Goal: Task Accomplishment & Management: Manage account settings

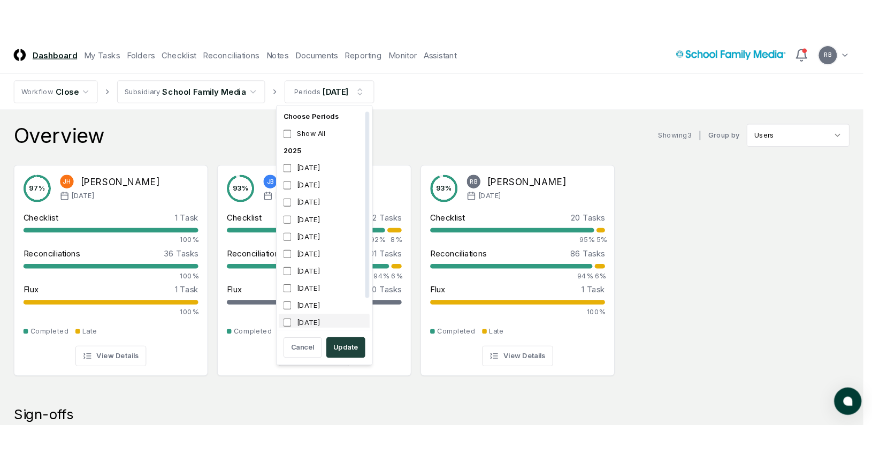
scroll to position [3, 0]
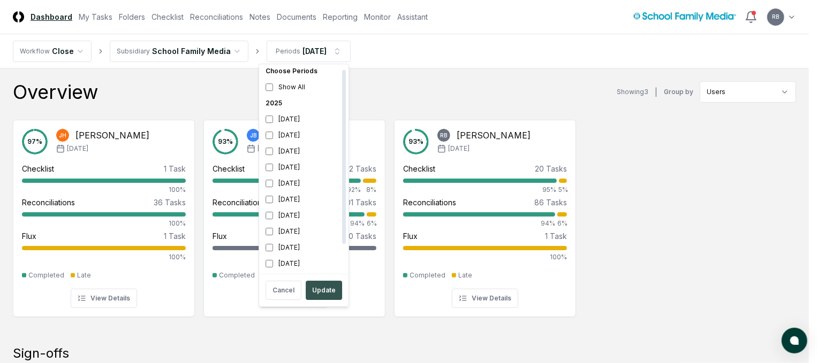
click at [316, 288] on button "Update" at bounding box center [324, 290] width 36 height 19
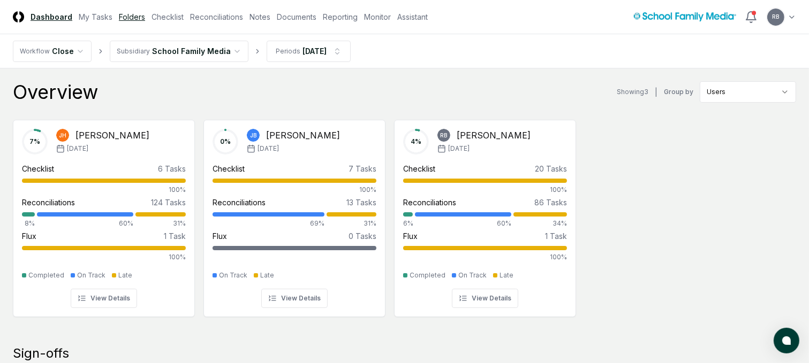
click at [129, 13] on link "Folders" at bounding box center [132, 16] width 26 height 11
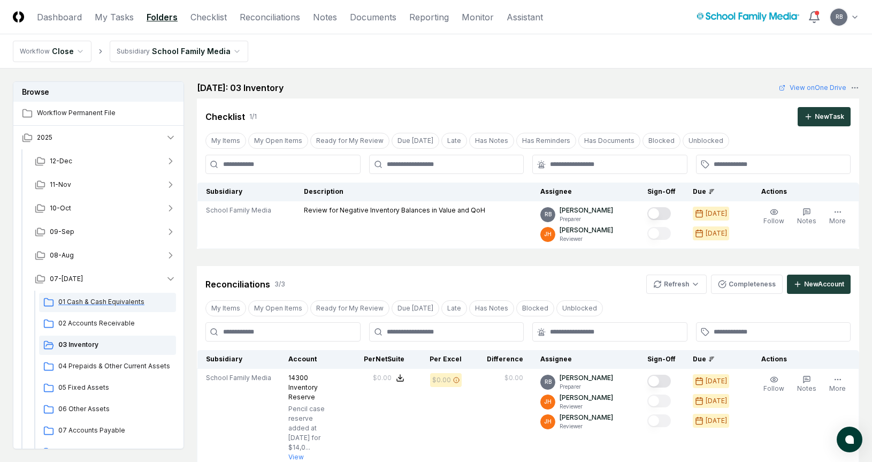
click at [89, 295] on div "01 Cash & Cash Equivalents" at bounding box center [107, 302] width 137 height 19
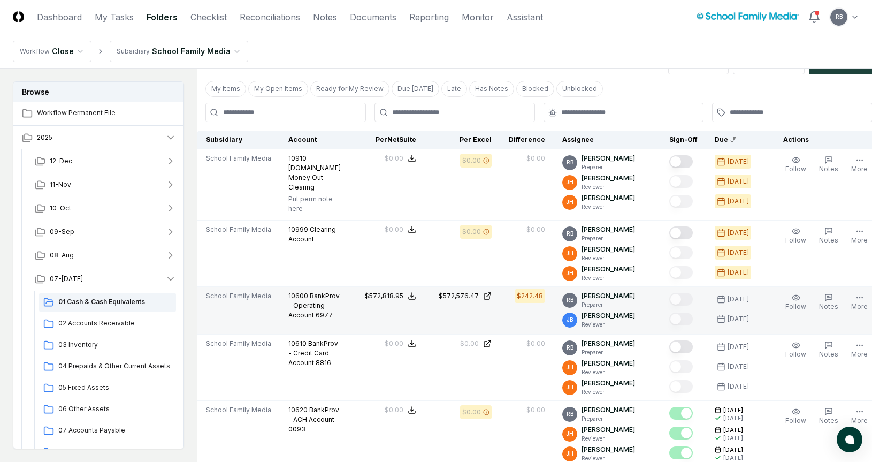
scroll to position [107, 0]
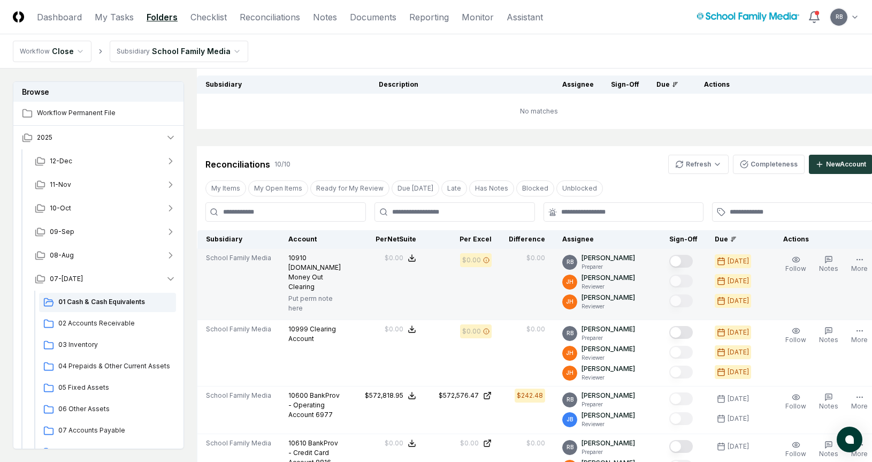
click at [669, 260] on button "Mark complete" at bounding box center [681, 261] width 24 height 13
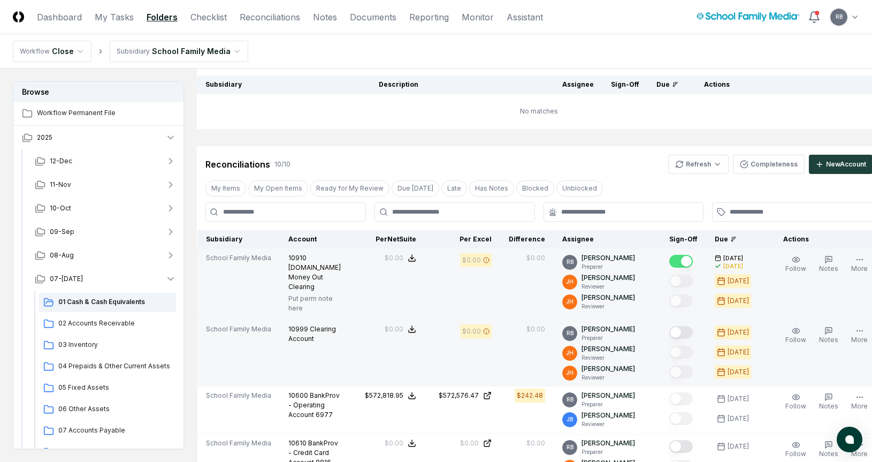
click at [670, 333] on button "Mark complete" at bounding box center [681, 332] width 24 height 13
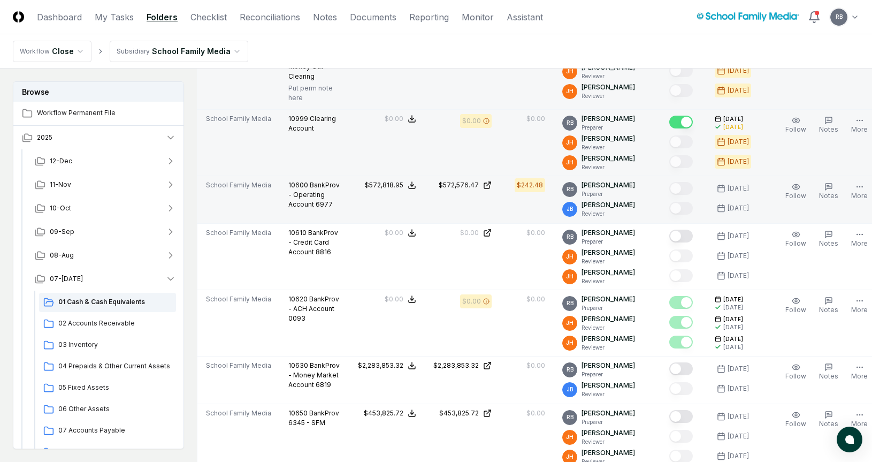
scroll to position [321, 0]
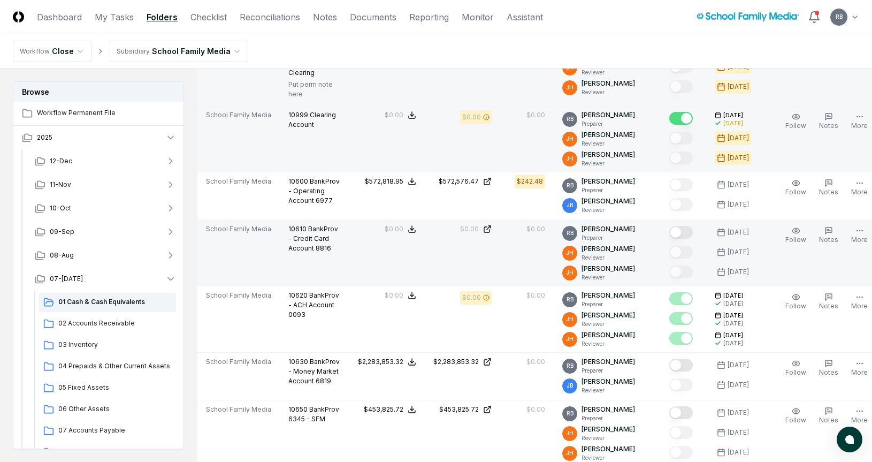
click at [669, 239] on button "Mark complete" at bounding box center [681, 232] width 24 height 13
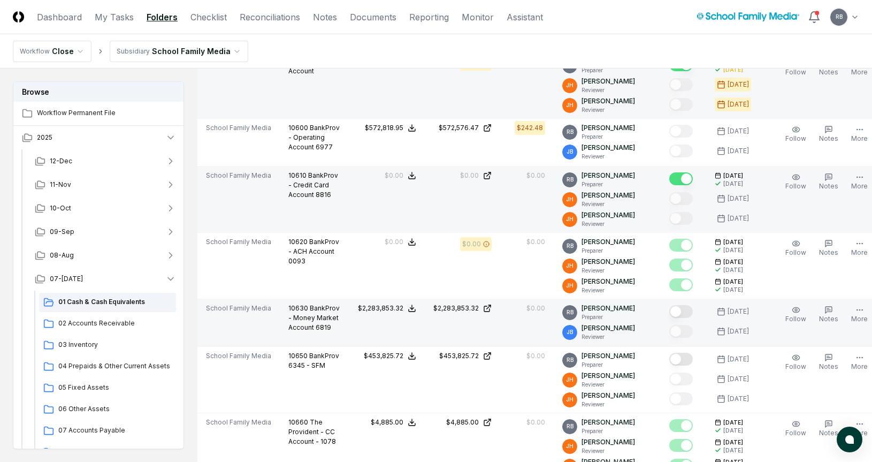
scroll to position [428, 0]
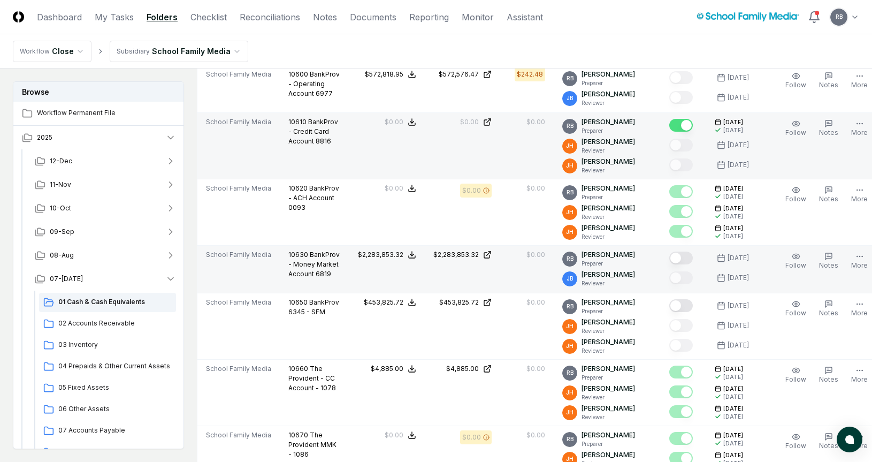
click at [669, 264] on button "Mark complete" at bounding box center [681, 257] width 24 height 13
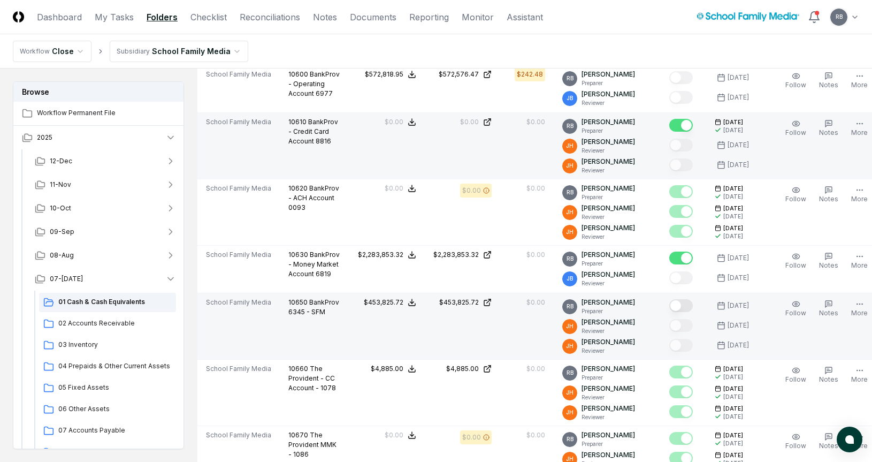
click at [669, 312] on button "Mark complete" at bounding box center [681, 305] width 24 height 13
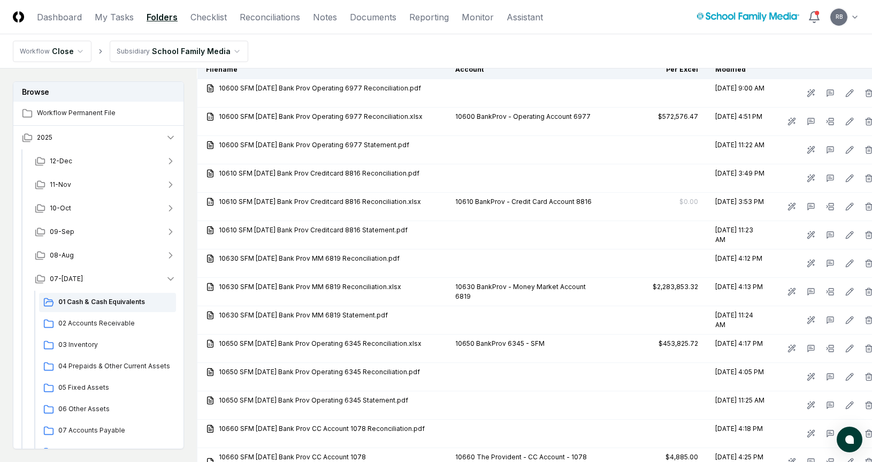
scroll to position [856, 0]
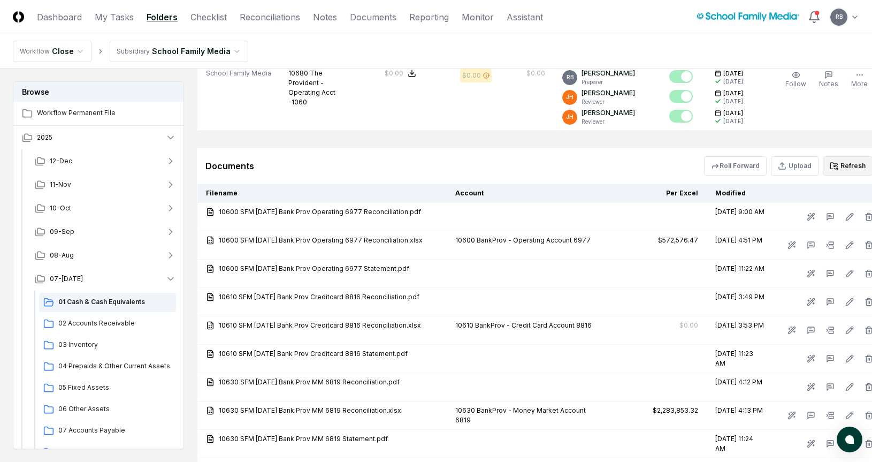
click at [808, 176] on button "Refresh" at bounding box center [848, 165] width 50 height 19
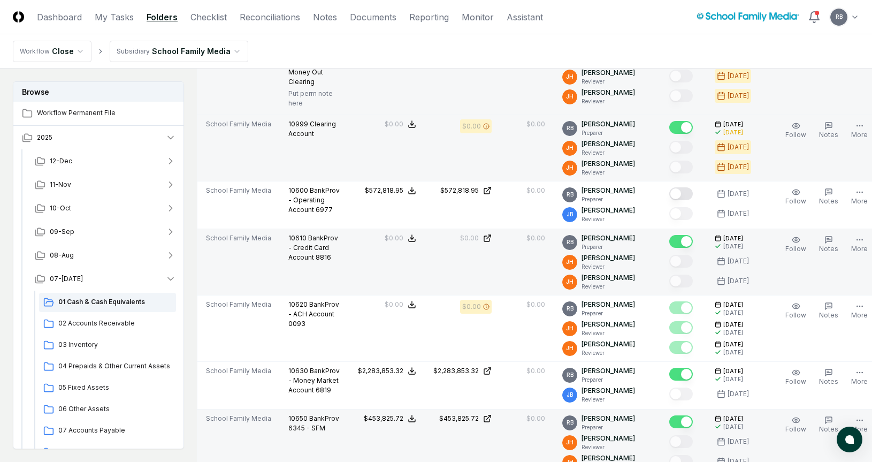
scroll to position [214, 0]
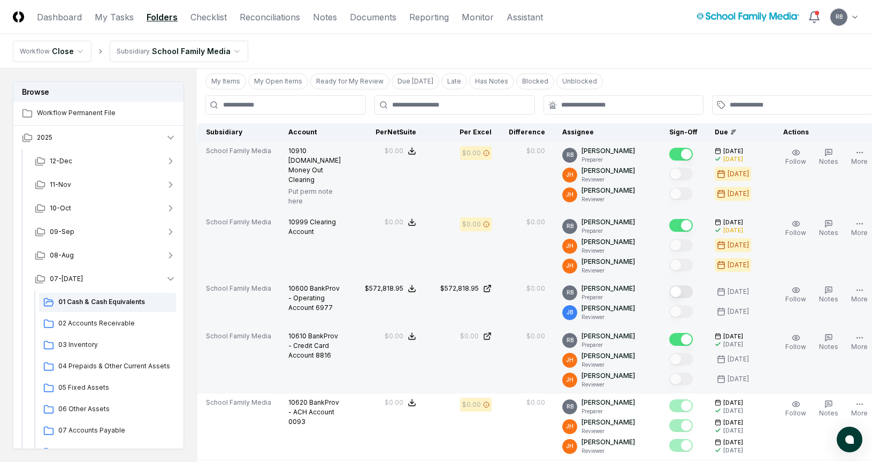
click at [669, 289] on button "Mark complete" at bounding box center [681, 291] width 24 height 13
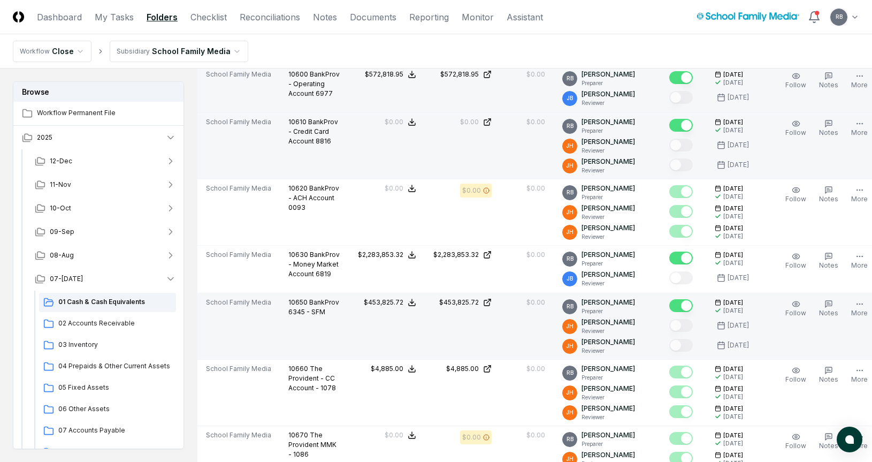
scroll to position [0, 0]
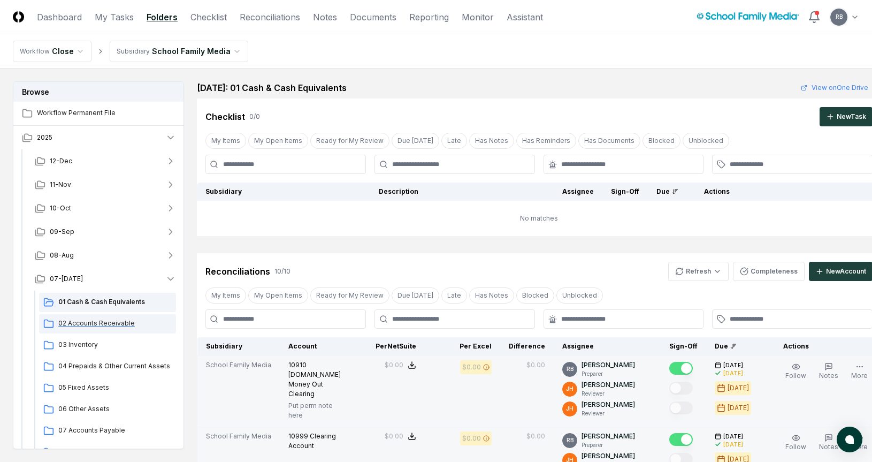
click at [131, 322] on span "02 Accounts Receivable" at bounding box center [114, 323] width 113 height 10
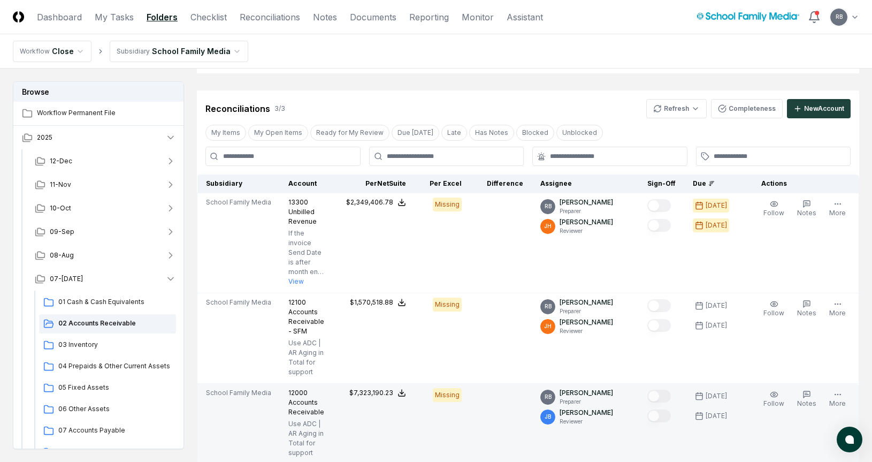
scroll to position [161, 0]
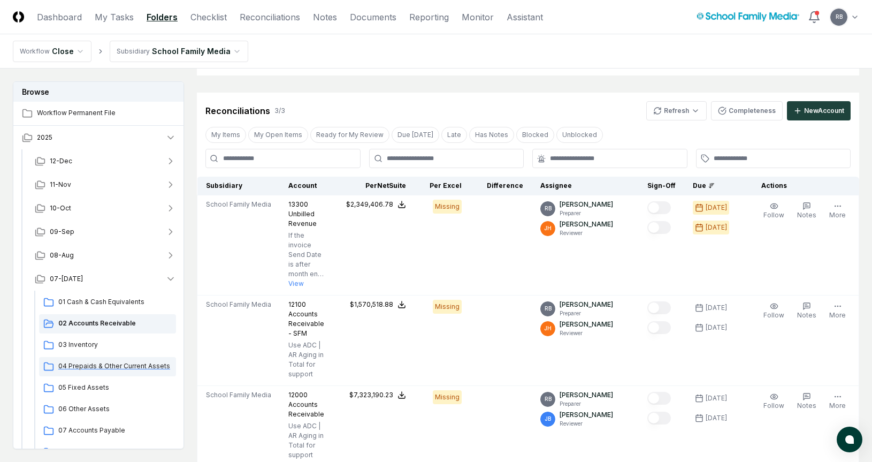
click at [125, 363] on span "04 Prepaids & Other Current Assets" at bounding box center [114, 366] width 113 height 10
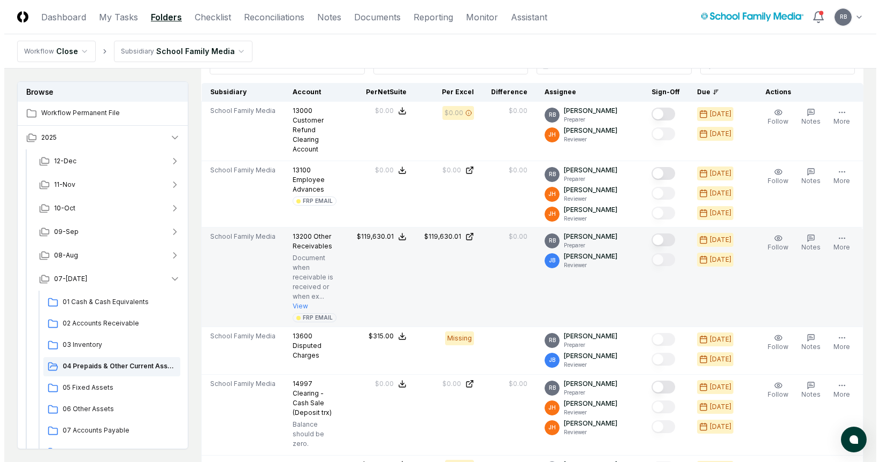
scroll to position [268, 0]
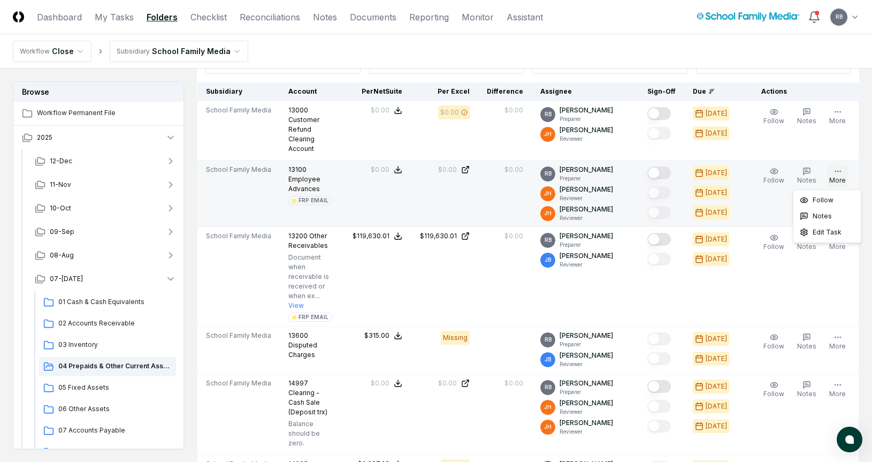
click at [808, 171] on icon "button" at bounding box center [838, 171] width 9 height 9
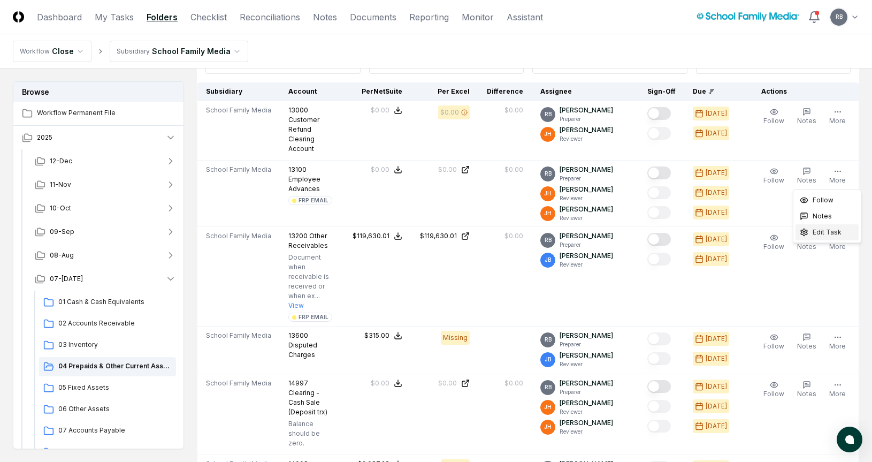
click at [808, 232] on span "Edit Task" at bounding box center [827, 232] width 29 height 10
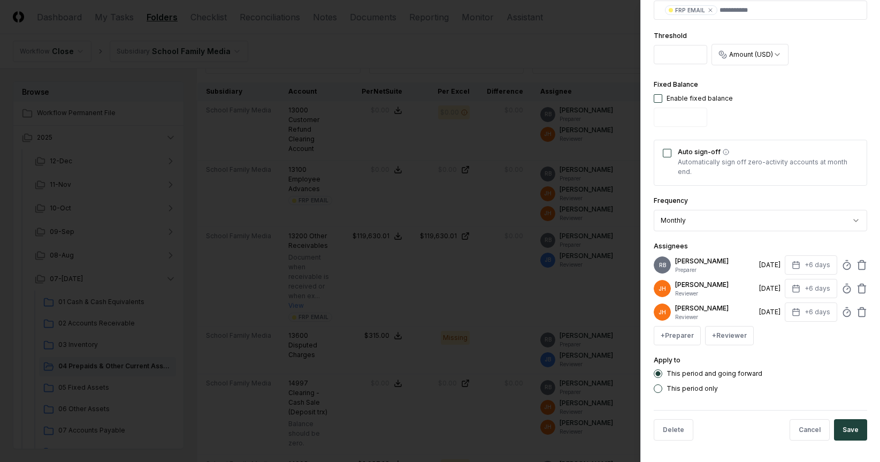
scroll to position [212, 0]
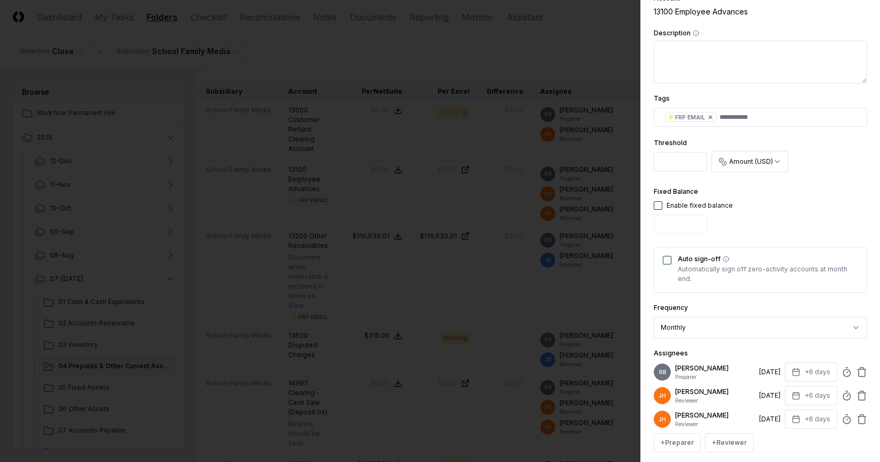
click at [709, 118] on icon at bounding box center [710, 117] width 3 height 3
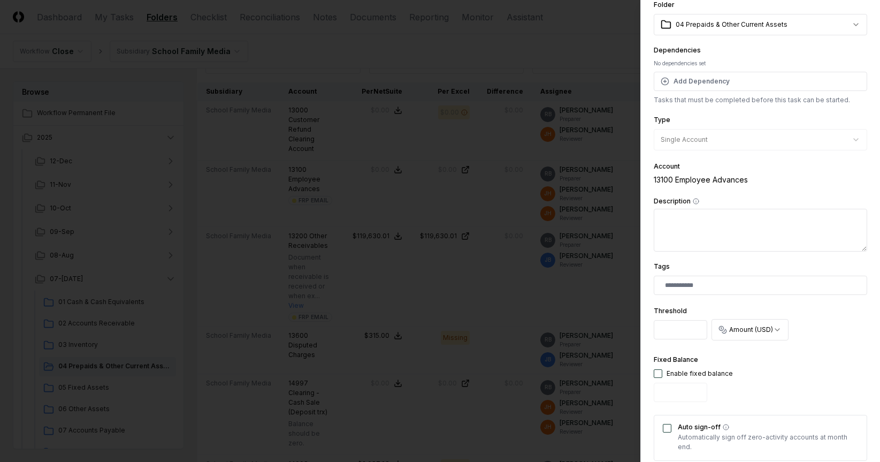
scroll to position [0, 0]
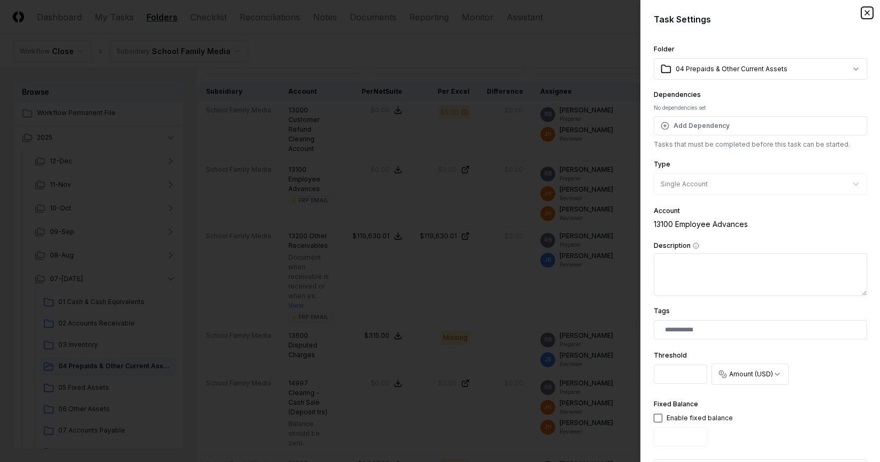
click at [808, 13] on icon "button" at bounding box center [867, 13] width 9 height 9
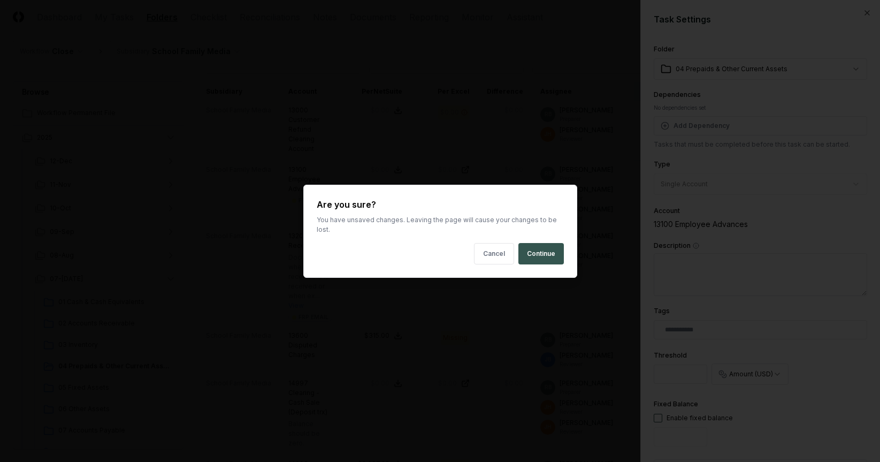
click at [531, 248] on button "Continue" at bounding box center [541, 253] width 45 height 21
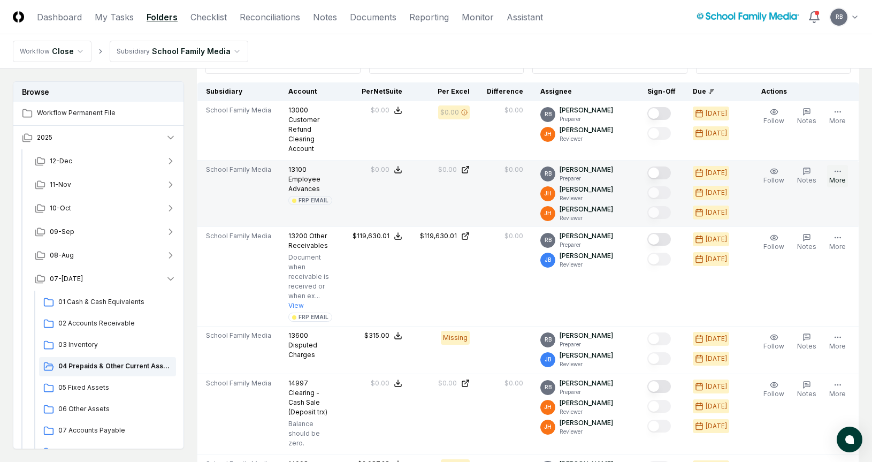
click at [808, 171] on icon "button" at bounding box center [838, 171] width 9 height 9
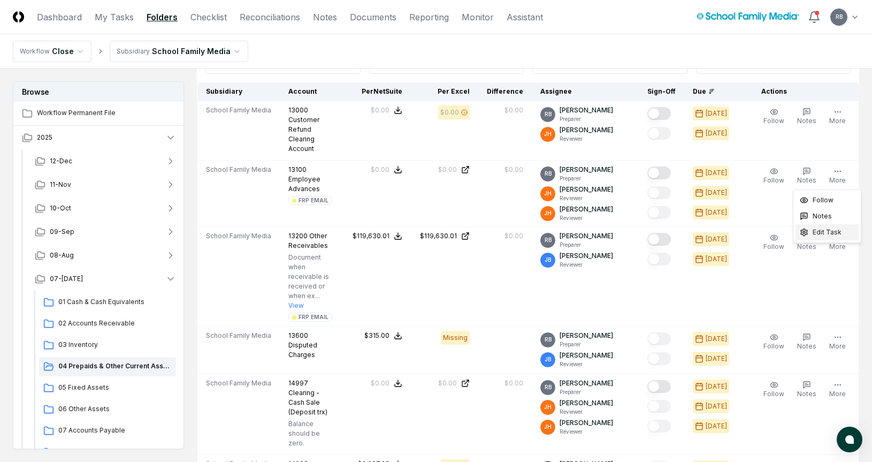
click at [808, 232] on span "Edit Task" at bounding box center [827, 232] width 29 height 10
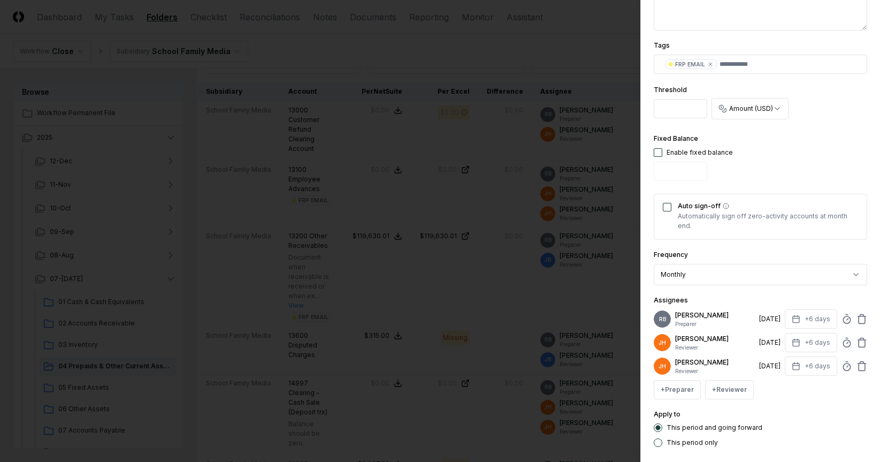
scroll to position [105, 0]
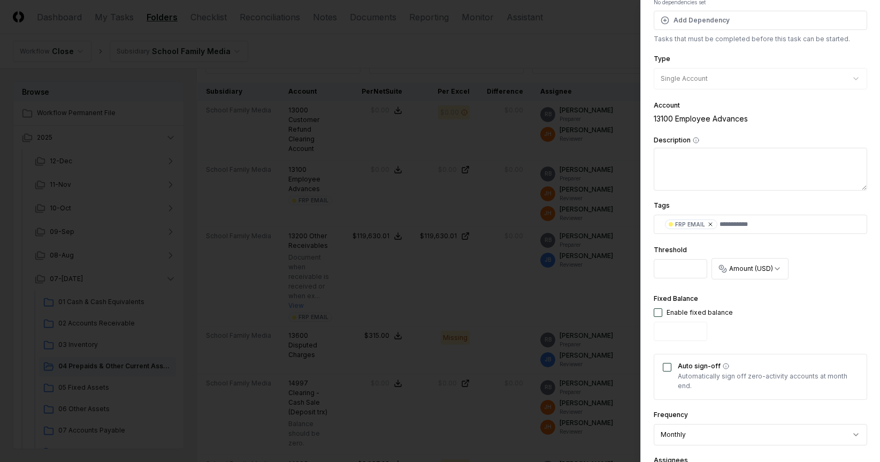
click at [709, 221] on icon at bounding box center [710, 224] width 6 height 6
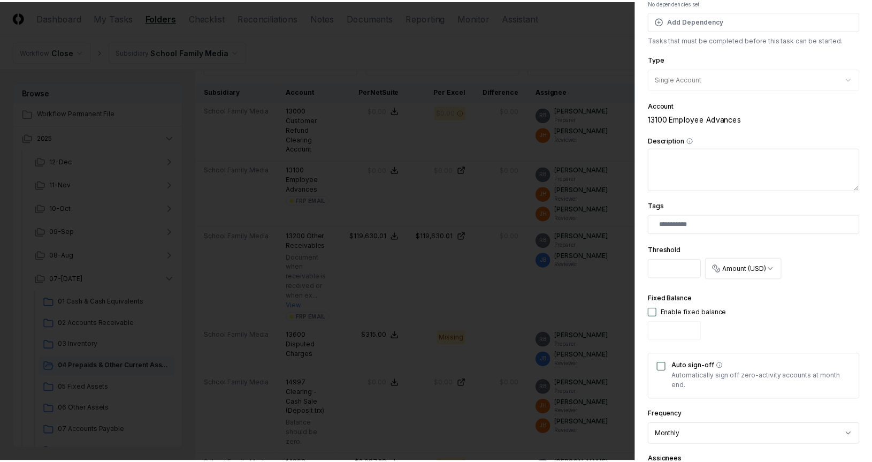
scroll to position [319, 0]
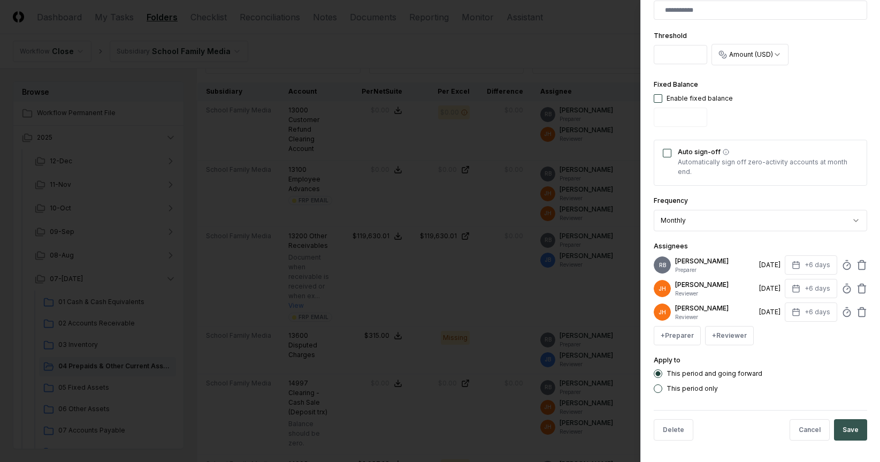
click at [808, 363] on button "Save" at bounding box center [850, 429] width 33 height 21
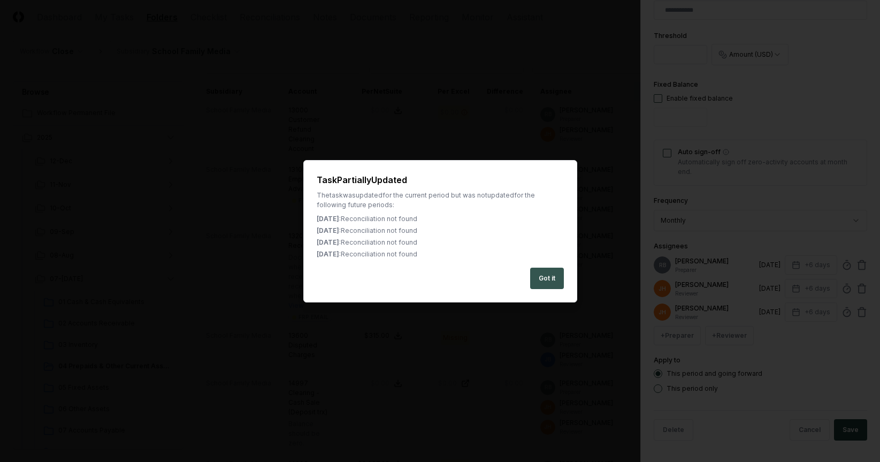
click at [554, 279] on button "Got it" at bounding box center [547, 278] width 34 height 21
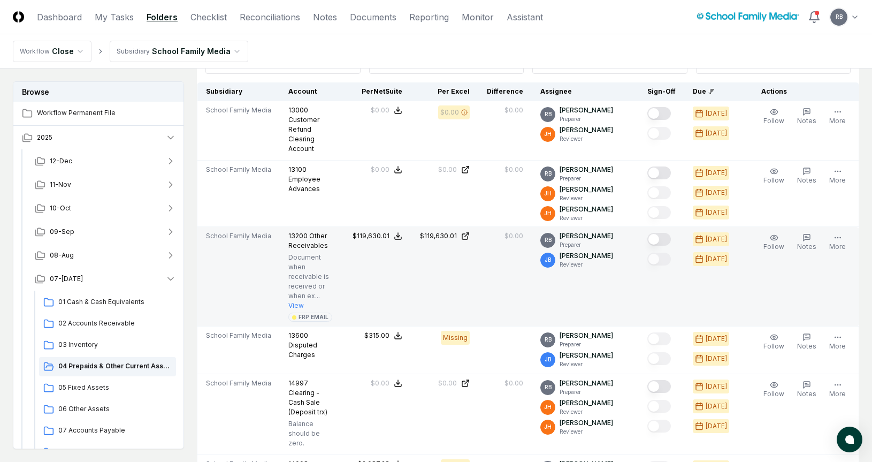
click at [662, 241] on button "Mark complete" at bounding box center [659, 239] width 24 height 13
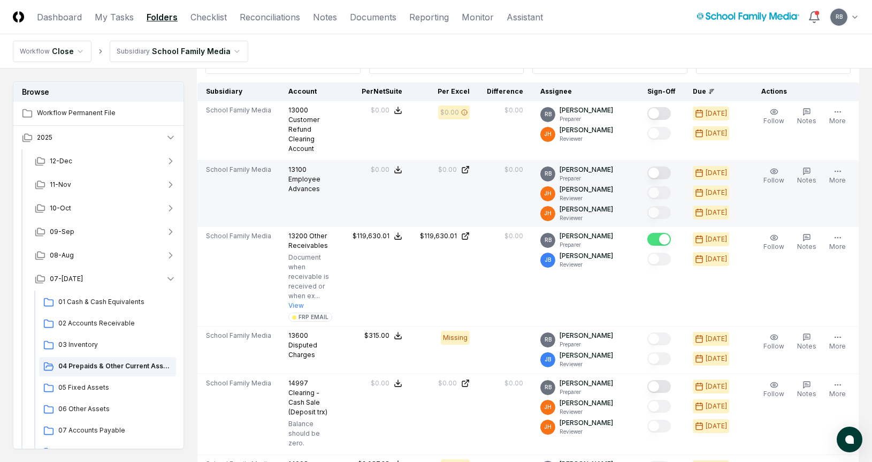
click at [667, 178] on button "Mark complete" at bounding box center [659, 172] width 24 height 13
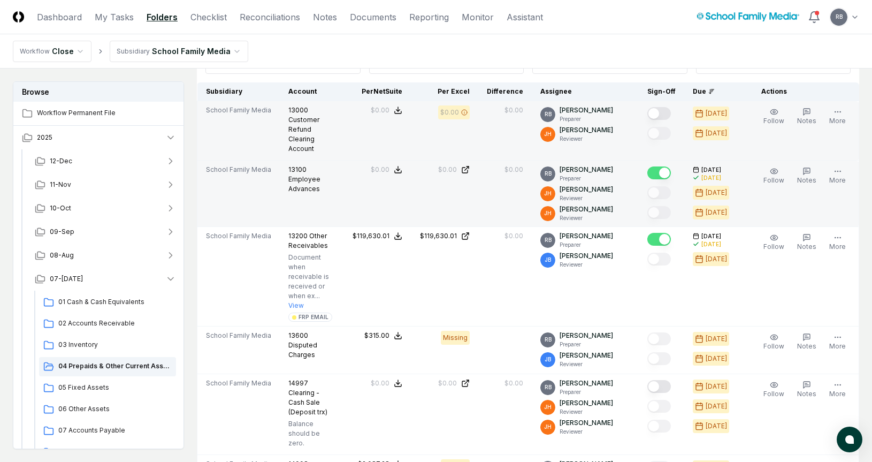
click at [665, 119] on button "Mark complete" at bounding box center [659, 113] width 24 height 13
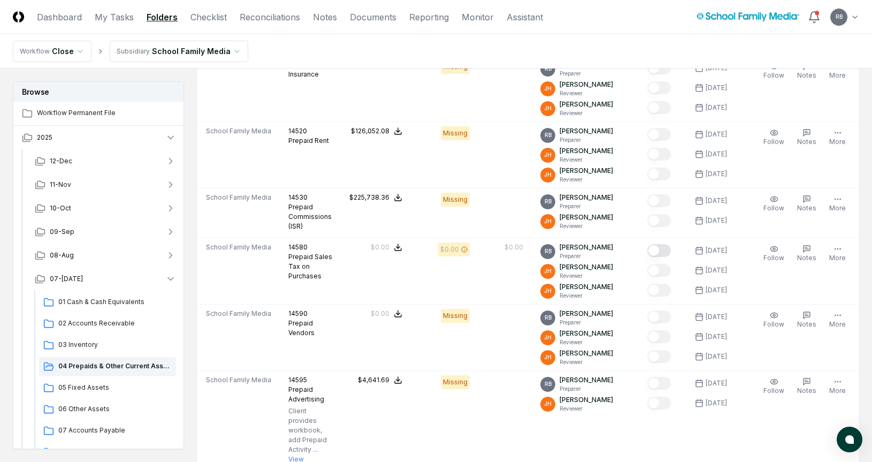
scroll to position [1124, 0]
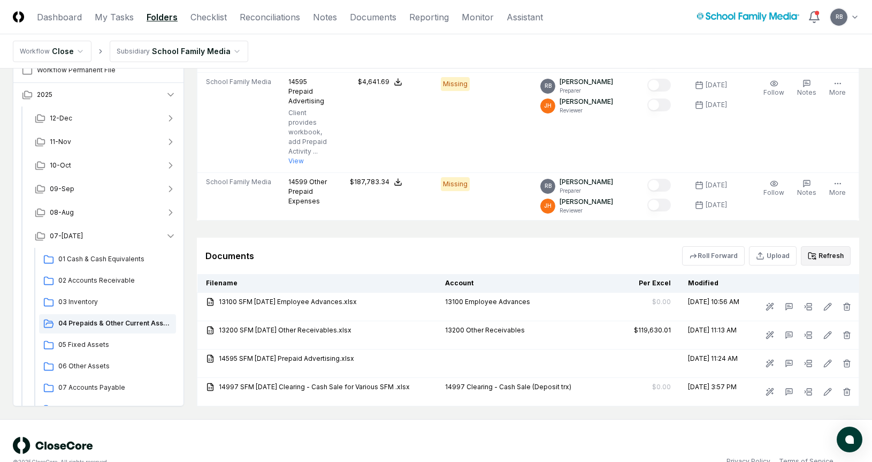
click at [808, 257] on button "Refresh" at bounding box center [826, 255] width 50 height 19
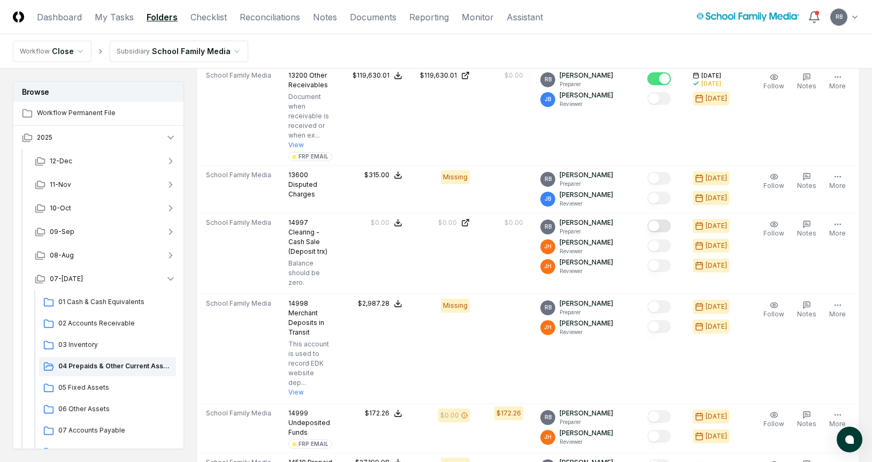
scroll to position [214, 0]
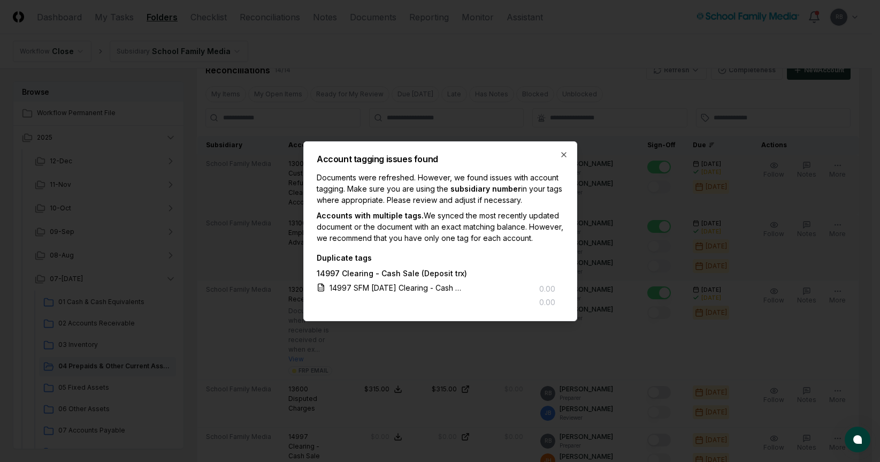
click at [568, 149] on div "Account tagging issues found Documents were refreshed. However, we found issues…" at bounding box center [440, 231] width 274 height 180
click at [563, 150] on icon "button" at bounding box center [564, 154] width 9 height 9
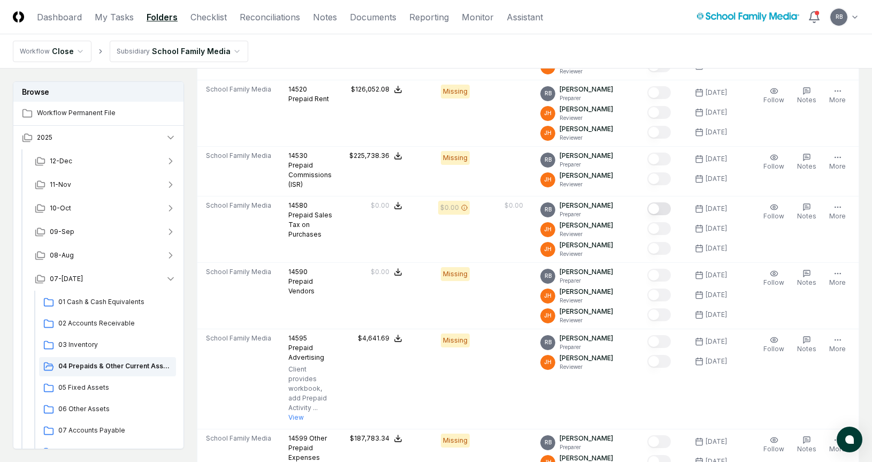
scroll to position [1070, 0]
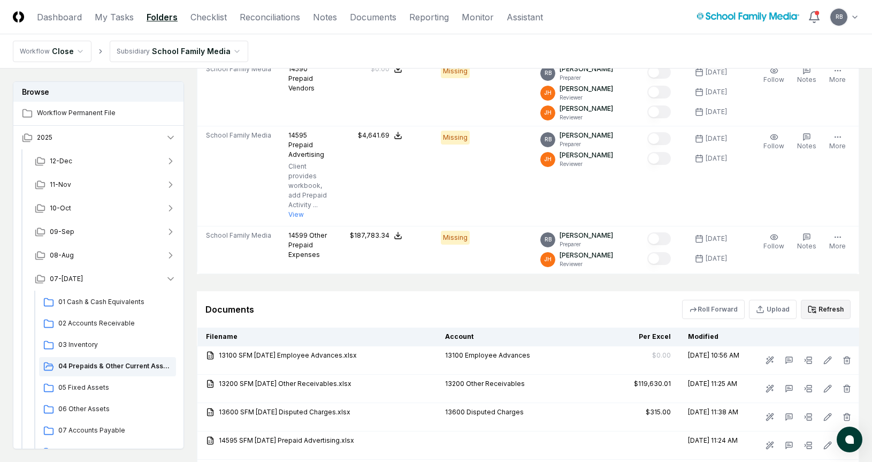
click at [808, 312] on button "Refresh" at bounding box center [826, 309] width 50 height 19
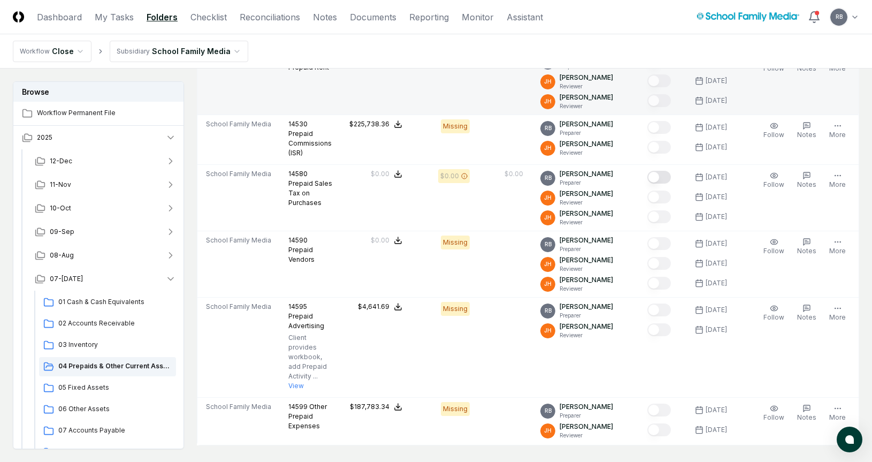
scroll to position [910, 0]
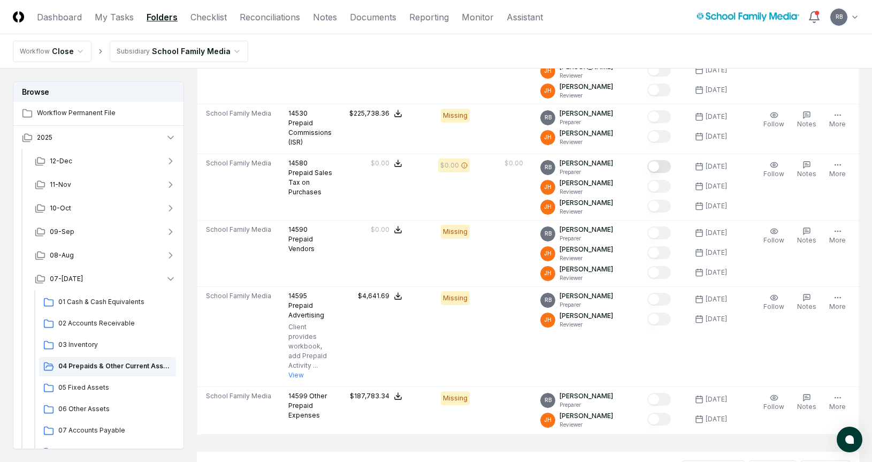
click at [738, 363] on div "Documents Roll Forward Upload Refresh" at bounding box center [528, 470] width 662 height 36
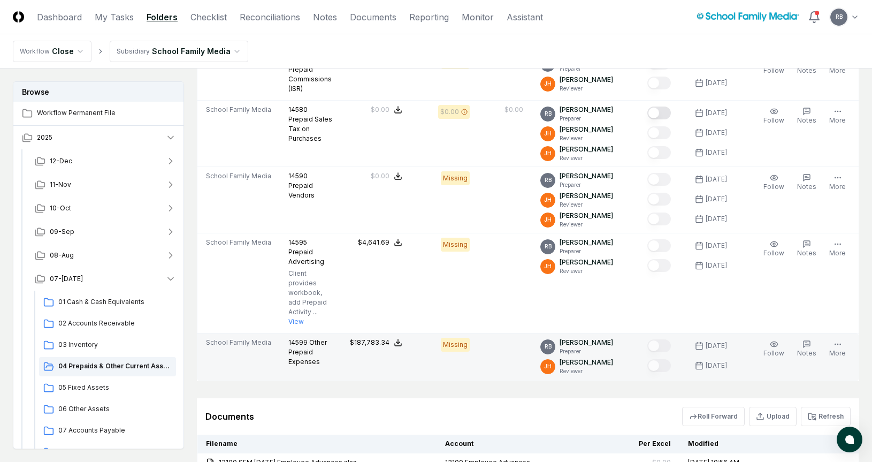
scroll to position [1124, 0]
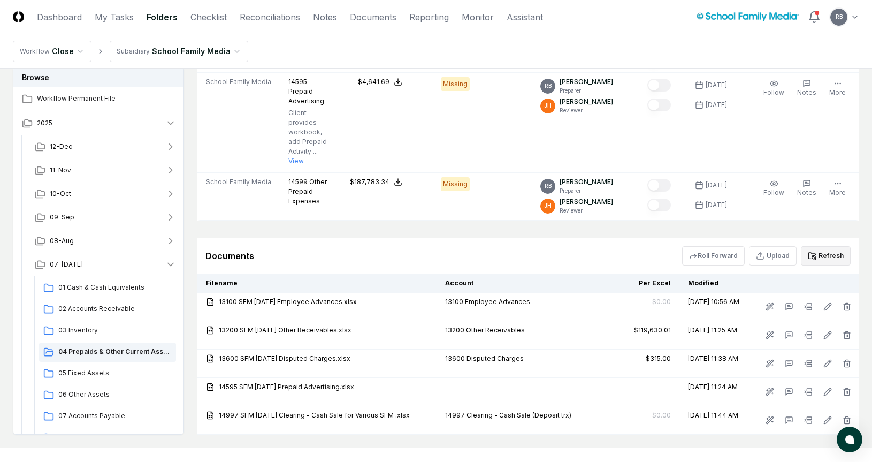
click at [808, 256] on button "Refresh" at bounding box center [826, 255] width 50 height 19
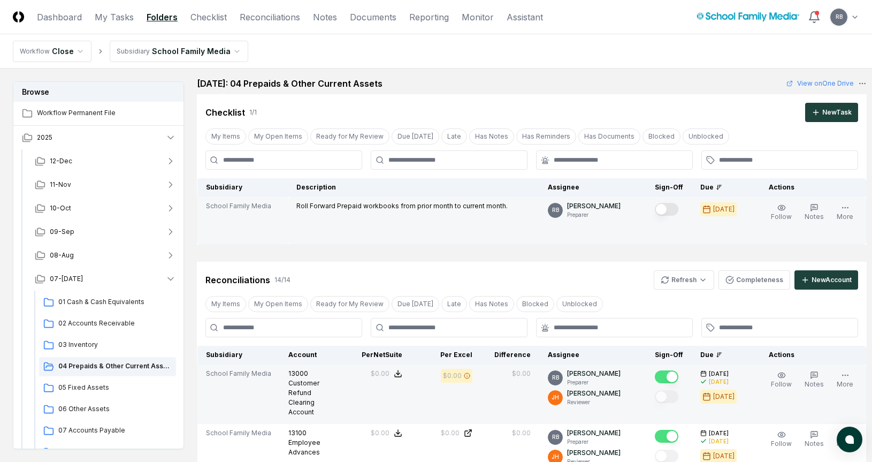
scroll to position [0, 0]
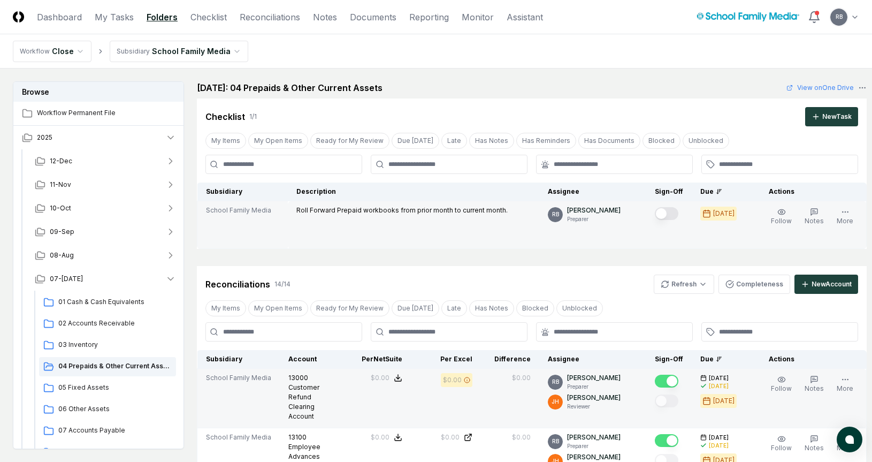
click at [660, 212] on button "Mark complete" at bounding box center [667, 213] width 24 height 13
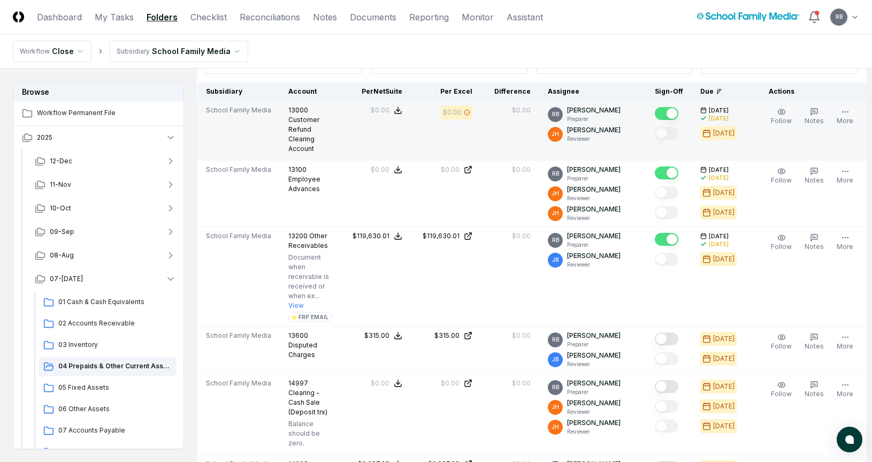
scroll to position [321, 0]
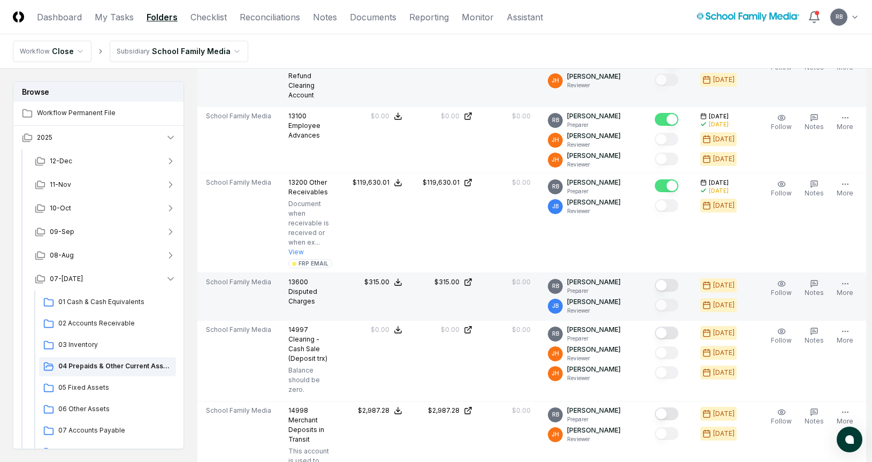
click at [655, 285] on button "Mark complete" at bounding box center [667, 285] width 24 height 13
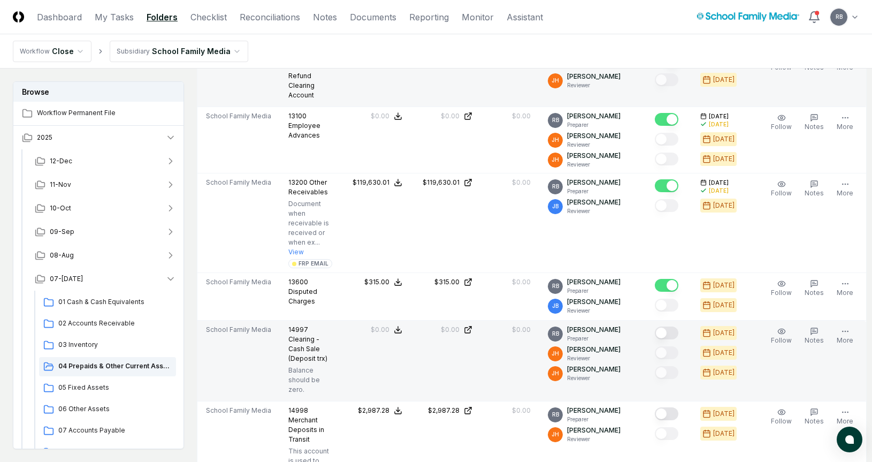
click at [665, 327] on button "Mark complete" at bounding box center [667, 332] width 24 height 13
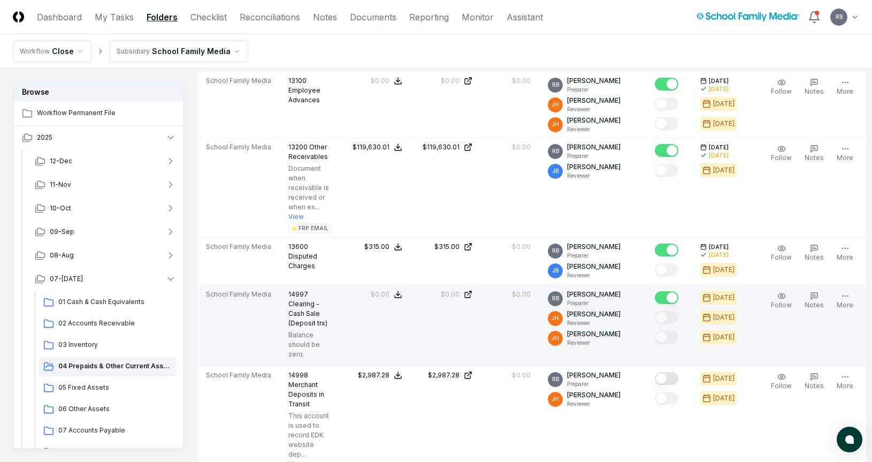
scroll to position [428, 0]
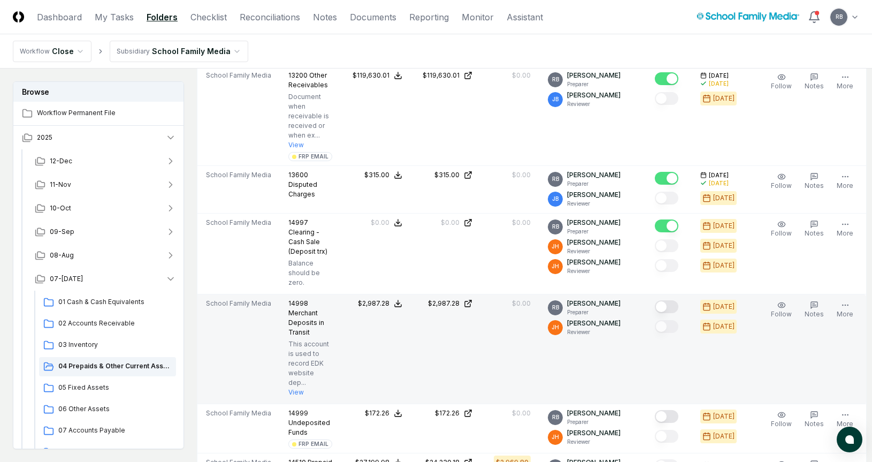
click at [666, 306] on button "Mark complete" at bounding box center [667, 306] width 24 height 13
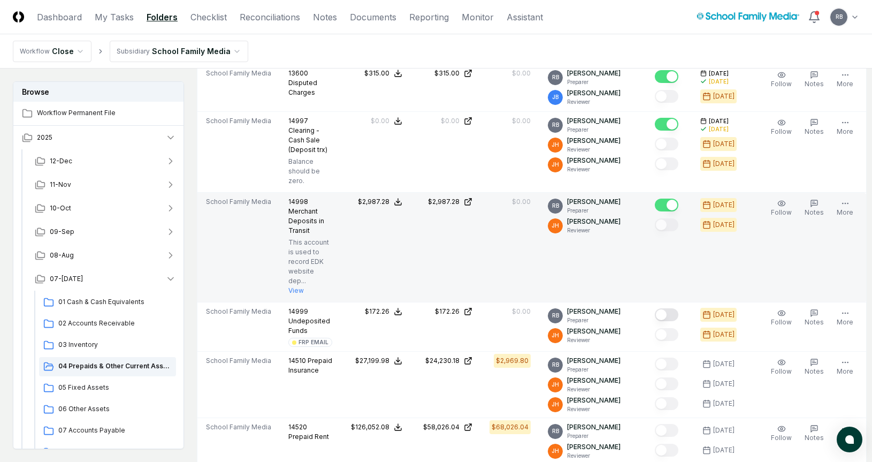
scroll to position [589, 0]
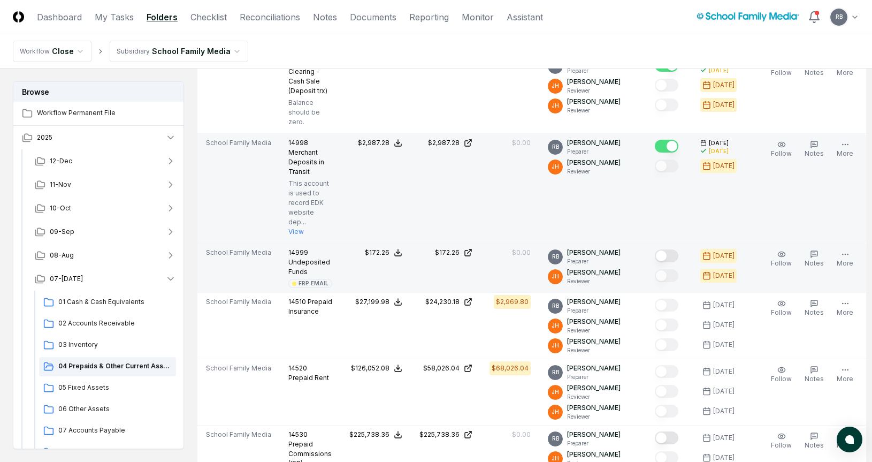
click at [660, 256] on button "Mark complete" at bounding box center [667, 255] width 24 height 13
click at [808, 255] on button "Notes" at bounding box center [815, 259] width 24 height 22
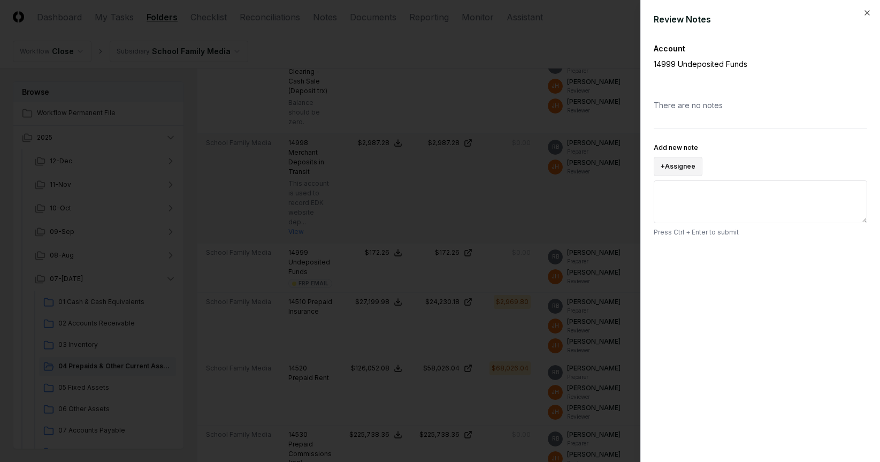
click at [691, 172] on button "+ Assignee" at bounding box center [678, 166] width 49 height 19
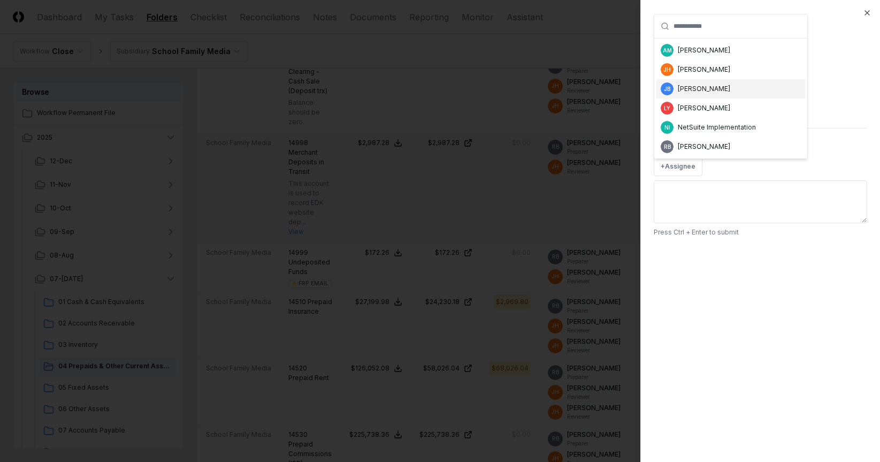
click at [696, 88] on div "[PERSON_NAME]" at bounding box center [704, 89] width 52 height 10
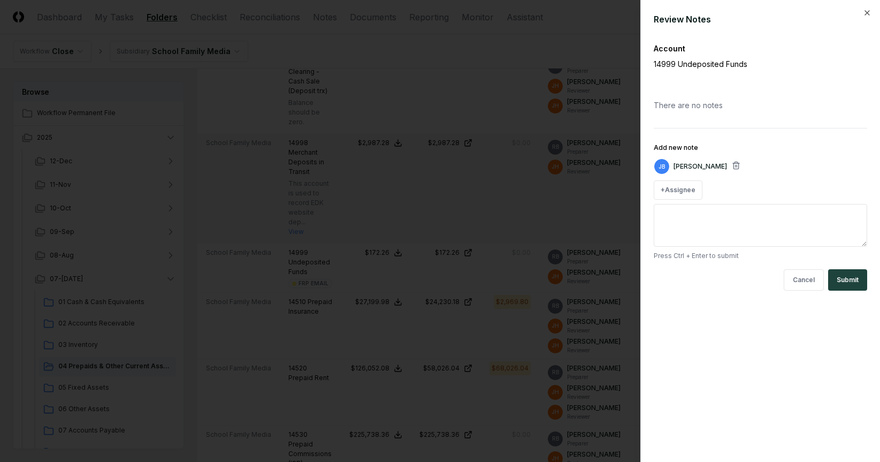
click at [688, 215] on textarea "Add new note" at bounding box center [761, 225] width 214 height 43
type textarea "*"
type textarea "**********"
click at [808, 292] on div "**********" at bounding box center [761, 231] width 240 height 462
click at [808, 285] on button "Submit" at bounding box center [847, 279] width 39 height 21
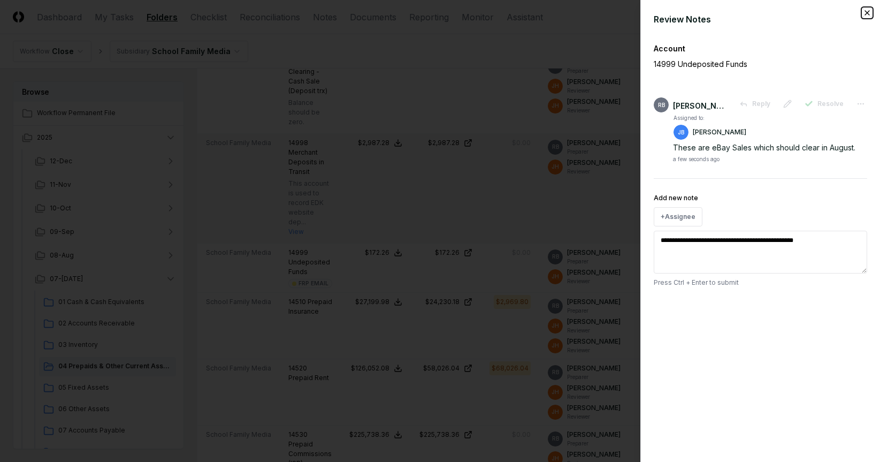
click at [808, 14] on icon "button" at bounding box center [867, 13] width 9 height 9
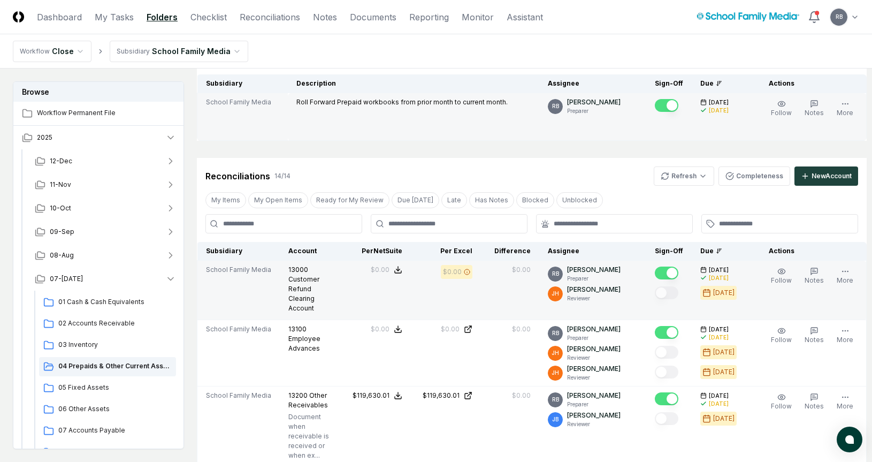
scroll to position [107, 0]
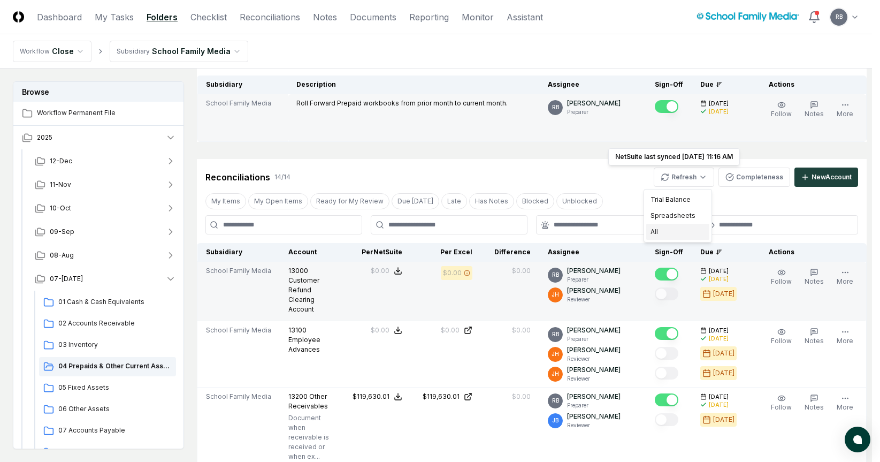
click at [669, 232] on div "All" at bounding box center [677, 232] width 63 height 16
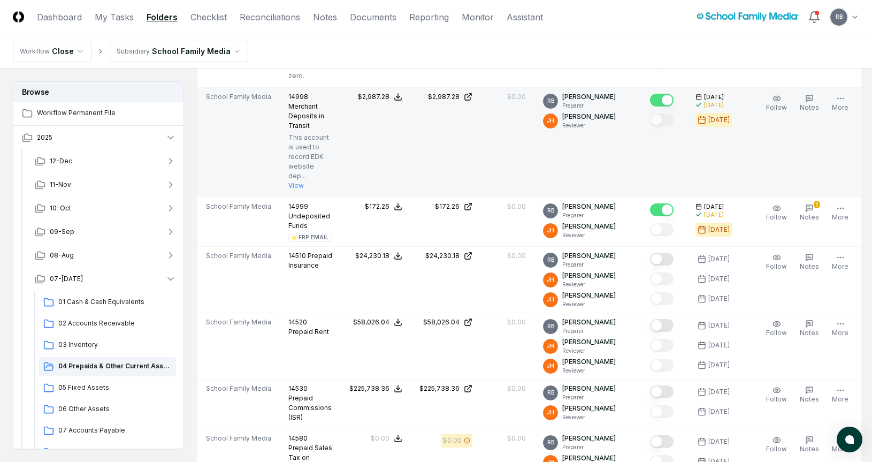
scroll to position [642, 0]
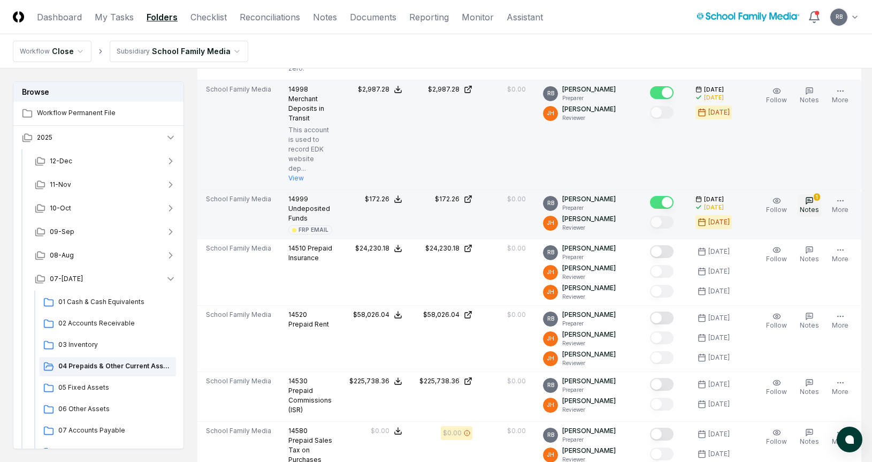
click at [808, 201] on icon "button" at bounding box center [809, 200] width 9 height 9
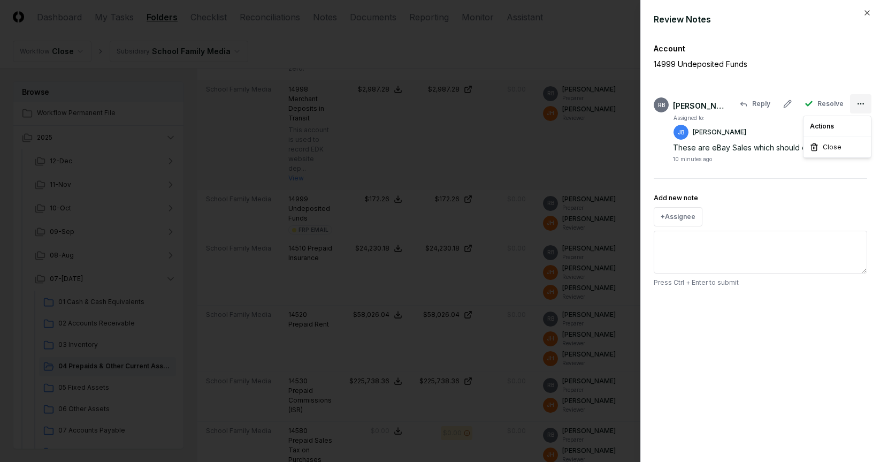
click at [808, 102] on body "CloseCore Dashboard My Tasks Folders Checklist Reconciliations Notes Documents …" at bounding box center [436, 275] width 872 height 1834
click at [740, 146] on div at bounding box center [440, 231] width 880 height 462
click at [792, 99] on button at bounding box center [787, 103] width 21 height 19
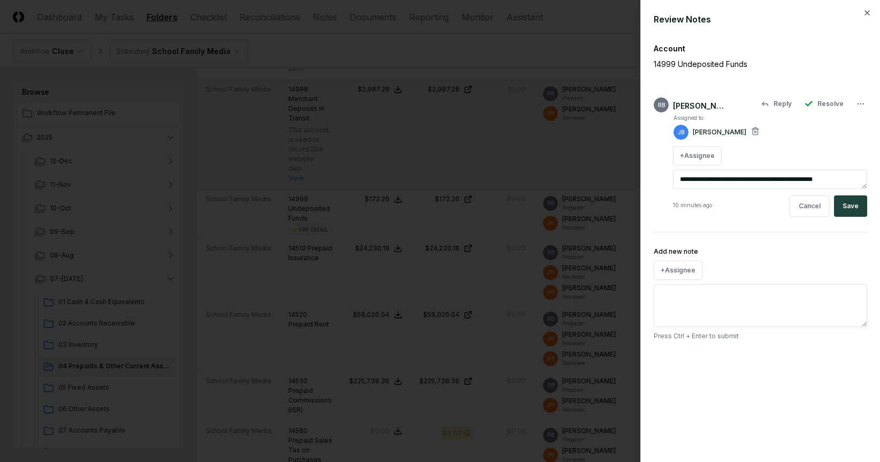
click at [808, 180] on textarea "**********" at bounding box center [770, 179] width 194 height 19
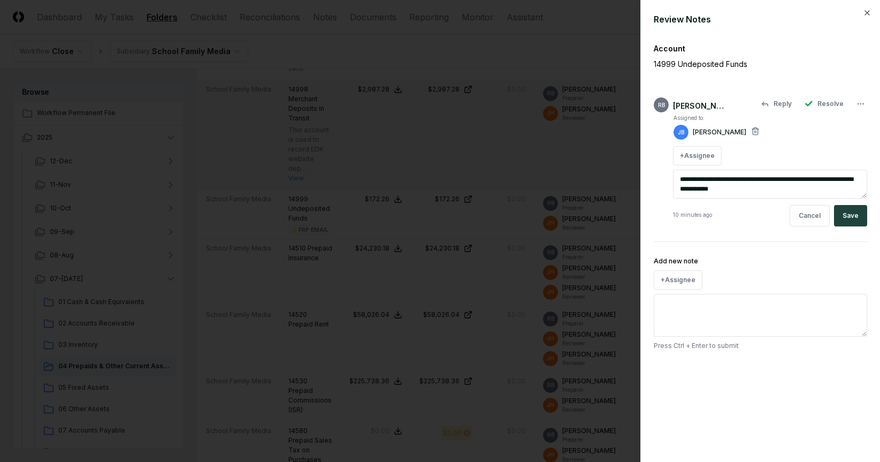
click at [795, 190] on textarea "**********" at bounding box center [770, 184] width 194 height 29
click at [787, 363] on div "**********" at bounding box center [761, 231] width 240 height 462
click at [751, 188] on textarea "**********" at bounding box center [770, 184] width 194 height 29
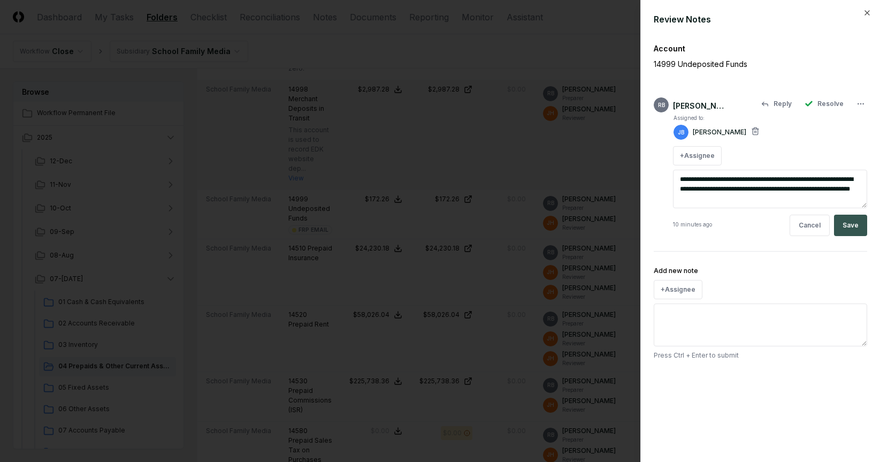
type textarea "**********"
click at [808, 228] on button "Save" at bounding box center [850, 225] width 33 height 21
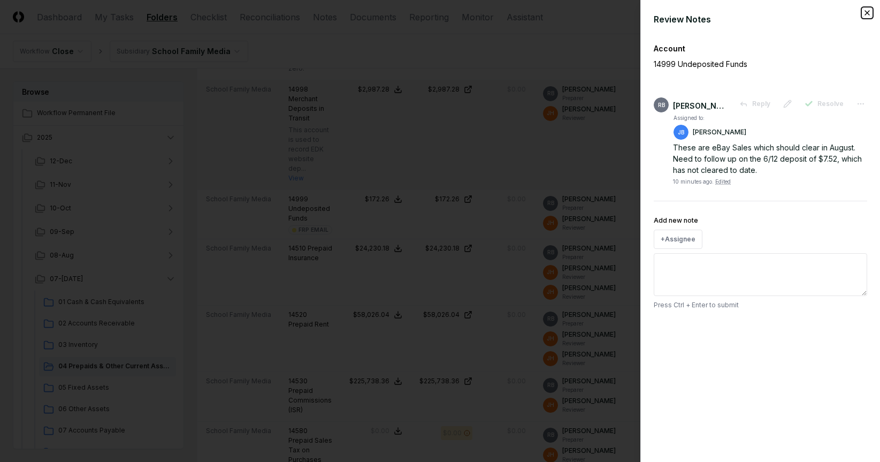
click at [808, 12] on icon "button" at bounding box center [867, 13] width 9 height 9
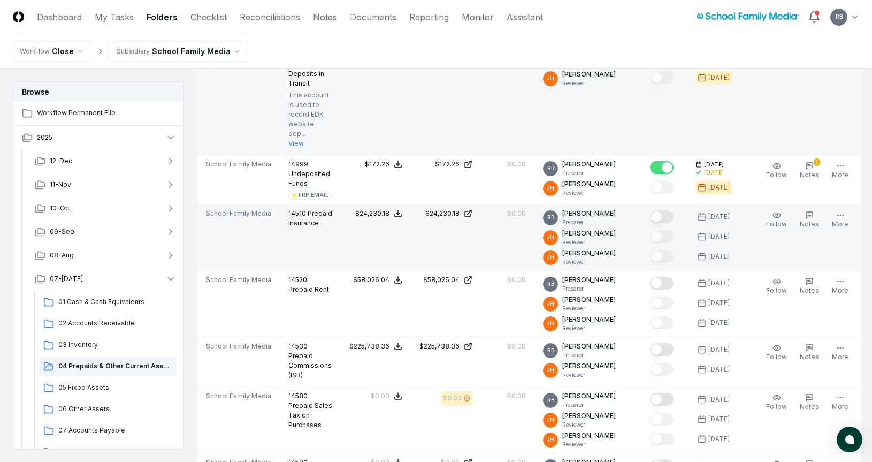
scroll to position [696, 0]
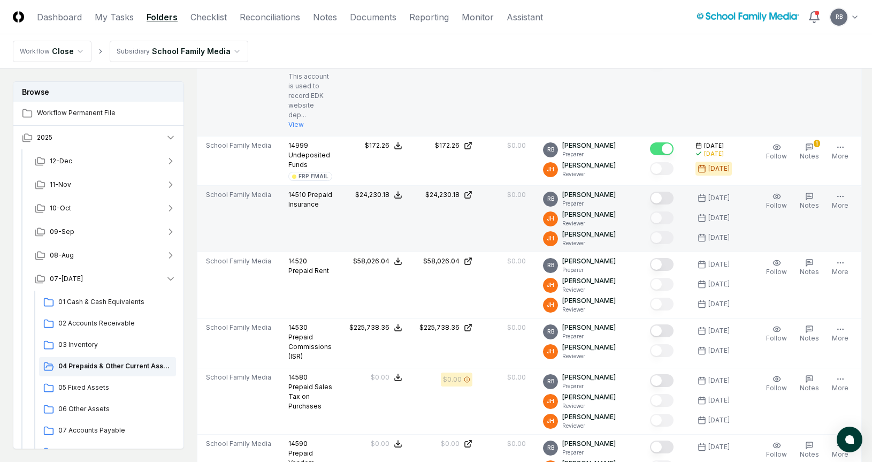
click at [662, 199] on button "Mark complete" at bounding box center [662, 198] width 24 height 13
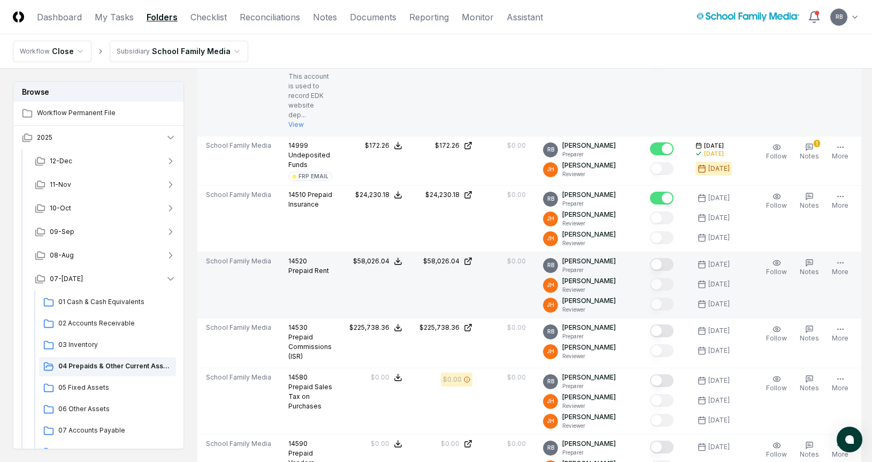
click at [656, 264] on button "Mark complete" at bounding box center [662, 264] width 24 height 13
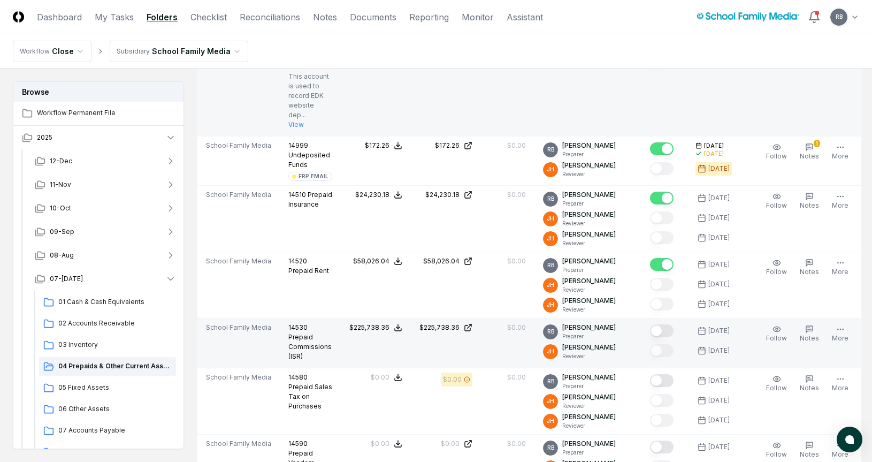
click at [662, 333] on button "Mark complete" at bounding box center [662, 330] width 24 height 13
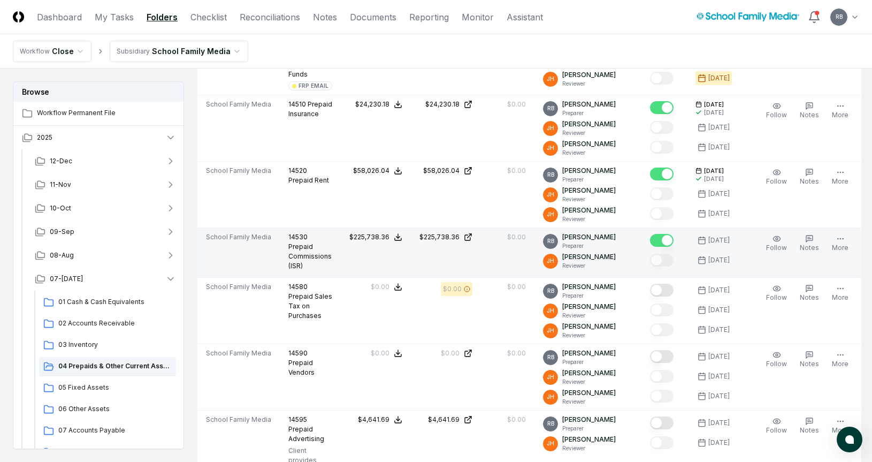
scroll to position [803, 0]
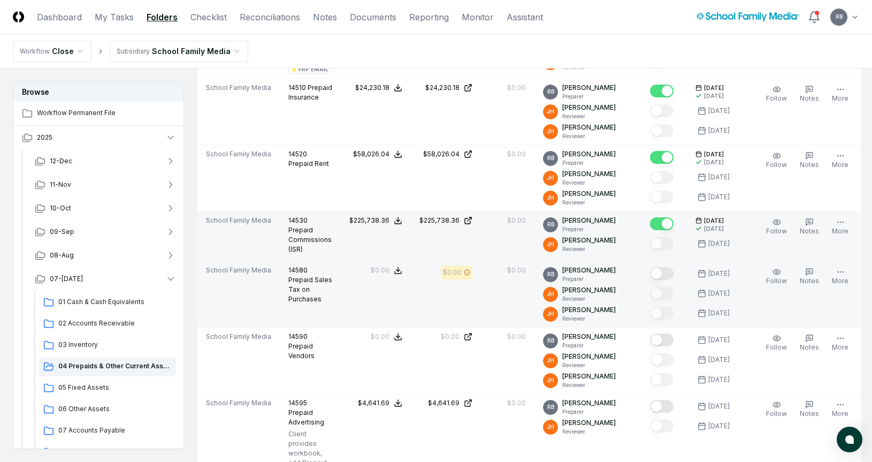
click at [658, 275] on button "Mark complete" at bounding box center [662, 273] width 24 height 13
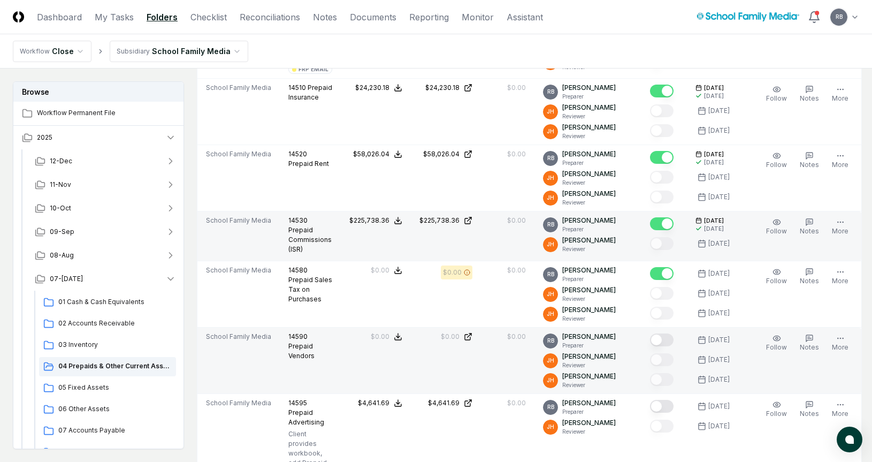
click at [659, 341] on button "Mark complete" at bounding box center [662, 339] width 24 height 13
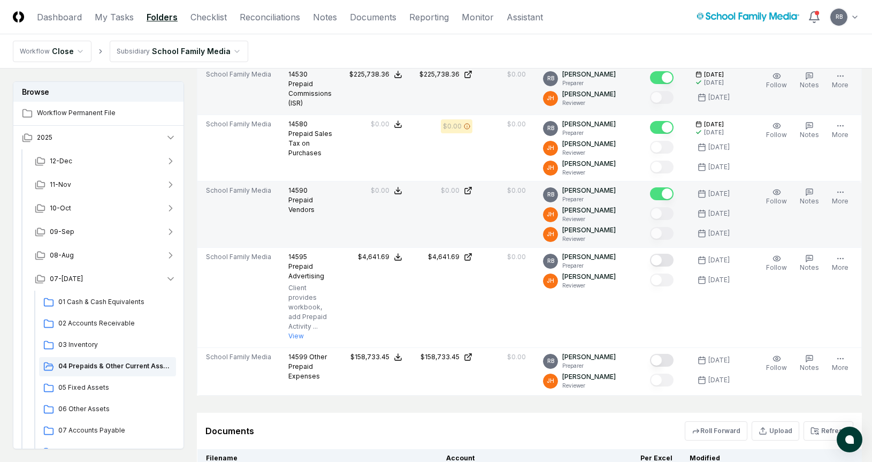
scroll to position [963, 0]
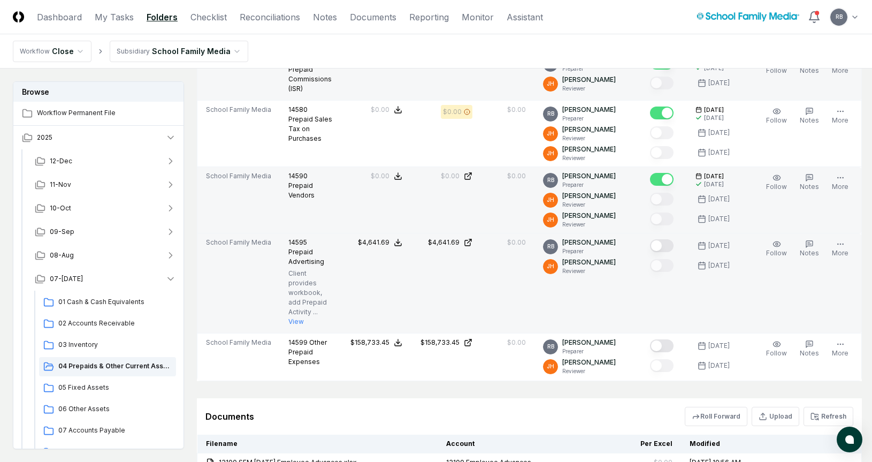
click at [665, 245] on button "Mark complete" at bounding box center [662, 245] width 24 height 13
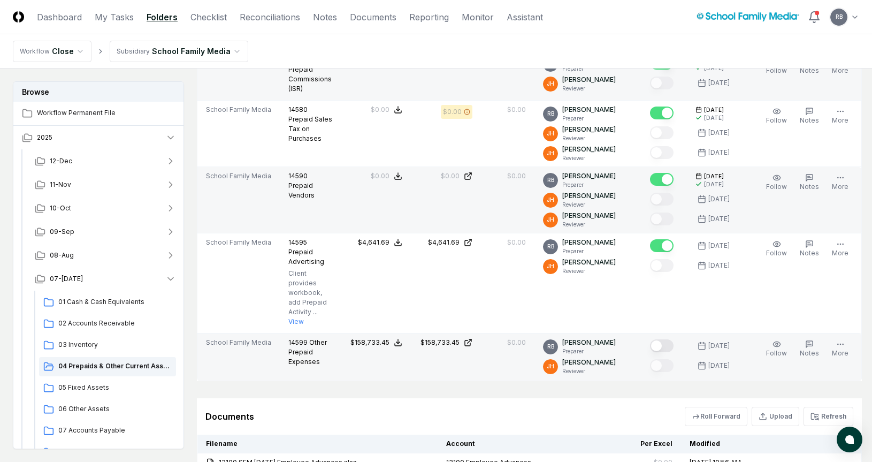
click at [662, 340] on button "Mark complete" at bounding box center [662, 345] width 24 height 13
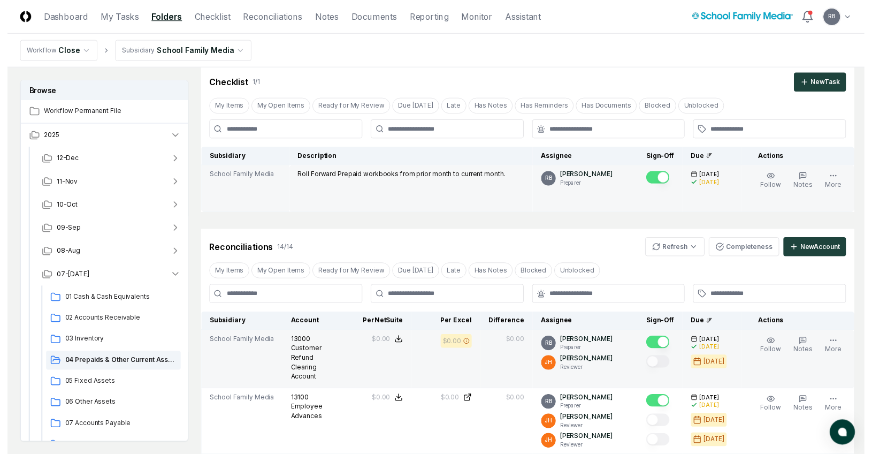
scroll to position [0, 0]
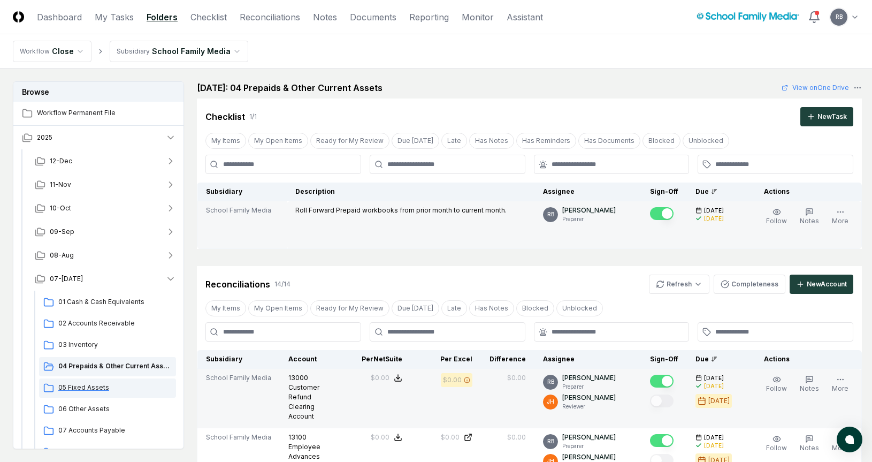
click at [77, 363] on span "05 Fixed Assets" at bounding box center [114, 388] width 113 height 10
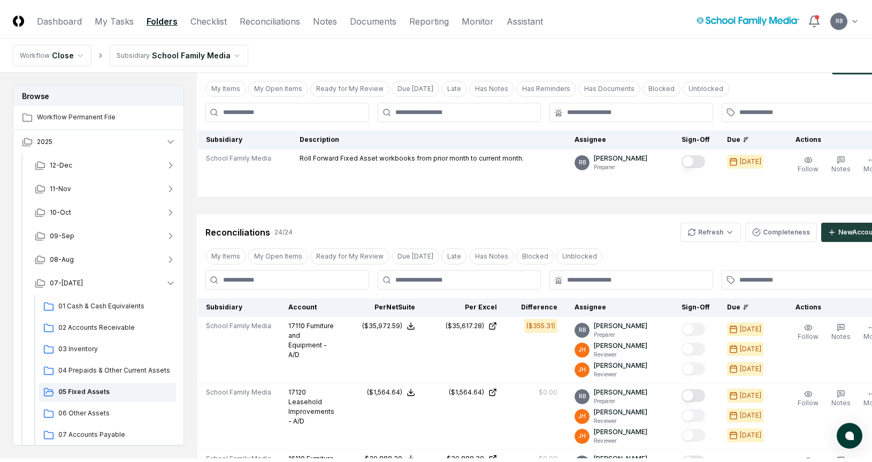
scroll to position [161, 0]
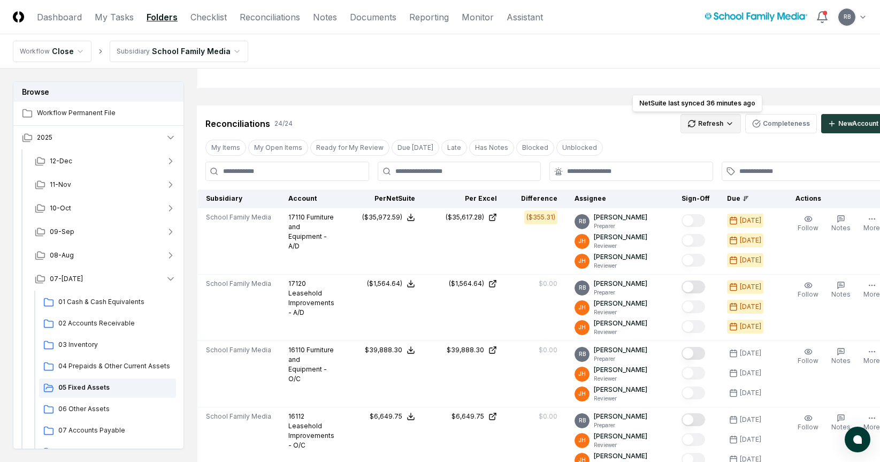
click at [687, 177] on div "All" at bounding box center [696, 178] width 63 height 16
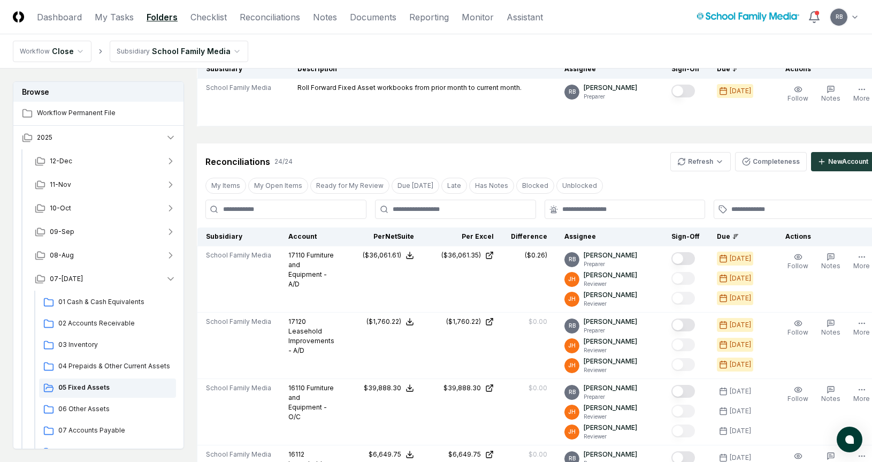
scroll to position [107, 0]
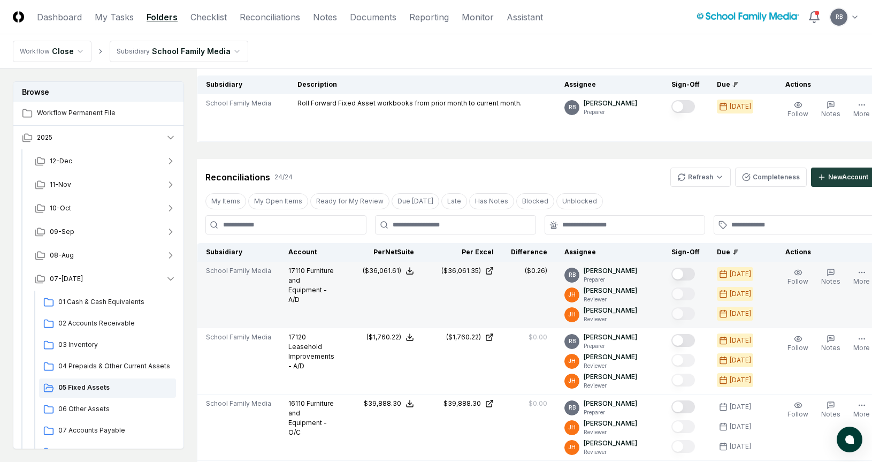
click at [675, 270] on button "Mark complete" at bounding box center [684, 274] width 24 height 13
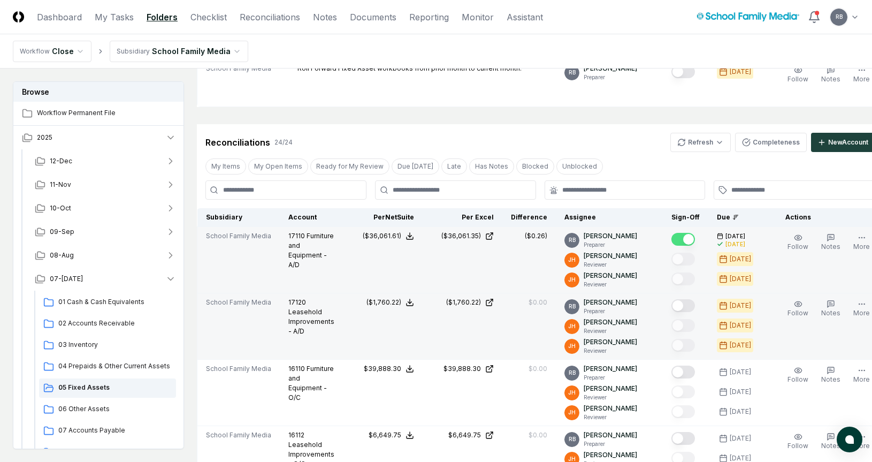
scroll to position [161, 0]
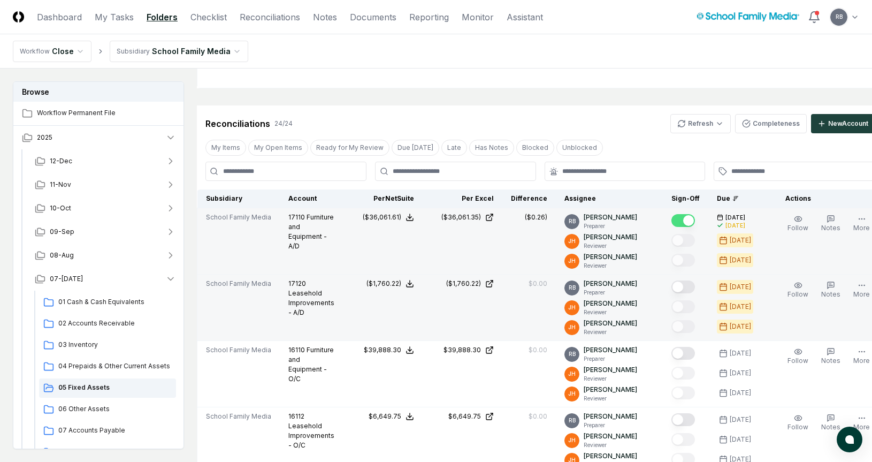
click at [672, 284] on button "Mark complete" at bounding box center [684, 286] width 24 height 13
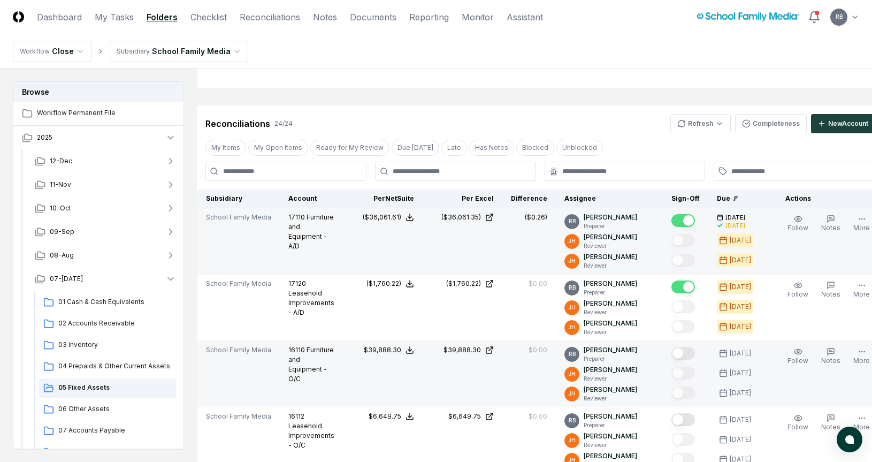
click at [672, 354] on button "Mark complete" at bounding box center [684, 353] width 24 height 13
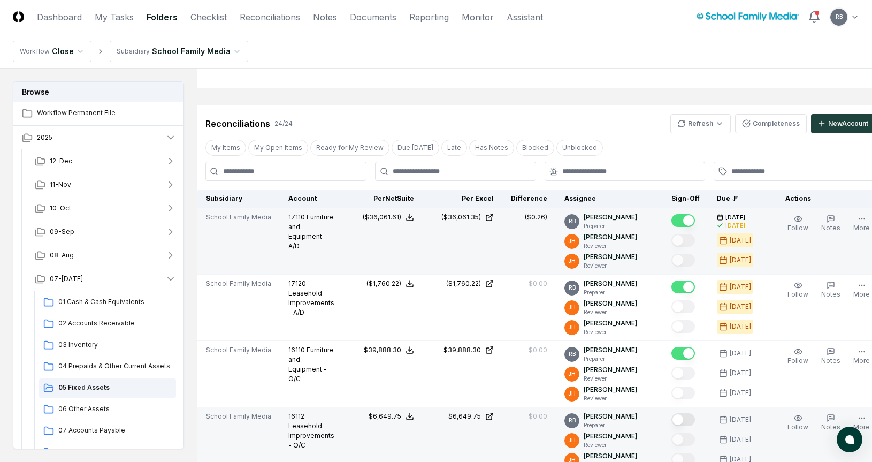
click at [672, 363] on button "Mark complete" at bounding box center [684, 419] width 24 height 13
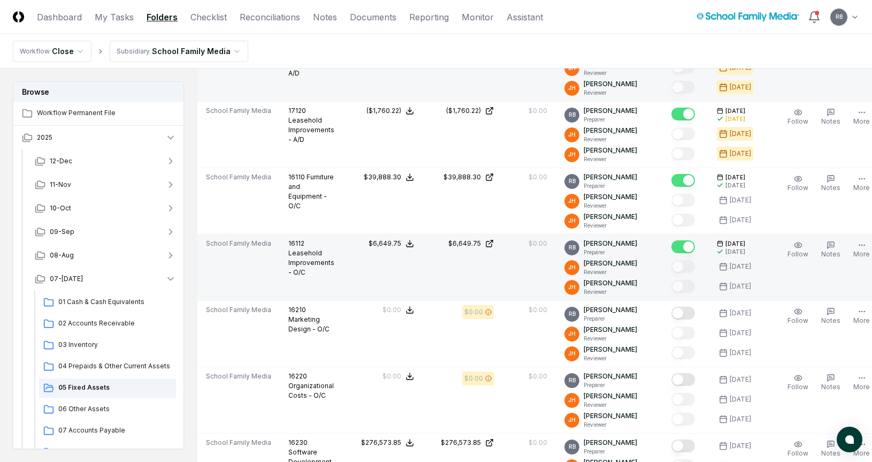
scroll to position [375, 0]
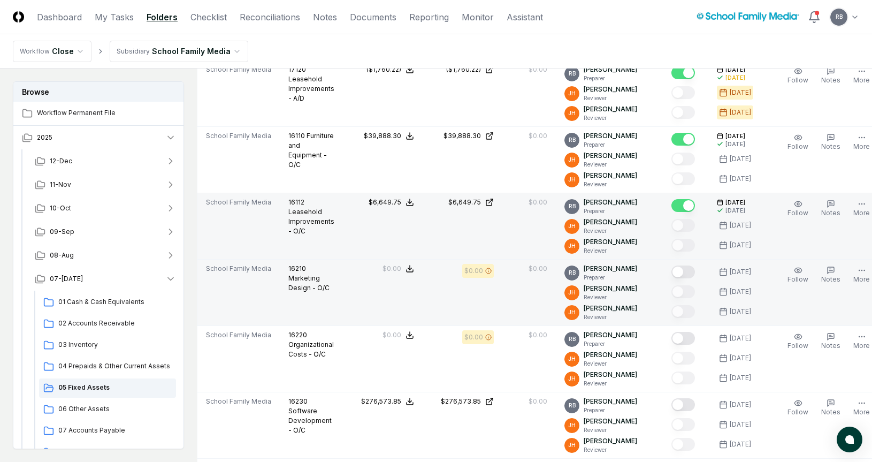
click at [672, 273] on button "Mark complete" at bounding box center [684, 271] width 24 height 13
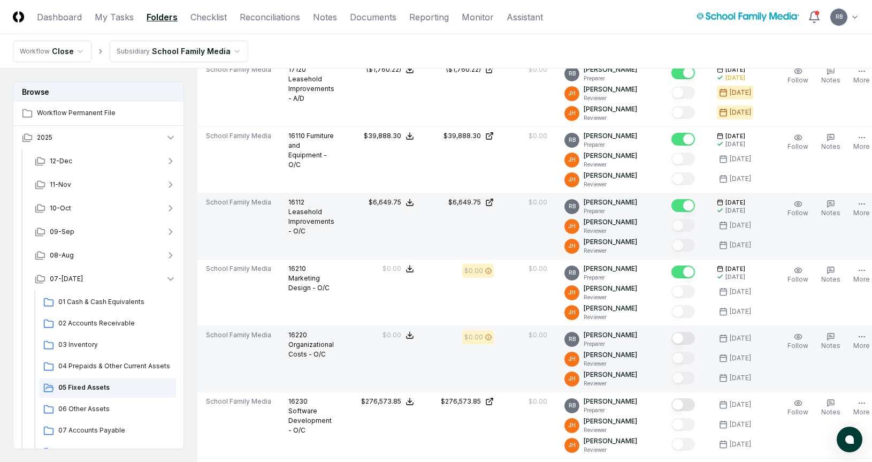
click at [674, 335] on button "Mark complete" at bounding box center [684, 338] width 24 height 13
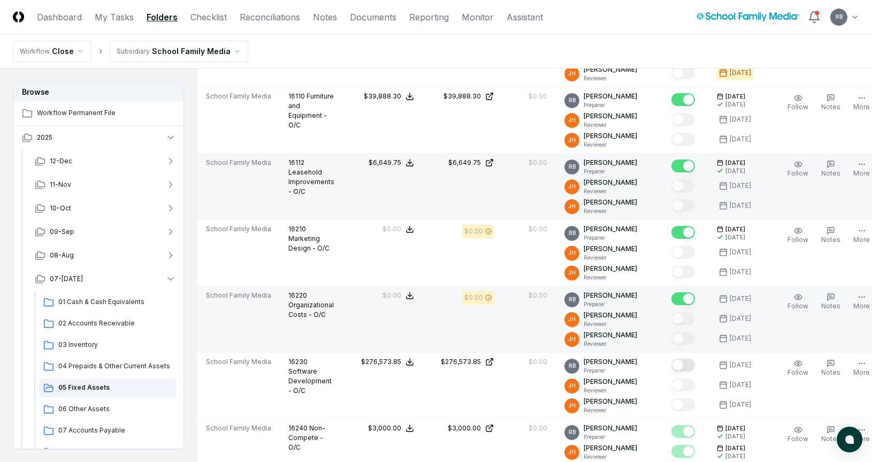
scroll to position [535, 0]
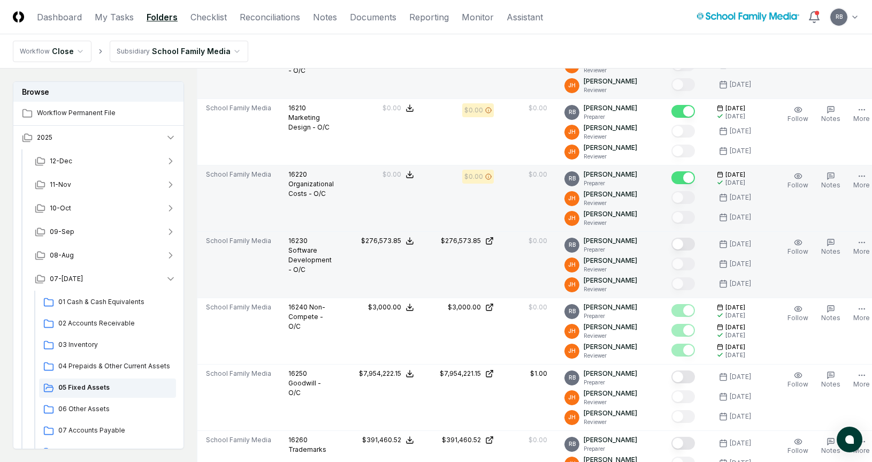
click at [672, 246] on button "Mark complete" at bounding box center [684, 244] width 24 height 13
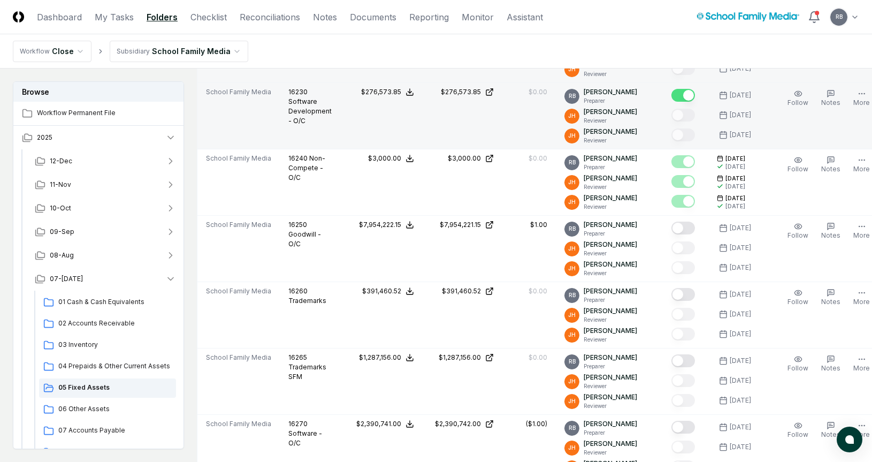
scroll to position [696, 0]
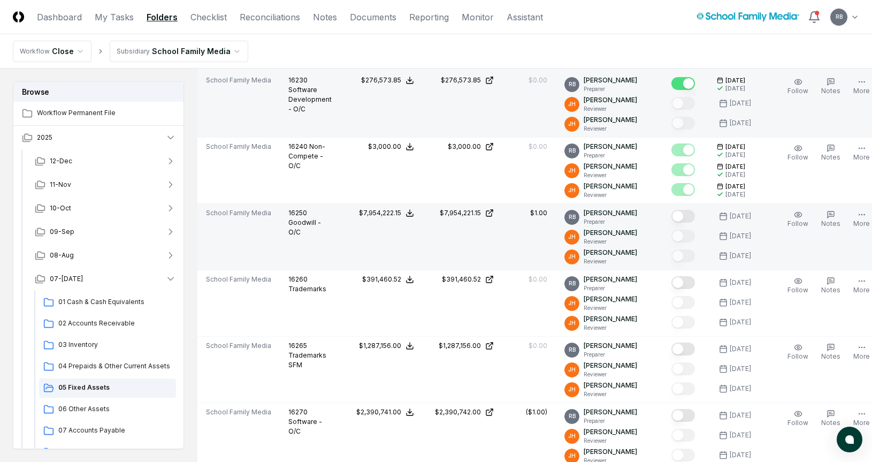
click at [672, 220] on button "Mark complete" at bounding box center [684, 216] width 24 height 13
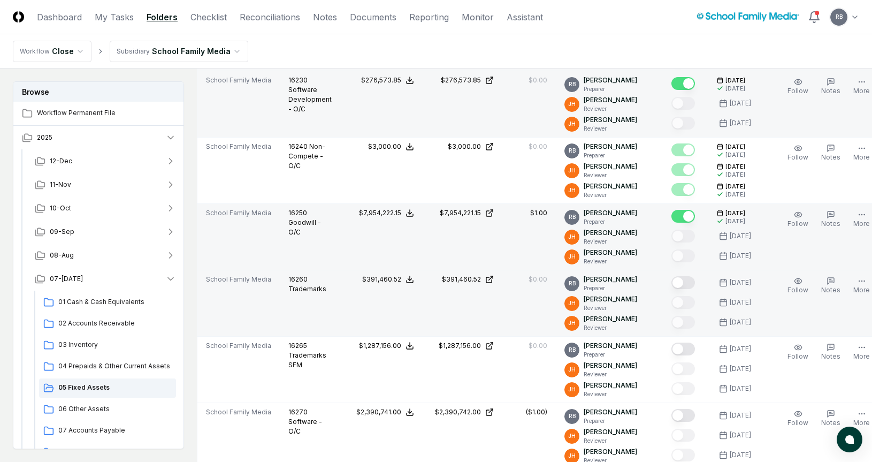
click at [672, 285] on button "Mark complete" at bounding box center [684, 282] width 24 height 13
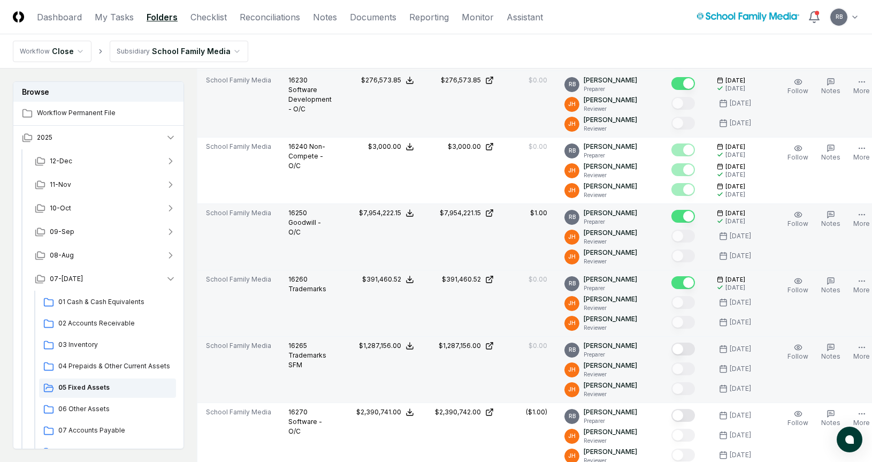
click at [672, 345] on button "Mark complete" at bounding box center [684, 348] width 24 height 13
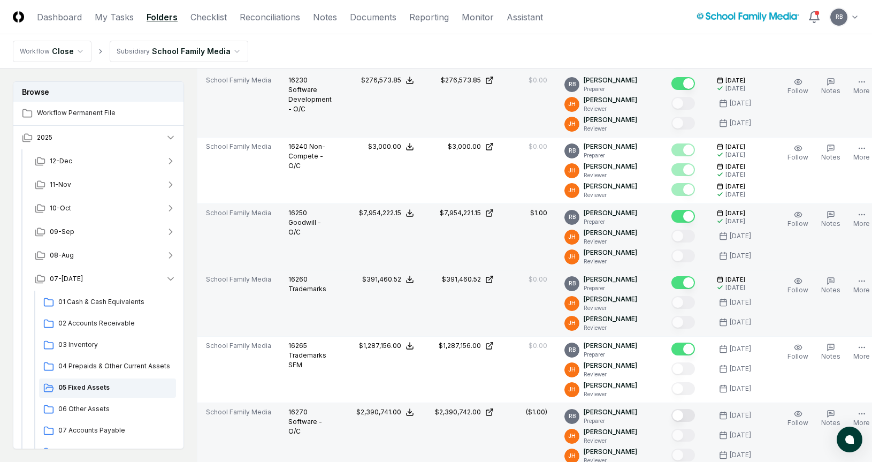
click at [673, 363] on button "Mark complete" at bounding box center [684, 415] width 24 height 13
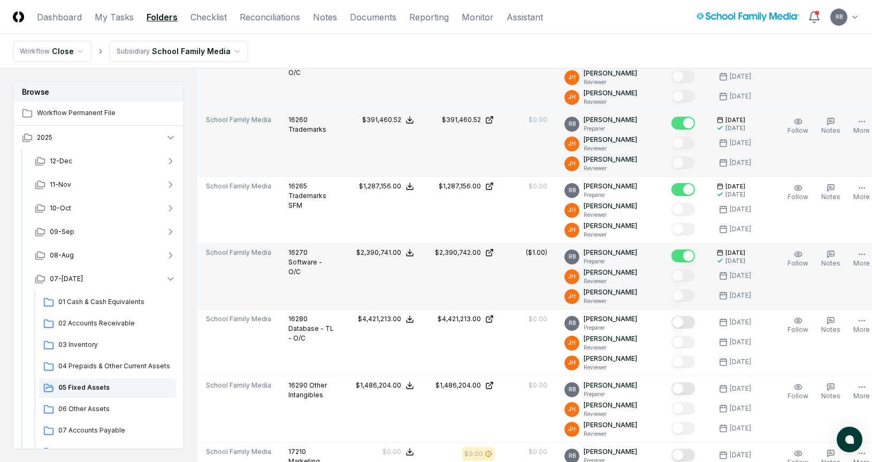
scroll to position [856, 0]
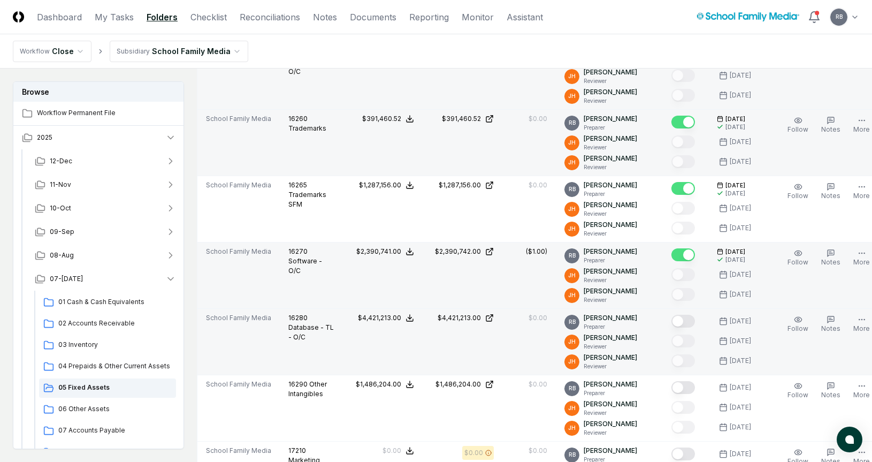
click at [673, 319] on button "Mark complete" at bounding box center [684, 321] width 24 height 13
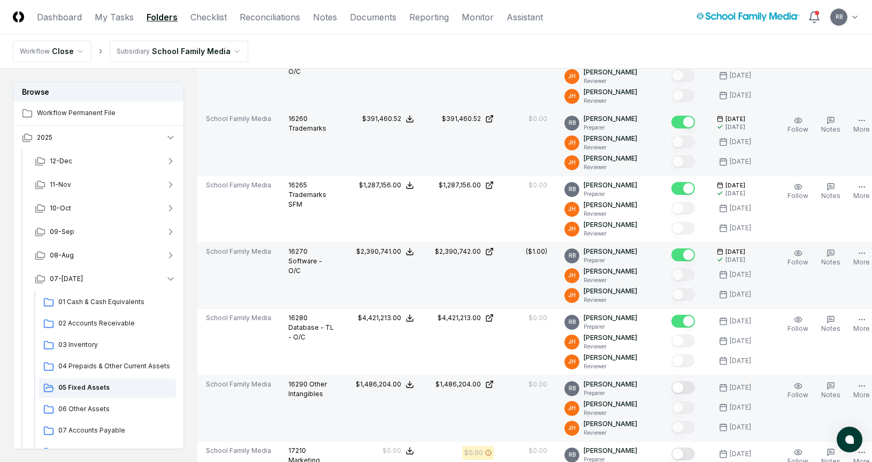
click at [677, 363] on button "Mark complete" at bounding box center [684, 387] width 24 height 13
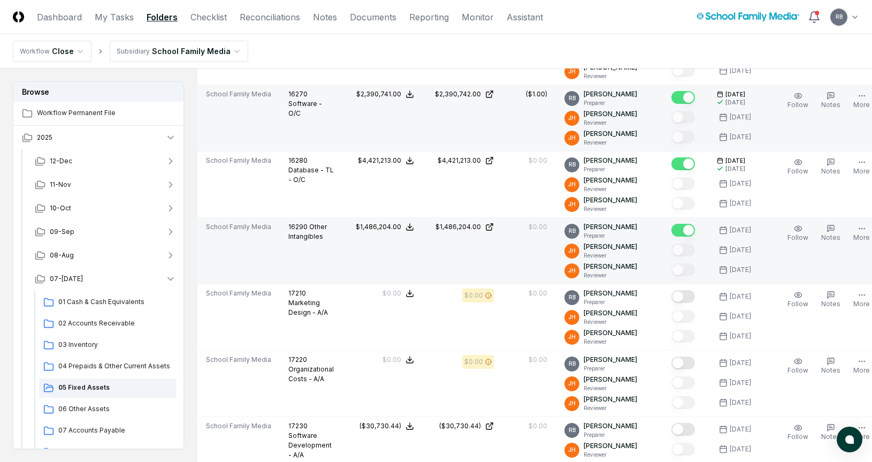
scroll to position [1017, 0]
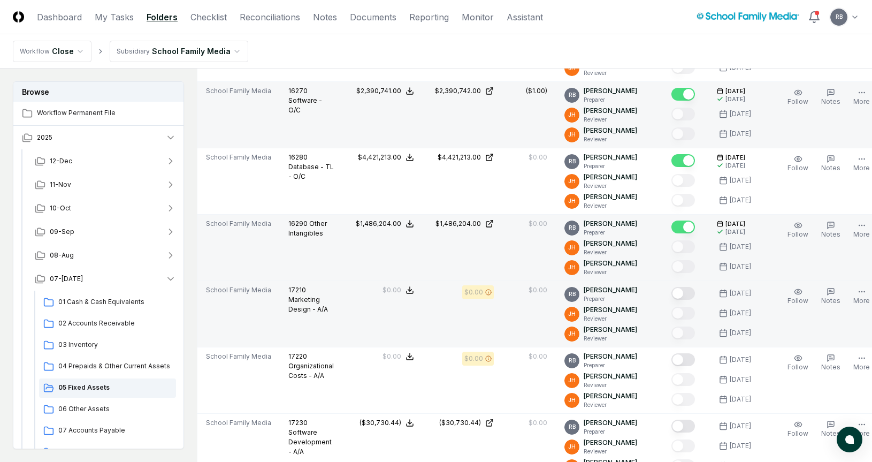
click at [672, 292] on button "Mark complete" at bounding box center [684, 293] width 24 height 13
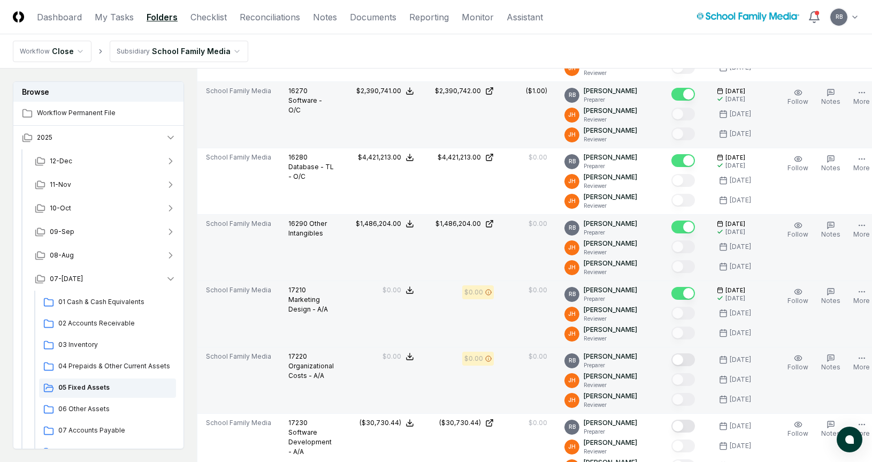
click at [672, 358] on button "Mark complete" at bounding box center [684, 359] width 24 height 13
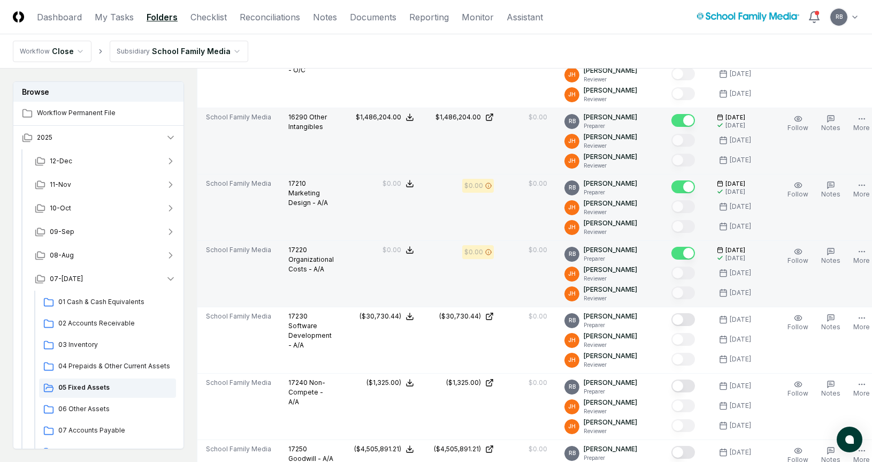
scroll to position [1177, 0]
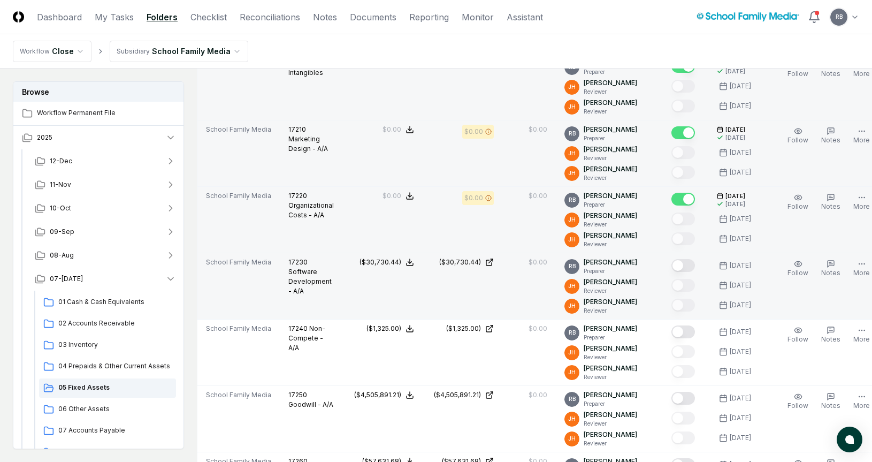
click at [672, 262] on button "Mark complete" at bounding box center [684, 265] width 24 height 13
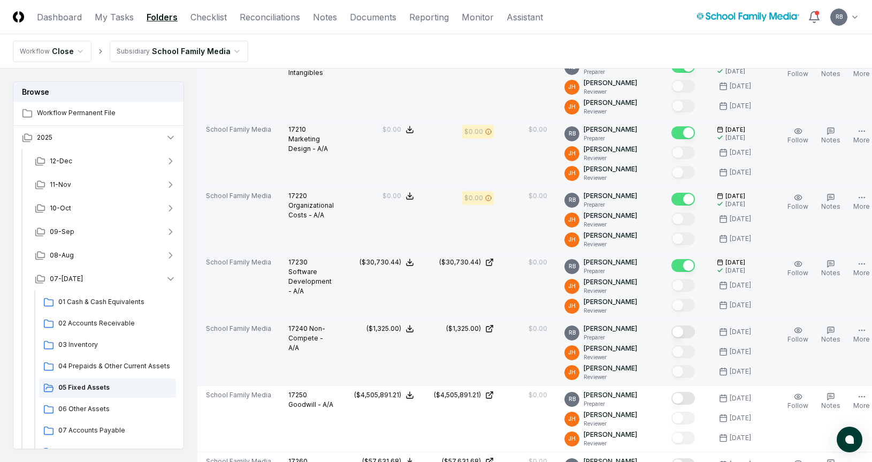
click at [672, 327] on button "Mark complete" at bounding box center [684, 331] width 24 height 13
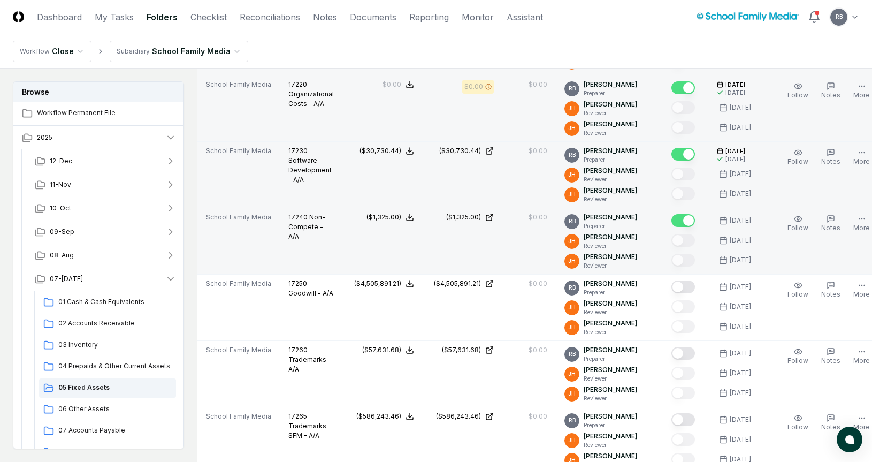
scroll to position [1338, 0]
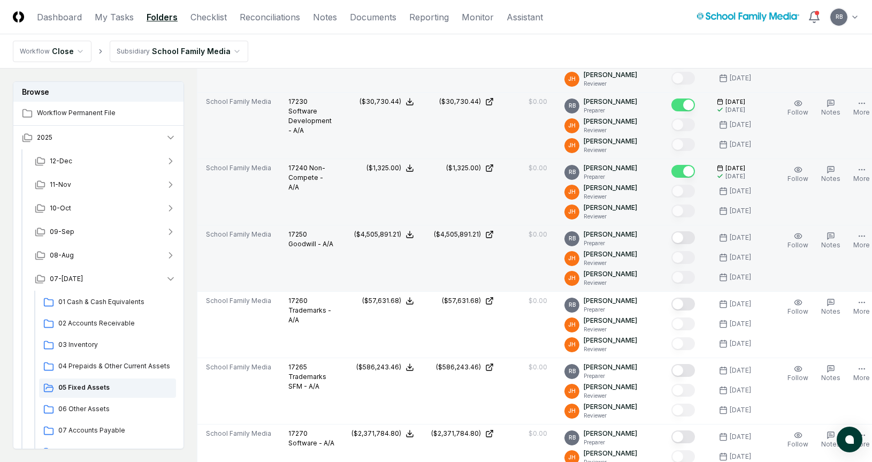
click at [673, 240] on button "Mark complete" at bounding box center [684, 237] width 24 height 13
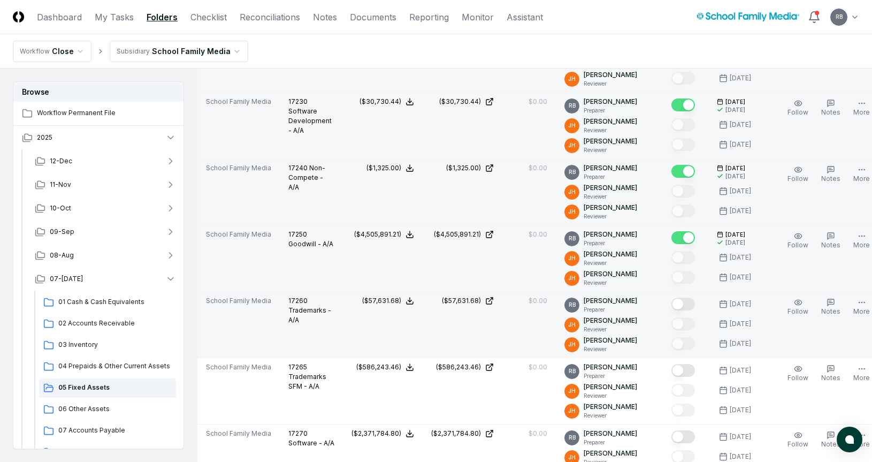
click at [672, 304] on button "Mark complete" at bounding box center [684, 304] width 24 height 13
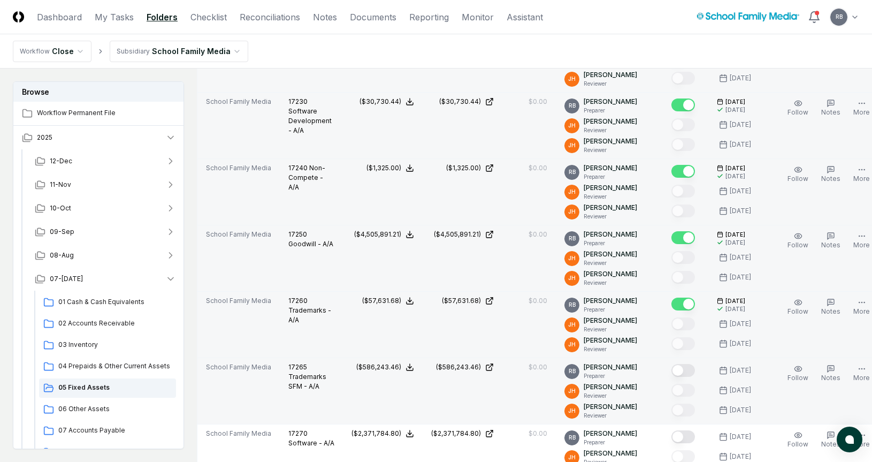
click at [672, 363] on button "Mark complete" at bounding box center [684, 370] width 24 height 13
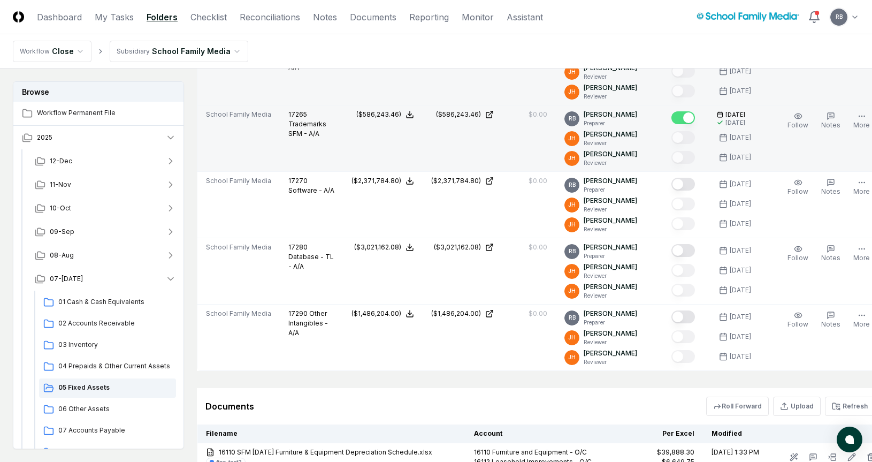
scroll to position [1605, 0]
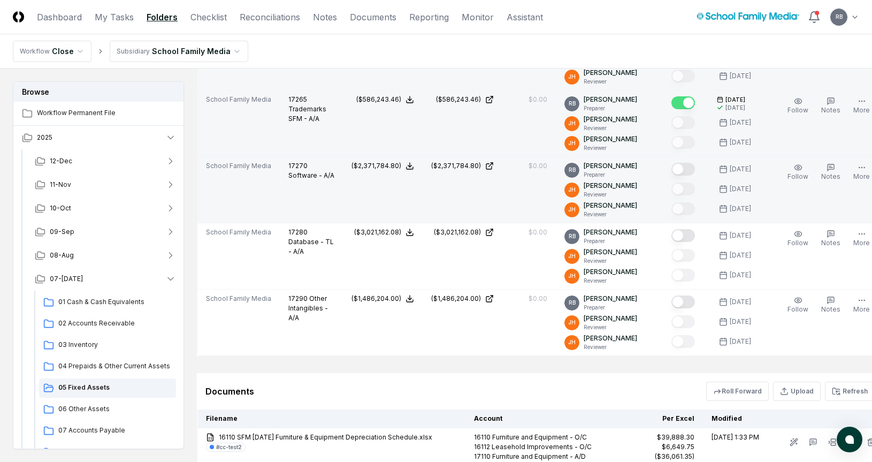
click at [672, 177] on div at bounding box center [686, 170] width 28 height 18
click at [674, 162] on div at bounding box center [686, 170] width 28 height 18
click at [672, 166] on button "Mark complete" at bounding box center [684, 169] width 24 height 13
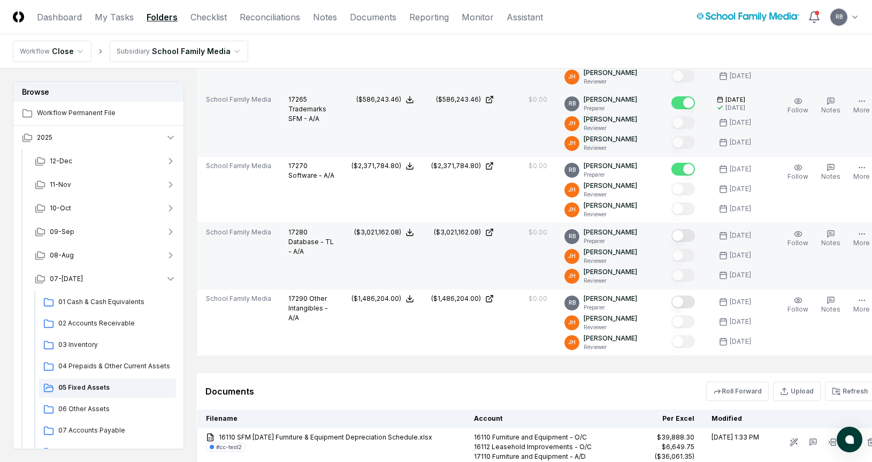
click at [673, 235] on button "Mark complete" at bounding box center [684, 235] width 24 height 13
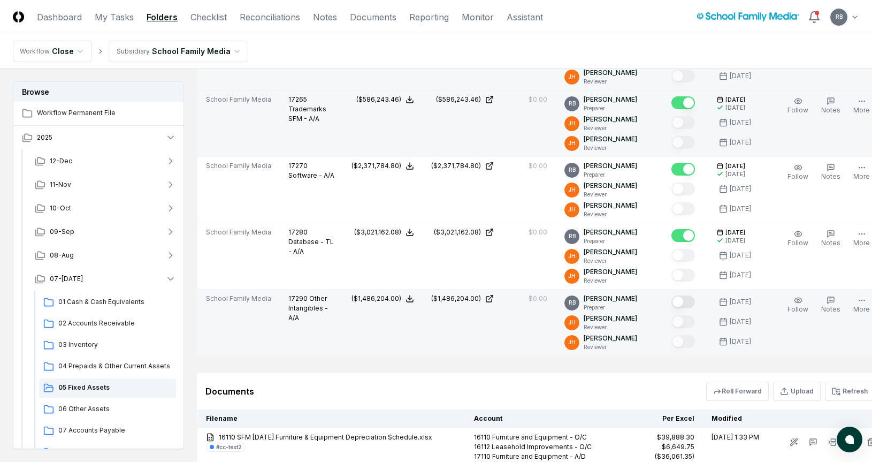
click at [672, 301] on button "Mark complete" at bounding box center [684, 301] width 24 height 13
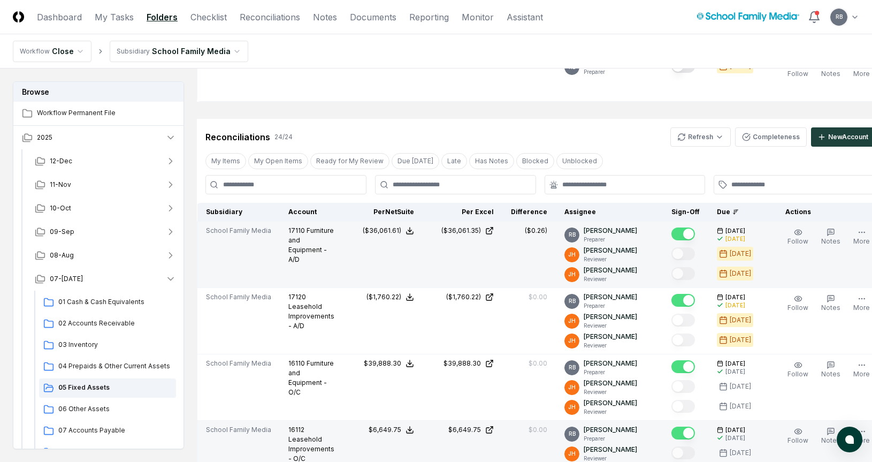
scroll to position [0, 0]
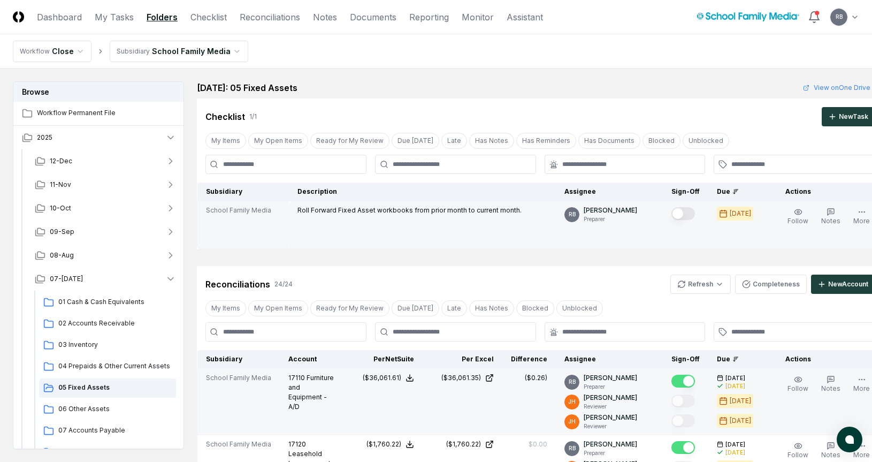
click at [684, 216] on div at bounding box center [684, 214] width 24 height 14
click at [663, 212] on td at bounding box center [685, 225] width 45 height 48
click at [672, 216] on button "Mark complete" at bounding box center [684, 213] width 24 height 13
click at [77, 363] on span "06 Other Assets" at bounding box center [114, 409] width 113 height 10
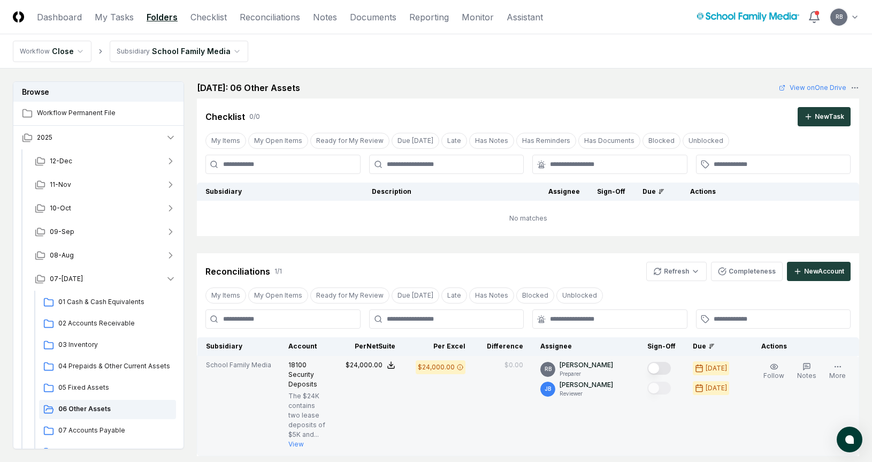
click at [668, 363] on button "Mark complete" at bounding box center [659, 368] width 24 height 13
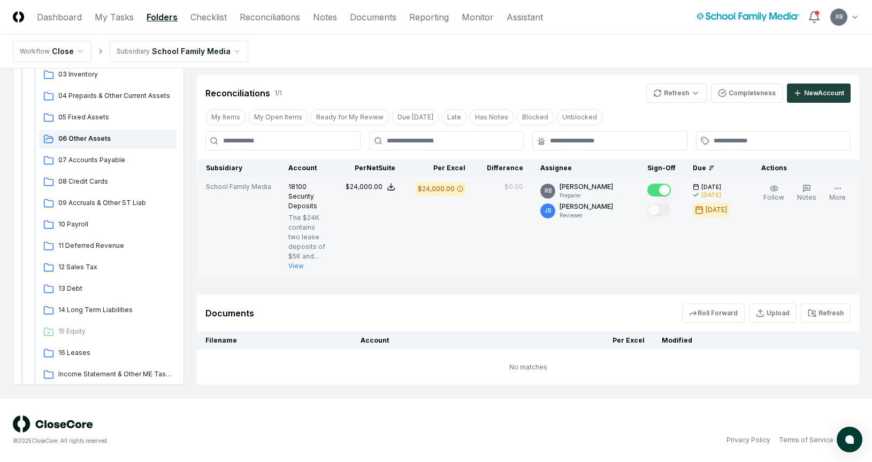
scroll to position [214, 0]
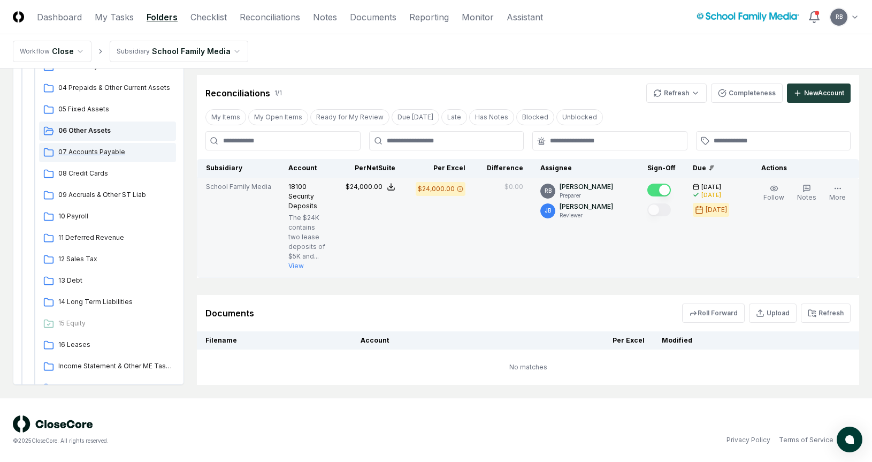
click at [85, 154] on span "07 Accounts Payable" at bounding box center [114, 152] width 113 height 10
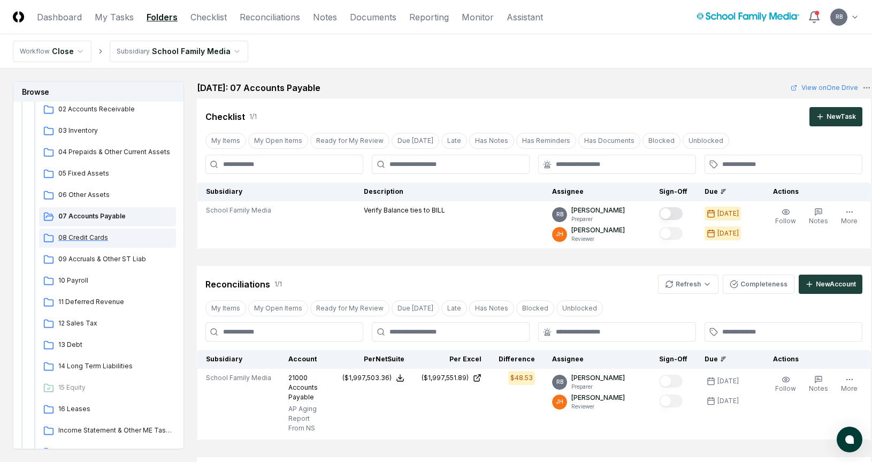
click at [74, 240] on span "08 Credit Cards" at bounding box center [114, 238] width 113 height 10
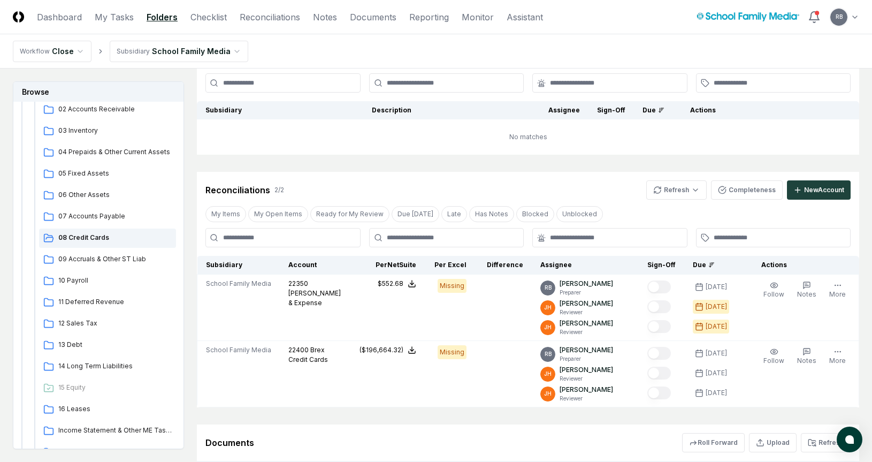
scroll to position [211, 0]
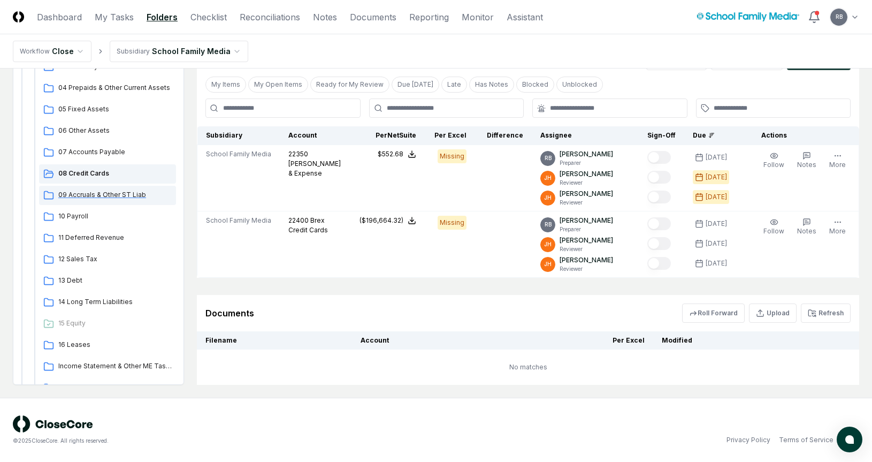
click at [98, 195] on span "09 Accruals & Other ST Liab" at bounding box center [114, 195] width 113 height 10
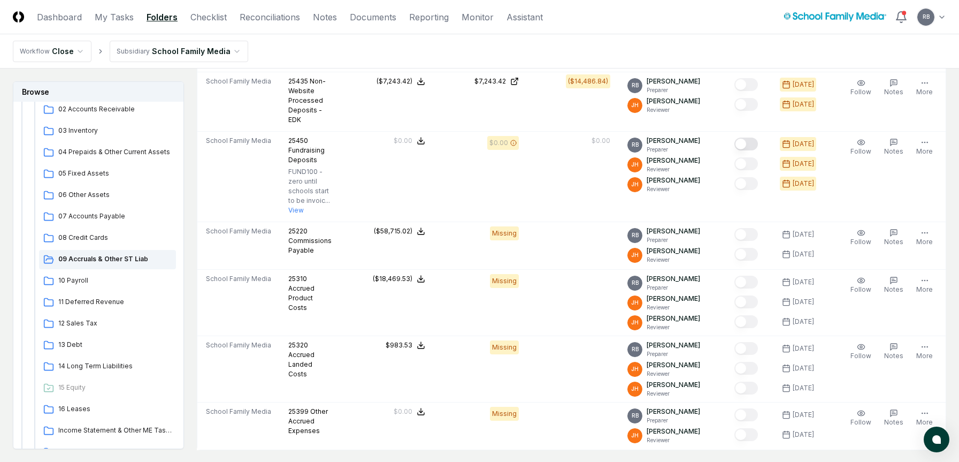
scroll to position [1038, 0]
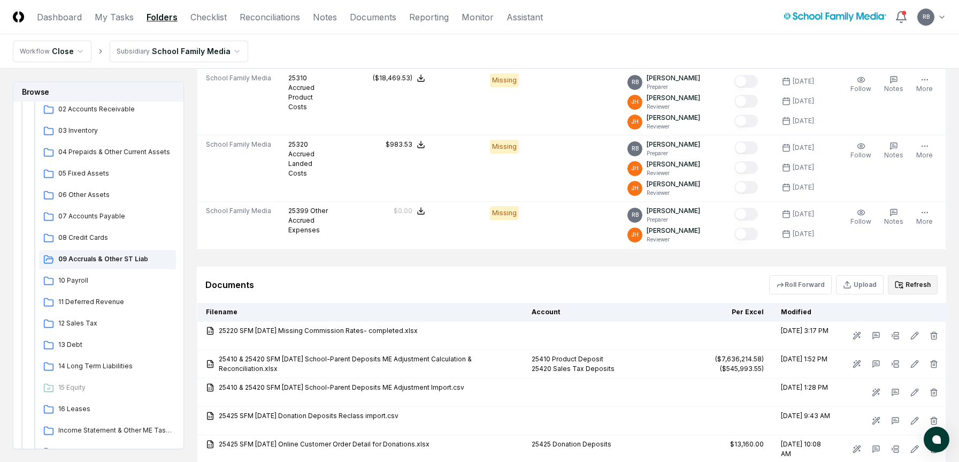
click at [808, 285] on button "Refresh" at bounding box center [913, 284] width 50 height 19
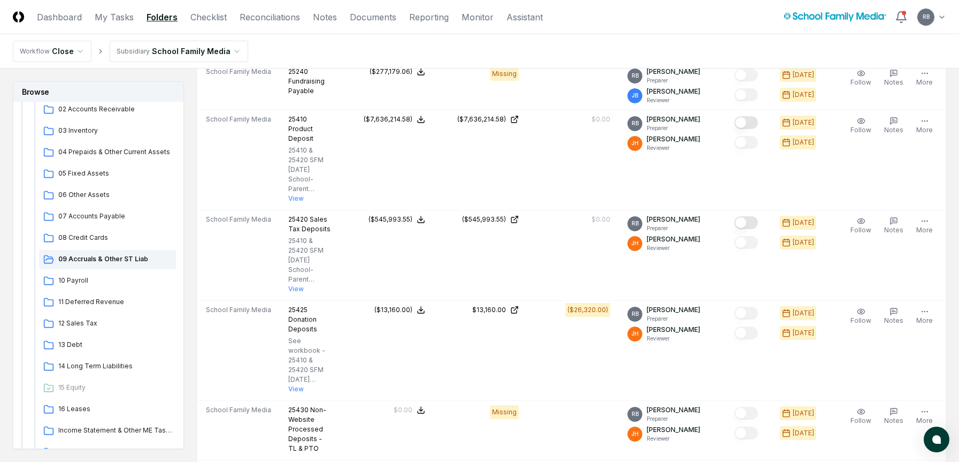
scroll to position [128, 0]
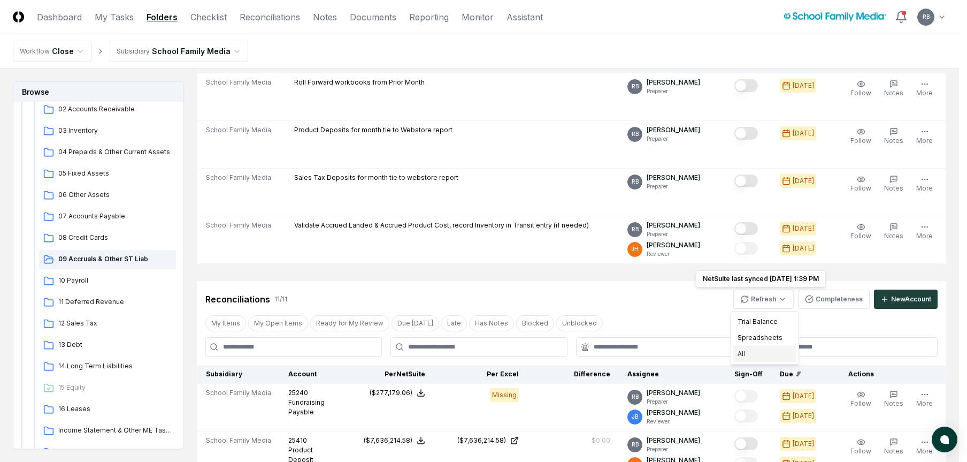
click at [763, 358] on div "All" at bounding box center [765, 354] width 63 height 16
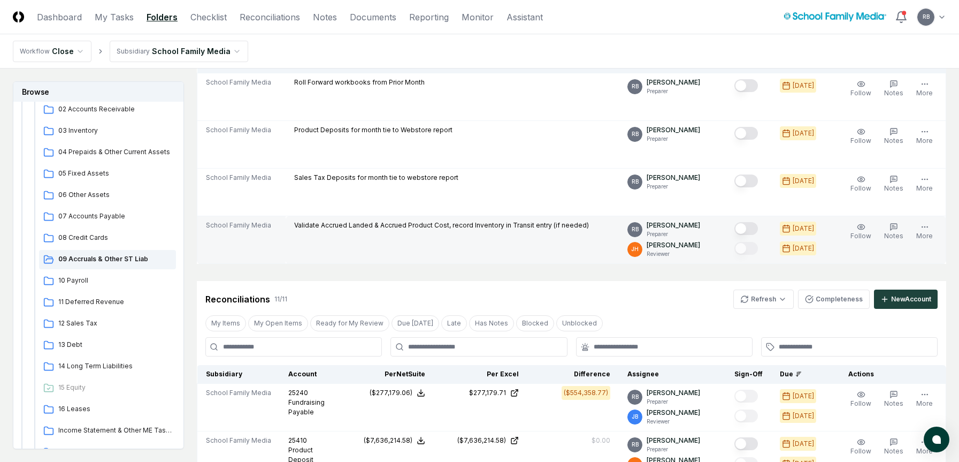
scroll to position [0, 0]
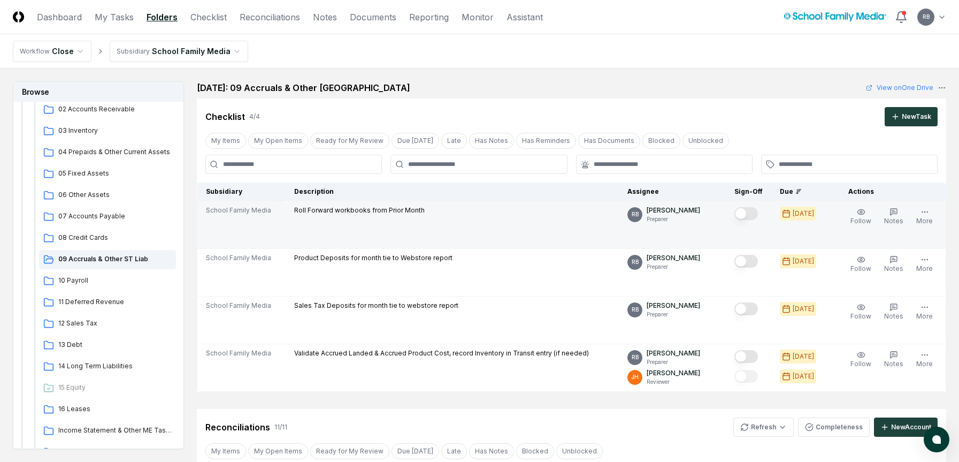
click at [752, 215] on button "Mark complete" at bounding box center [747, 213] width 24 height 13
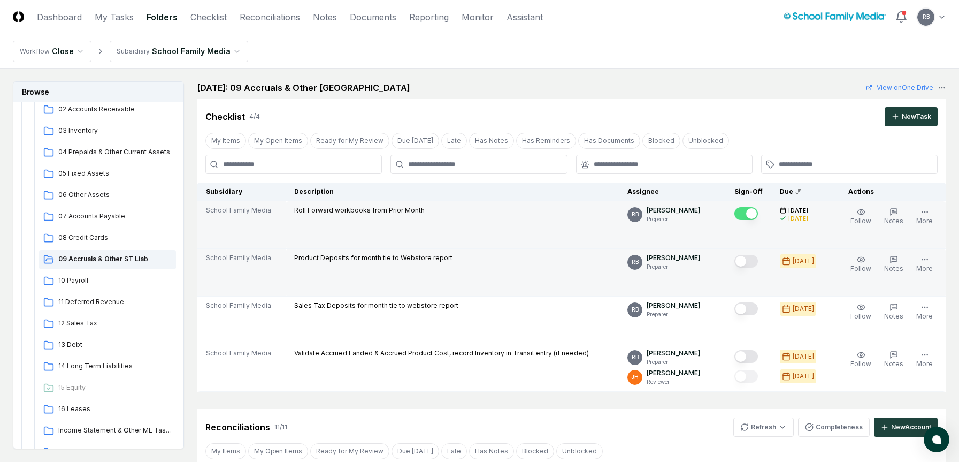
click at [758, 263] on button "Mark complete" at bounding box center [747, 261] width 24 height 13
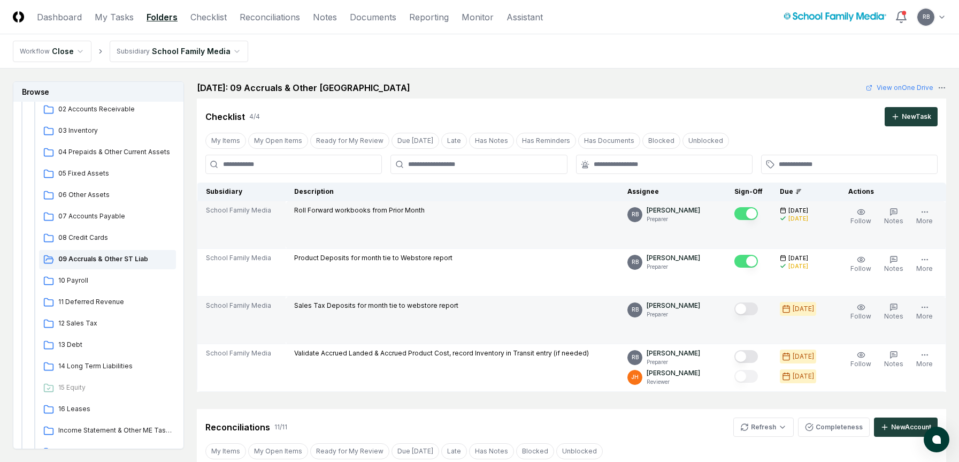
click at [753, 309] on button "Mark complete" at bounding box center [747, 308] width 24 height 13
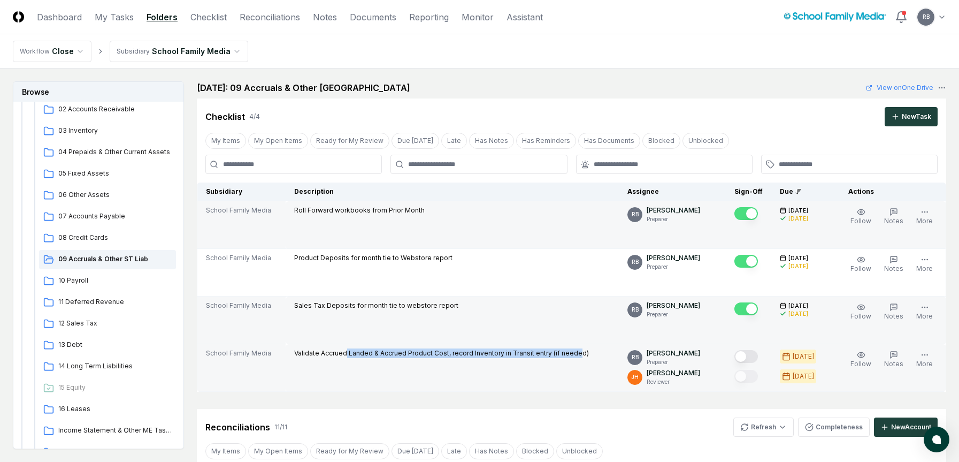
drag, startPoint x: 347, startPoint y: 355, endPoint x: 576, endPoint y: 353, distance: 229.0
click at [576, 353] on p "Validate Accrued Landed & Accrued Product Cost, record Inventory in Transit ent…" at bounding box center [441, 353] width 295 height 10
click at [753, 354] on button "Mark complete" at bounding box center [747, 356] width 24 height 13
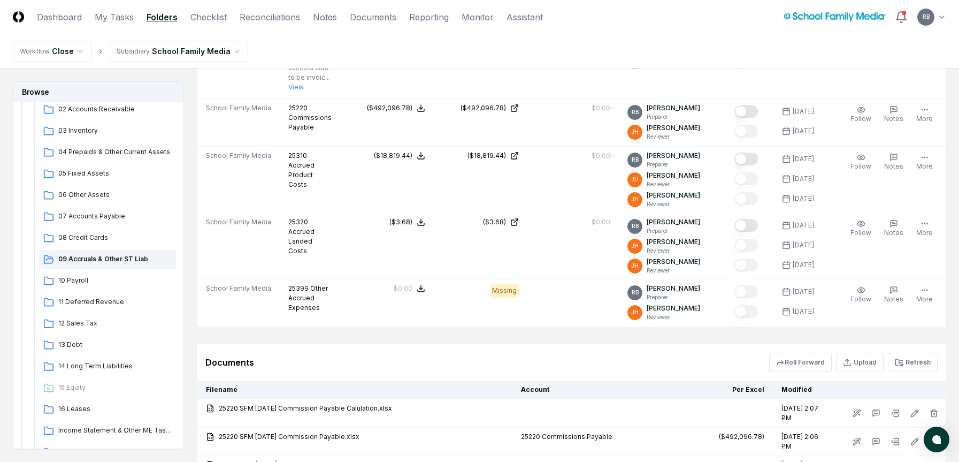
scroll to position [963, 0]
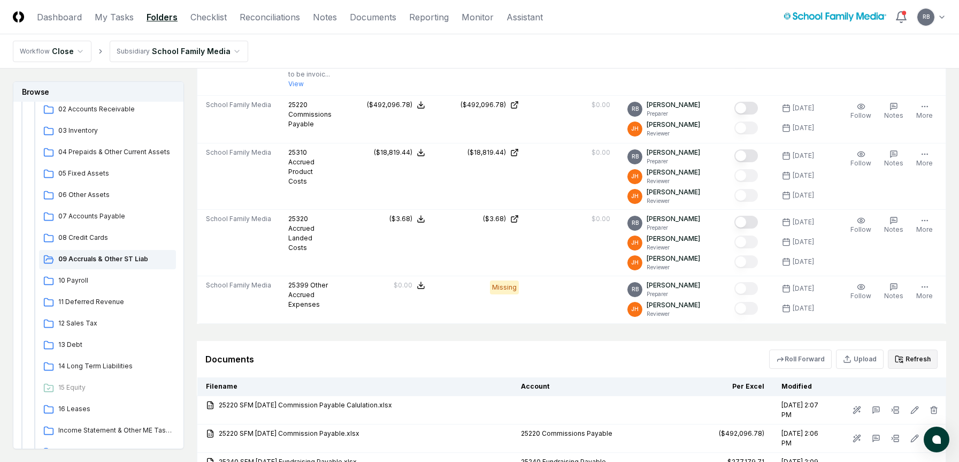
click at [808, 359] on button "Refresh" at bounding box center [913, 358] width 50 height 19
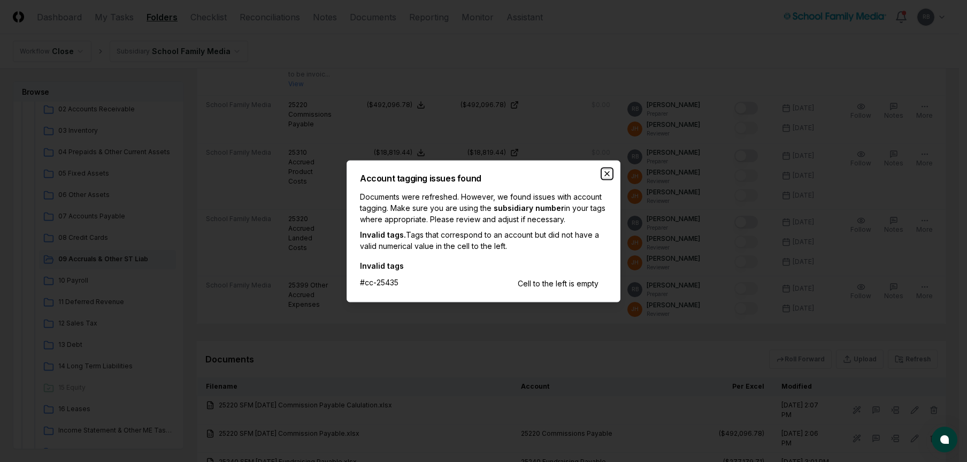
click at [606, 172] on icon "button" at bounding box center [607, 173] width 4 height 4
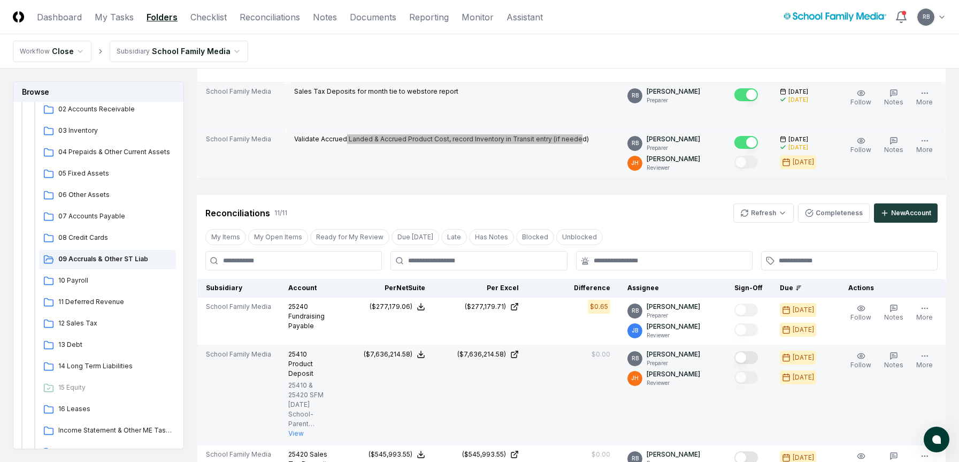
scroll to position [268, 0]
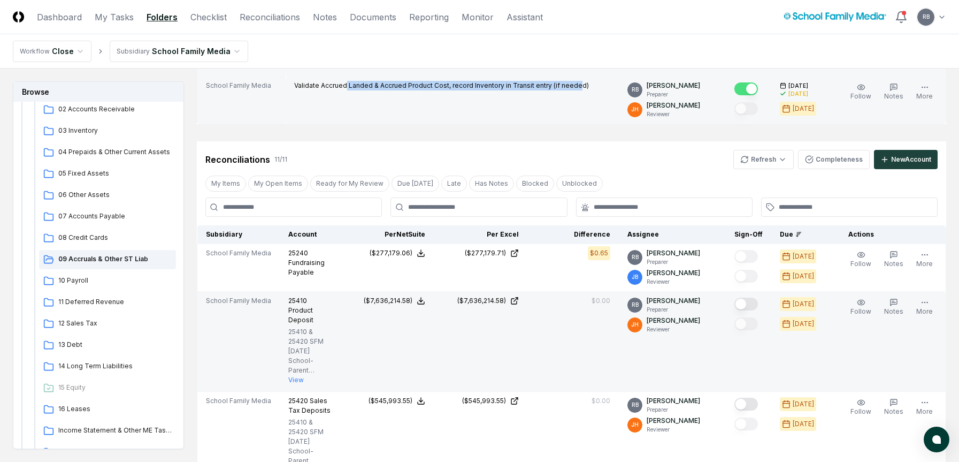
click at [754, 305] on button "Mark complete" at bounding box center [747, 304] width 24 height 13
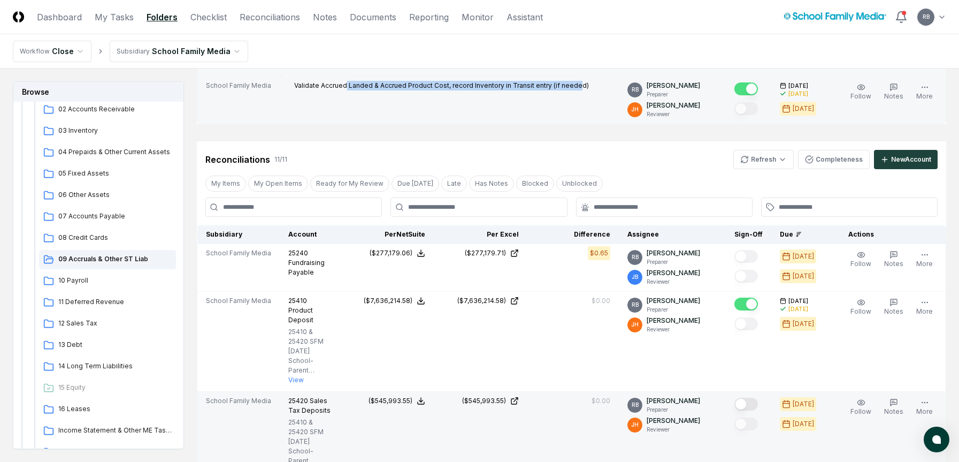
click at [751, 363] on button "Mark complete" at bounding box center [747, 404] width 24 height 13
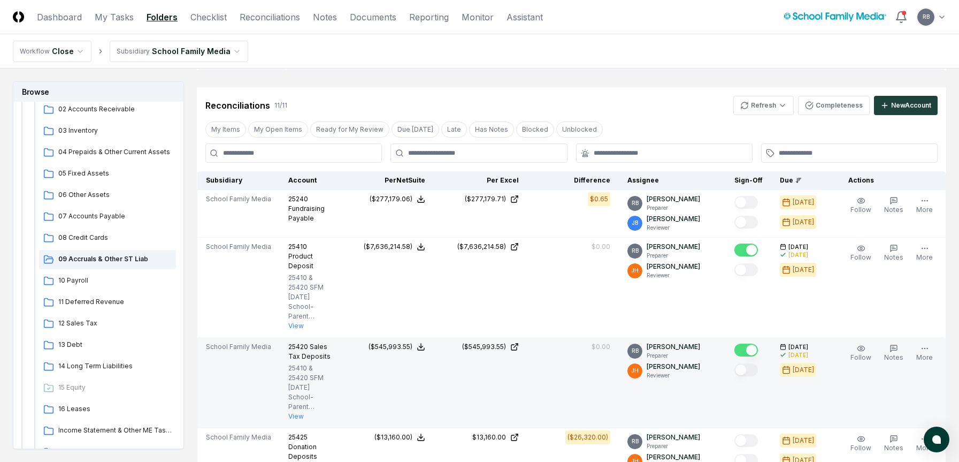
scroll to position [321, 0]
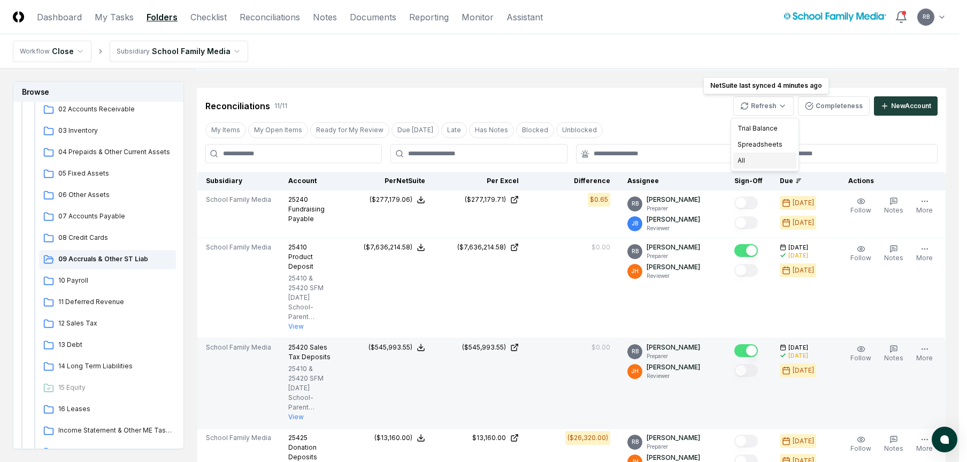
click at [769, 163] on div "All" at bounding box center [765, 161] width 63 height 16
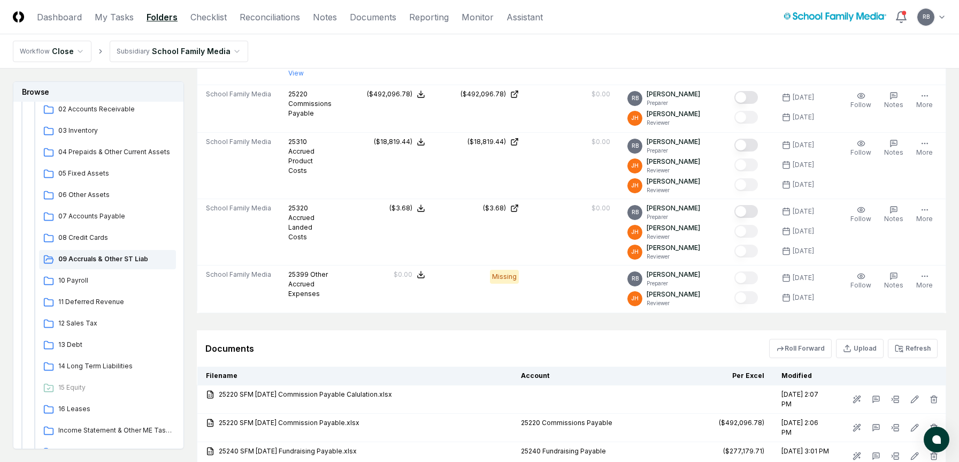
scroll to position [1017, 0]
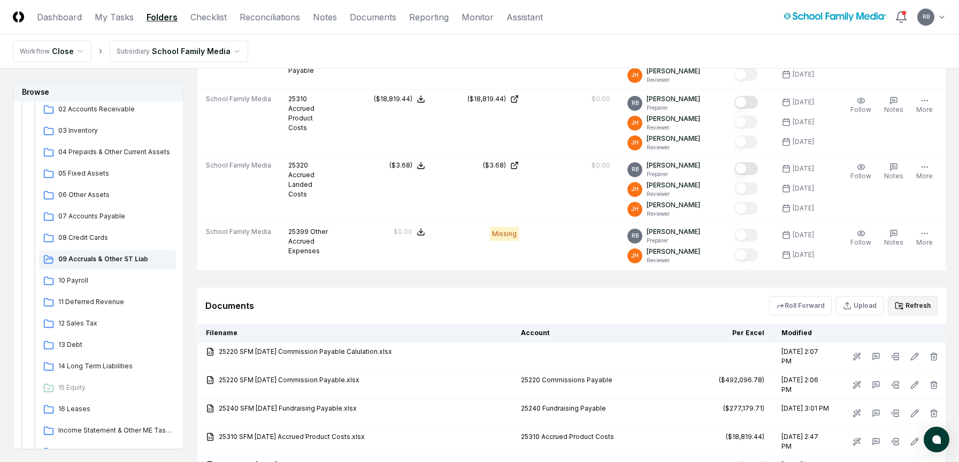
click at [808, 303] on button "Refresh" at bounding box center [913, 305] width 50 height 19
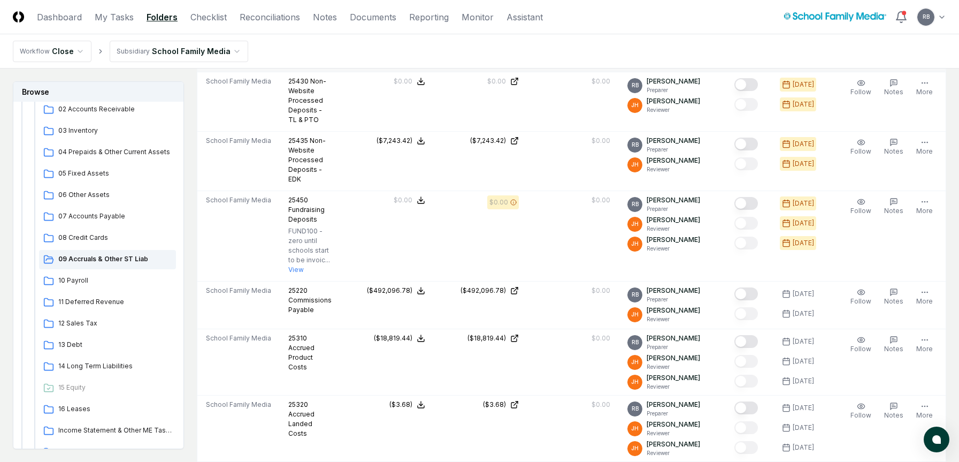
scroll to position [1124, 0]
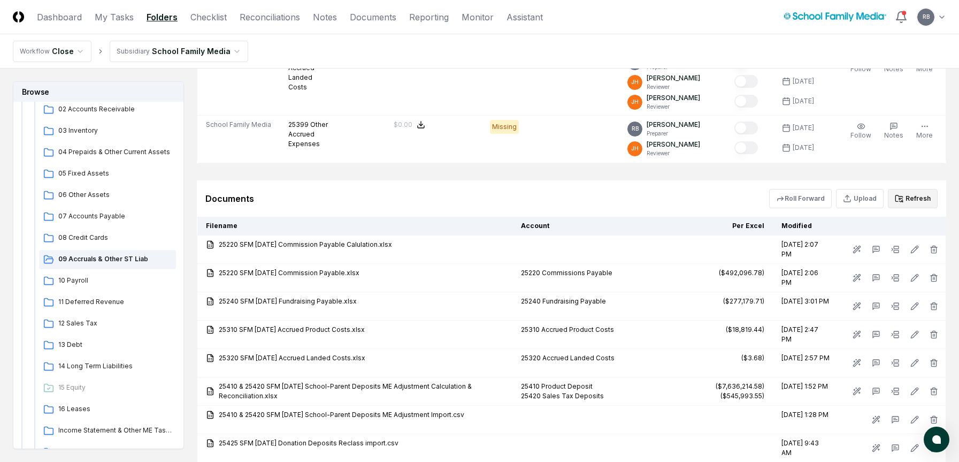
click at [808, 199] on icon at bounding box center [900, 199] width 2 height 2
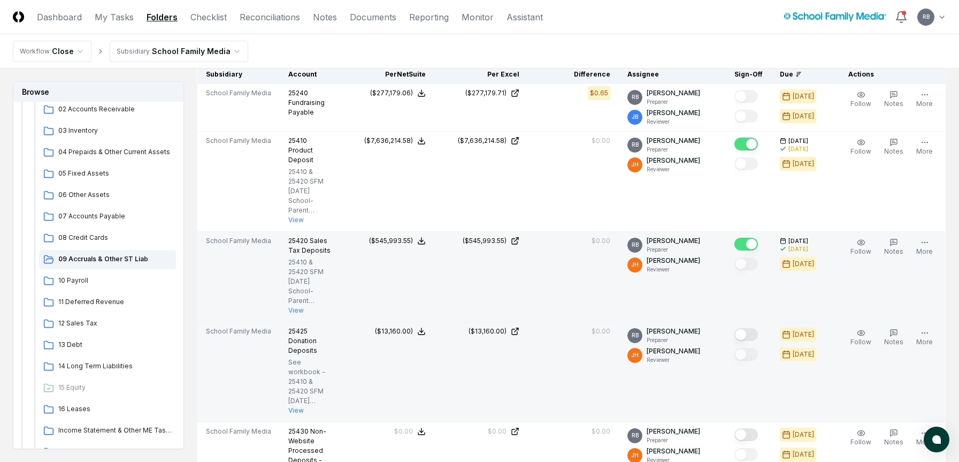
scroll to position [428, 0]
click at [751, 332] on button "Mark complete" at bounding box center [747, 333] width 24 height 13
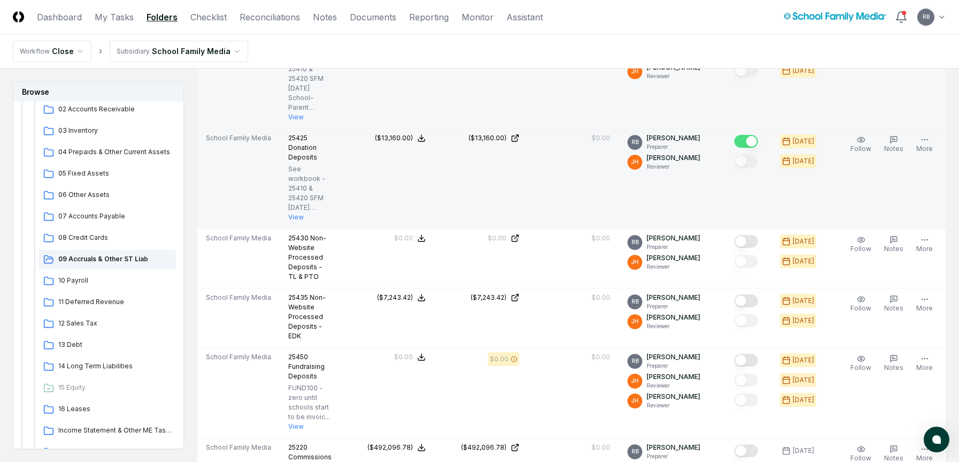
scroll to position [642, 0]
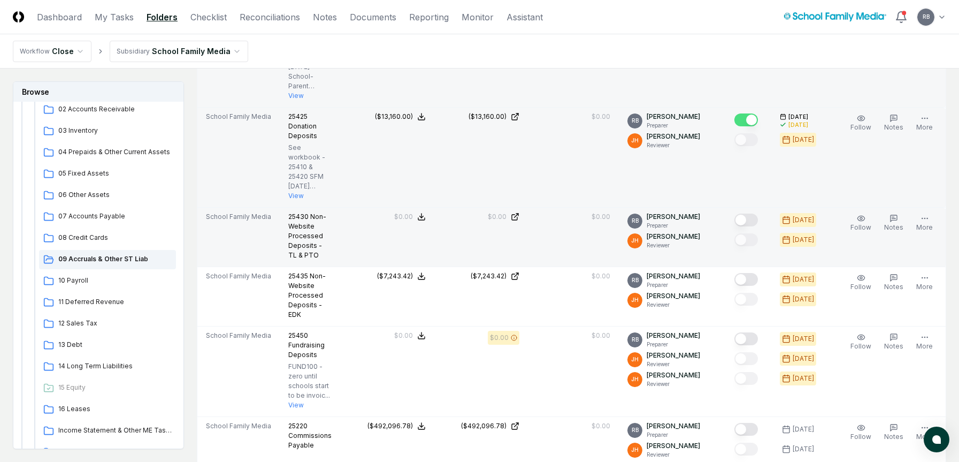
click at [750, 217] on button "Mark complete" at bounding box center [747, 220] width 24 height 13
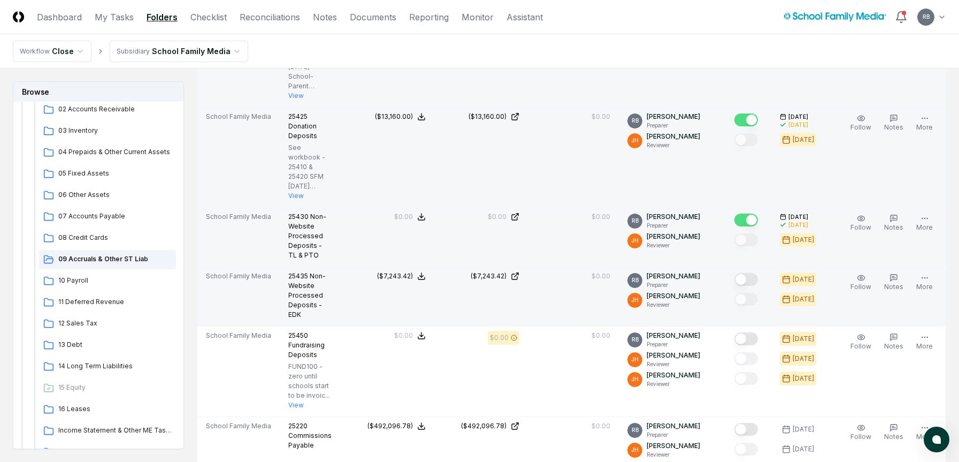
click at [758, 278] on button "Mark complete" at bounding box center [747, 279] width 24 height 13
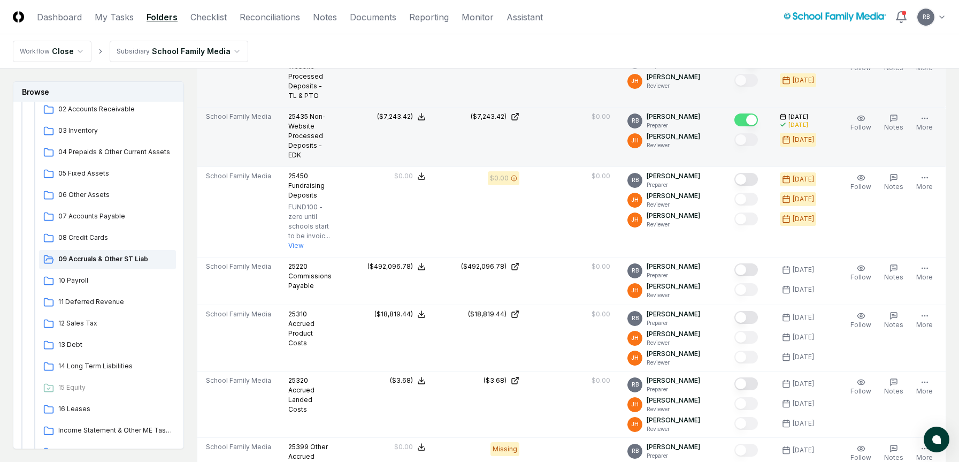
scroll to position [803, 0]
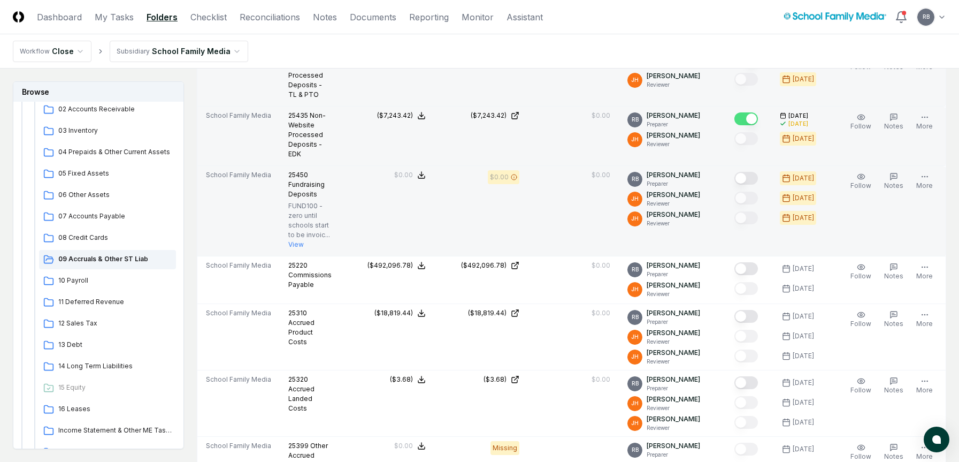
click at [755, 179] on button "Mark complete" at bounding box center [747, 178] width 24 height 13
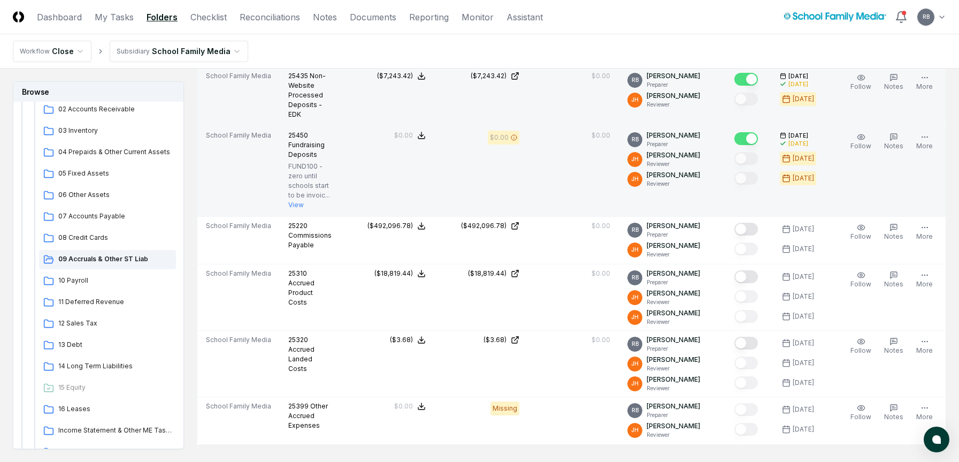
scroll to position [910, 0]
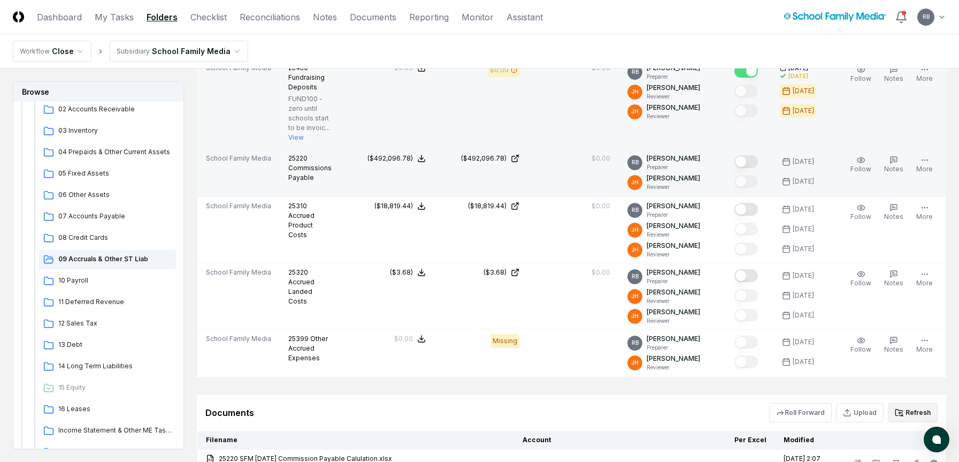
click at [758, 161] on button "Mark complete" at bounding box center [747, 161] width 24 height 13
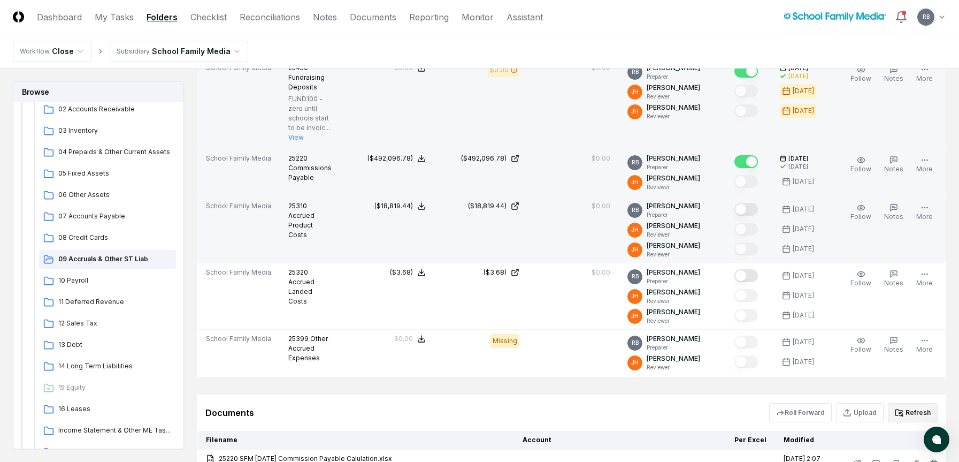
click at [751, 207] on button "Mark complete" at bounding box center [747, 209] width 24 height 13
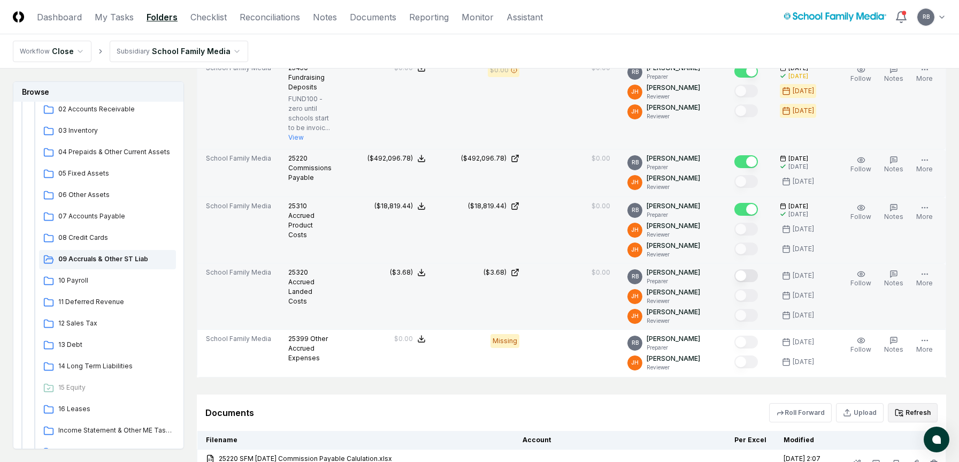
click at [752, 275] on button "Mark complete" at bounding box center [747, 275] width 24 height 13
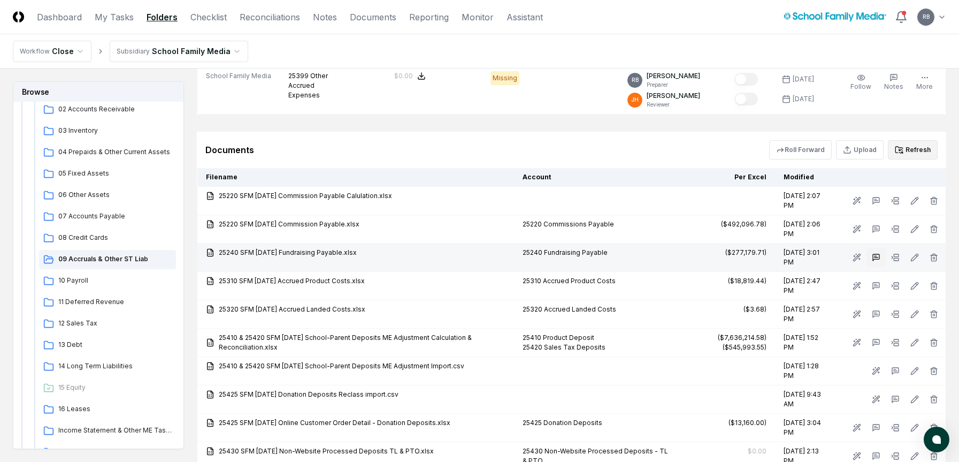
scroll to position [1177, 0]
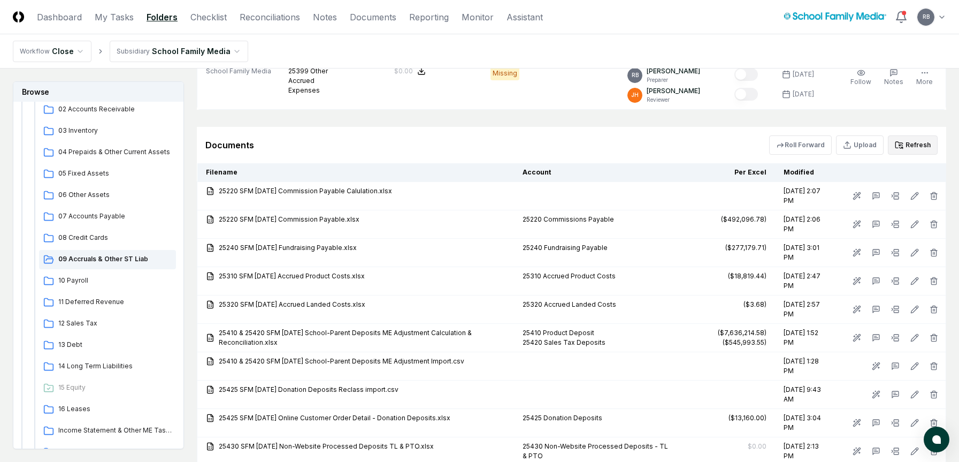
click at [808, 149] on button "Refresh" at bounding box center [913, 144] width 50 height 19
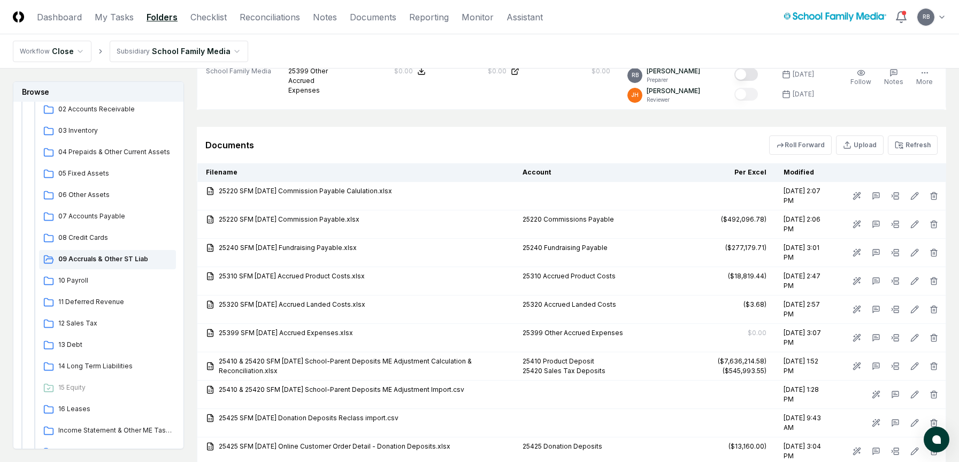
drag, startPoint x: 912, startPoint y: 149, endPoint x: 683, endPoint y: 129, distance: 230.5
click at [683, 129] on div "Documents Roll Forward Upload Refresh" at bounding box center [572, 145] width 750 height 36
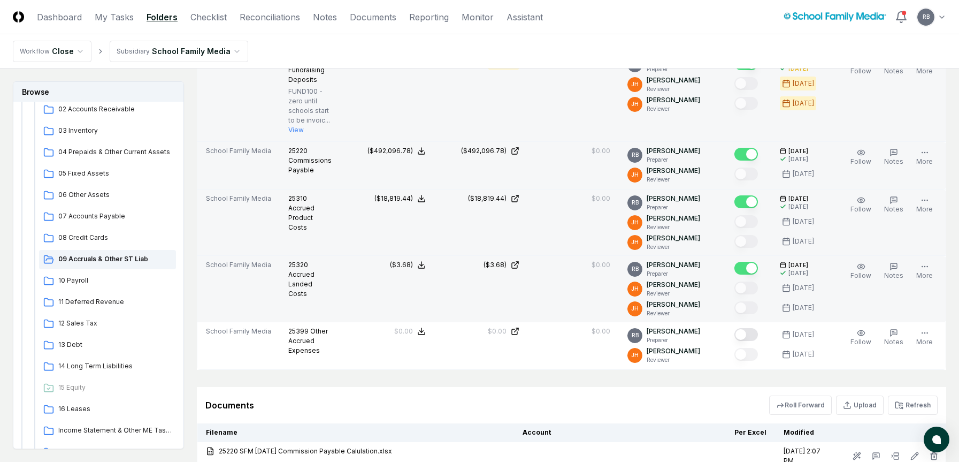
scroll to position [1017, 0]
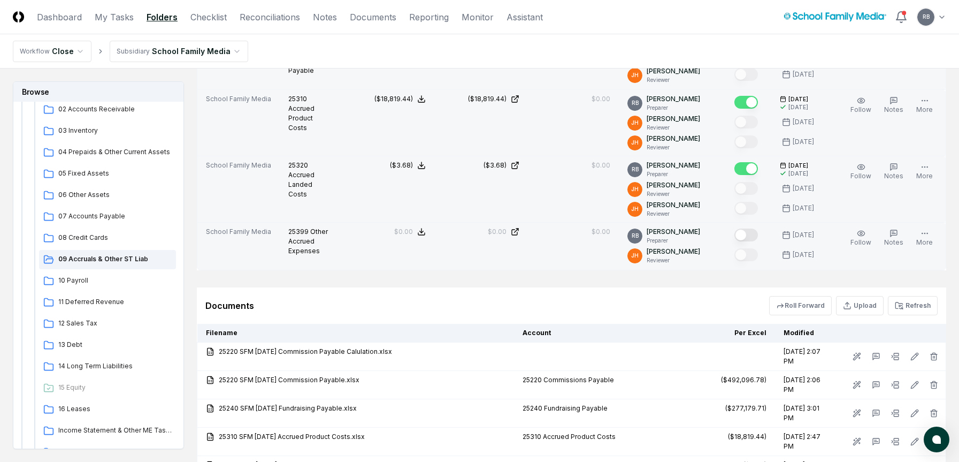
click at [744, 232] on button "Mark complete" at bounding box center [747, 234] width 24 height 13
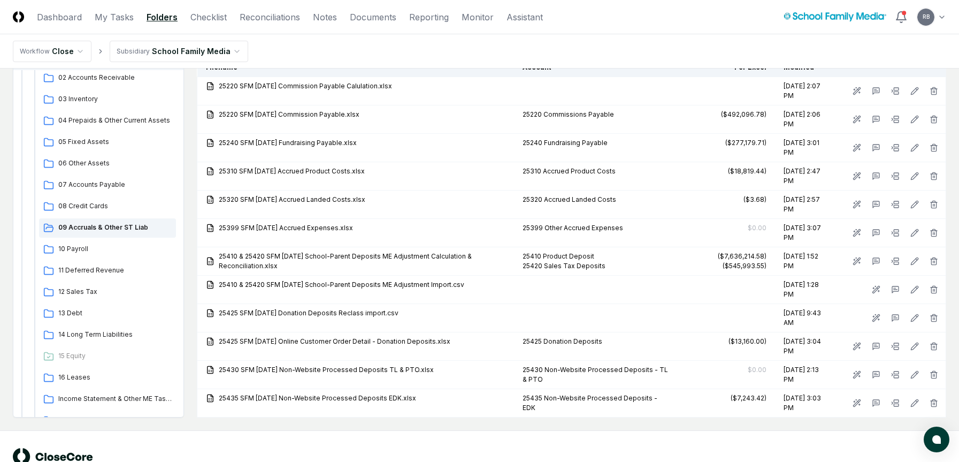
scroll to position [1284, 0]
click at [82, 248] on span "10 Payroll" at bounding box center [114, 247] width 113 height 10
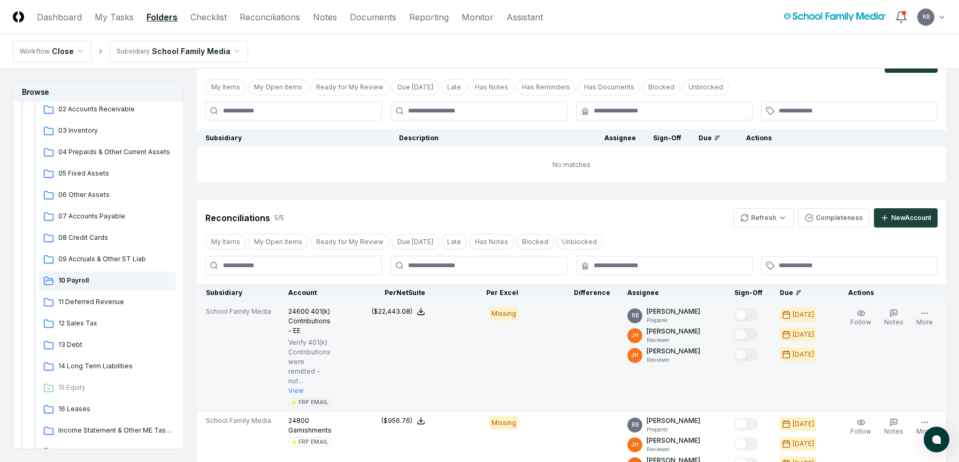
scroll to position [321, 0]
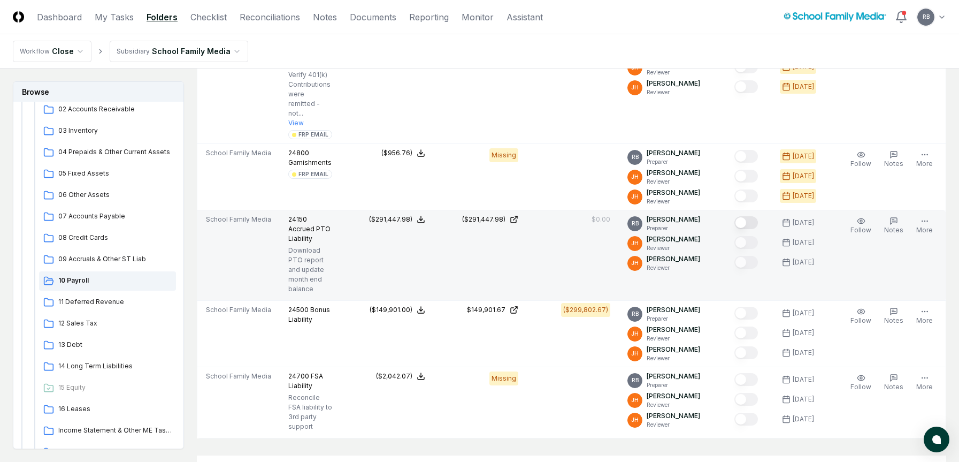
click at [753, 216] on button "Mark complete" at bounding box center [747, 222] width 24 height 13
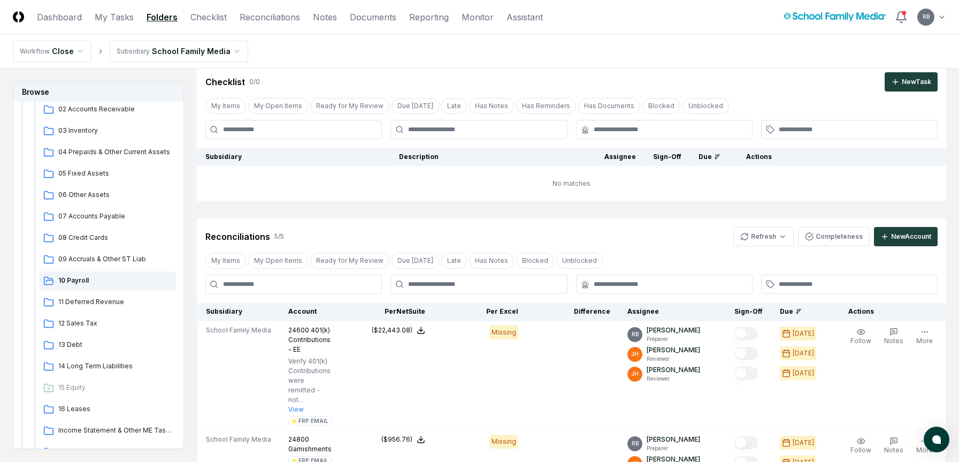
scroll to position [54, 0]
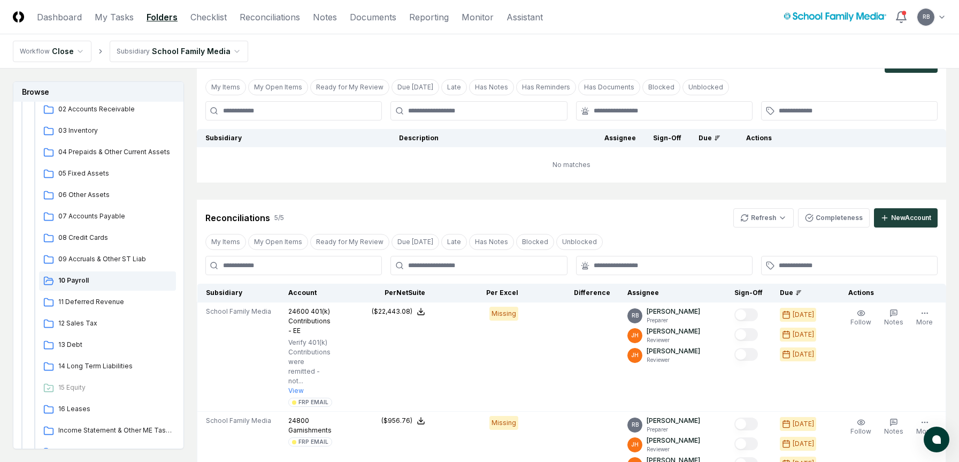
click at [684, 219] on div "Reconciliations 5 / 5 Refresh Completeness New Account" at bounding box center [571, 217] width 733 height 19
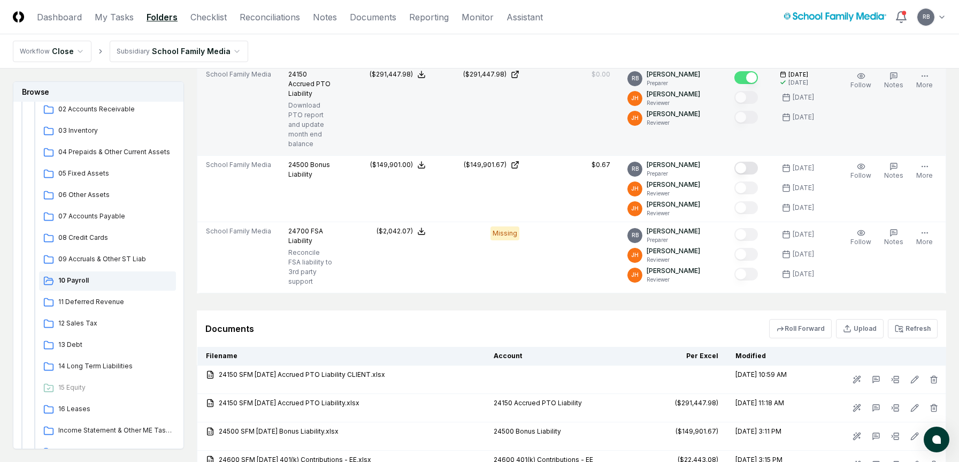
scroll to position [482, 0]
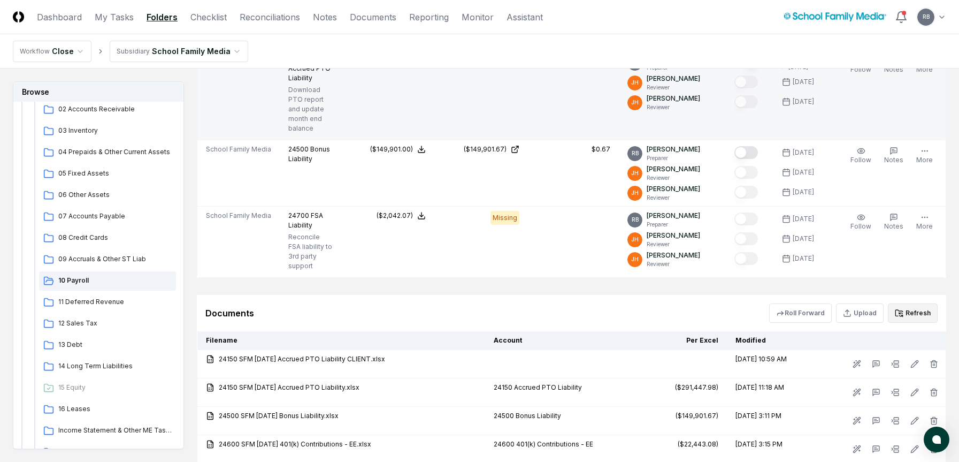
click at [808, 303] on button "Refresh" at bounding box center [913, 312] width 50 height 19
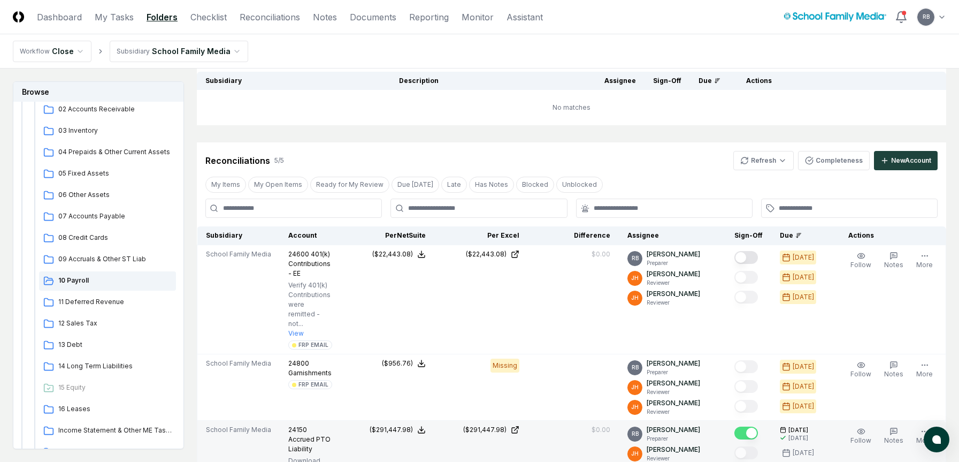
scroll to position [54, 0]
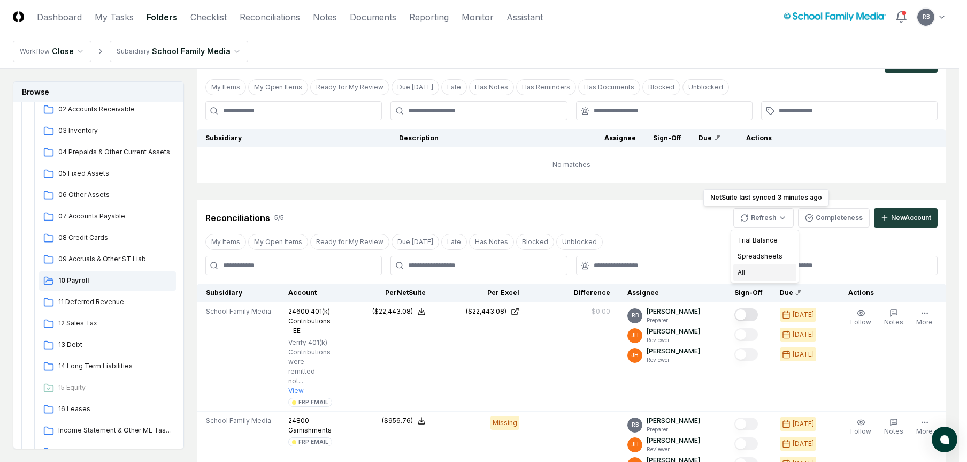
click at [756, 276] on div "All" at bounding box center [765, 272] width 63 height 16
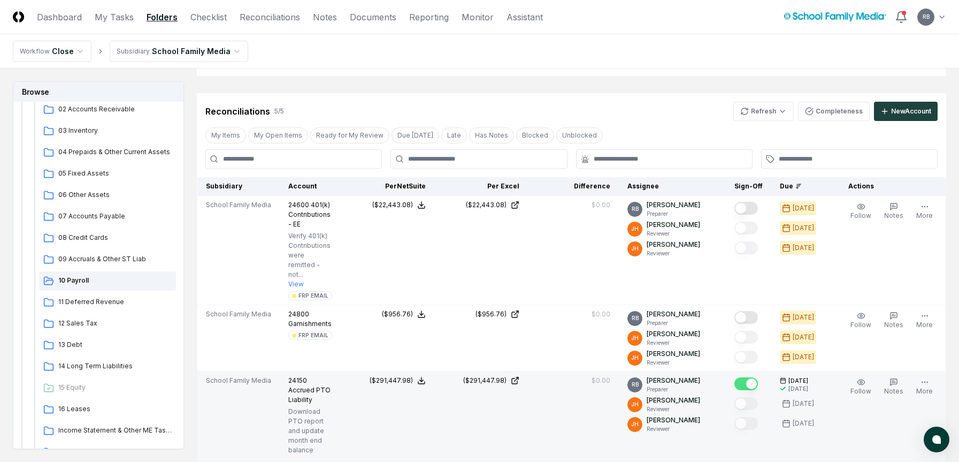
scroll to position [161, 0]
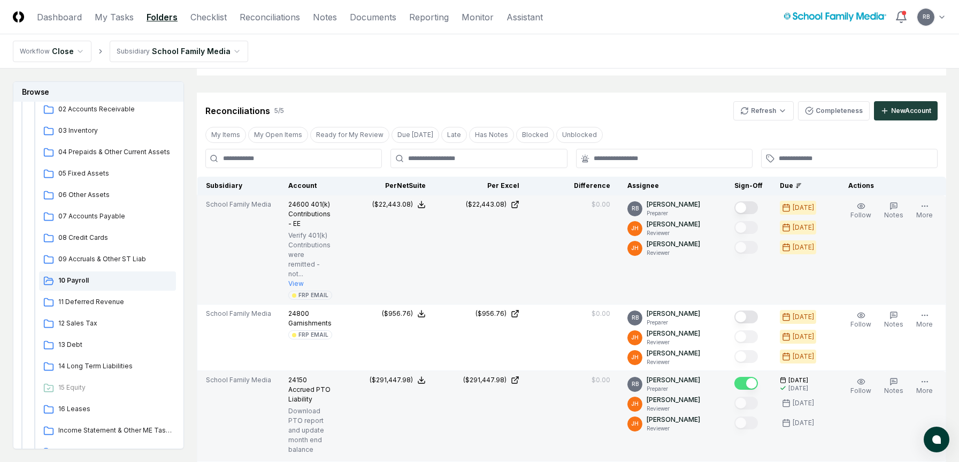
click at [749, 206] on button "Mark complete" at bounding box center [747, 207] width 24 height 13
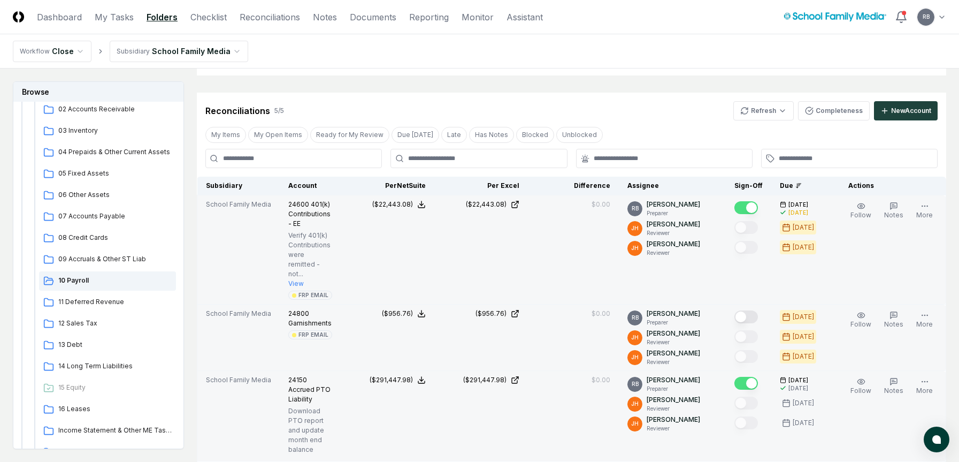
click at [757, 310] on button "Mark complete" at bounding box center [747, 316] width 24 height 13
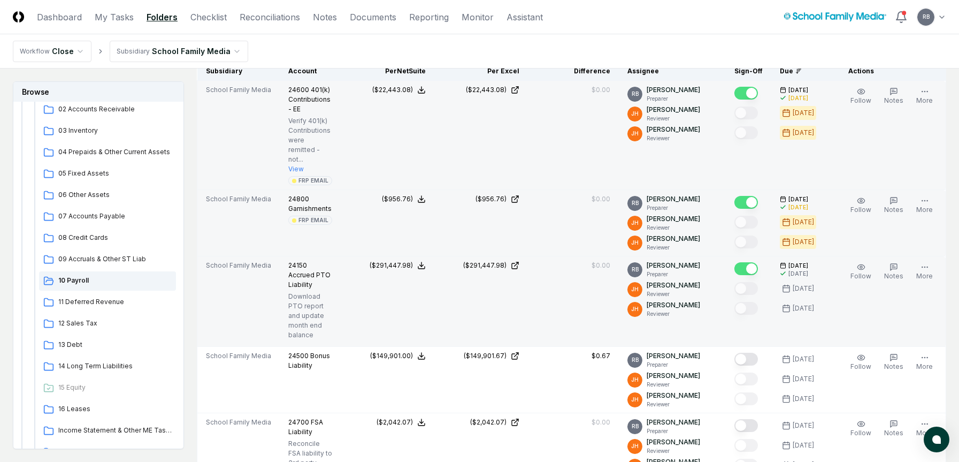
scroll to position [428, 0]
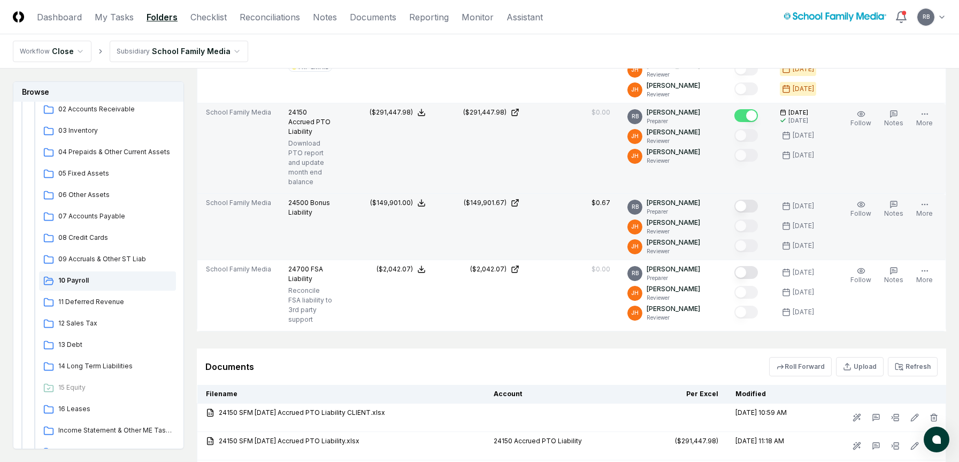
click at [748, 200] on button "Mark complete" at bounding box center [747, 206] width 24 height 13
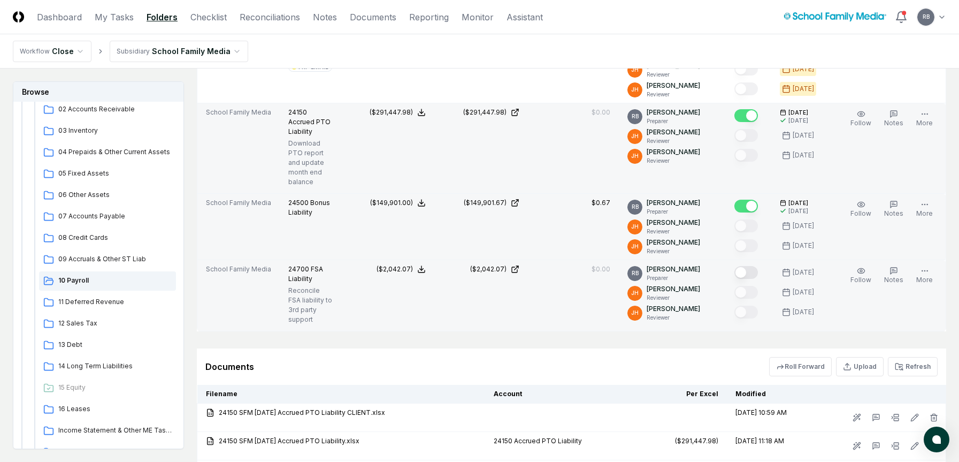
click at [750, 266] on button "Mark complete" at bounding box center [747, 272] width 24 height 13
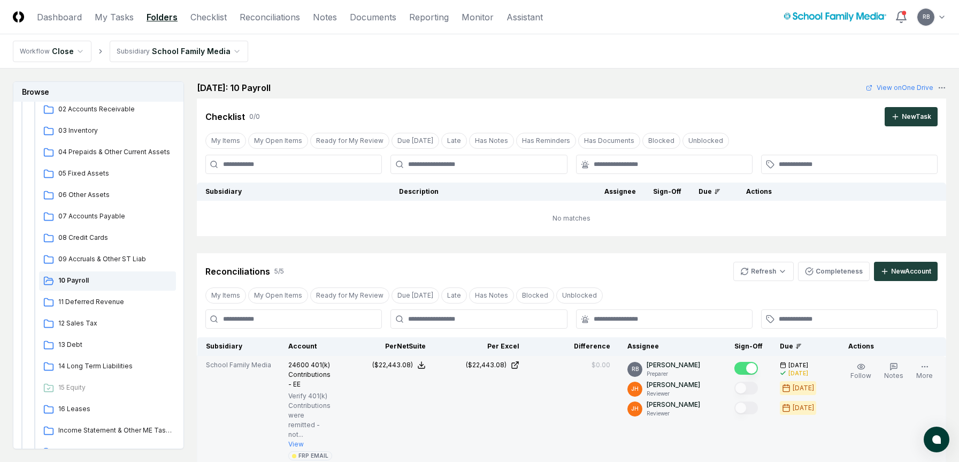
scroll to position [375, 0]
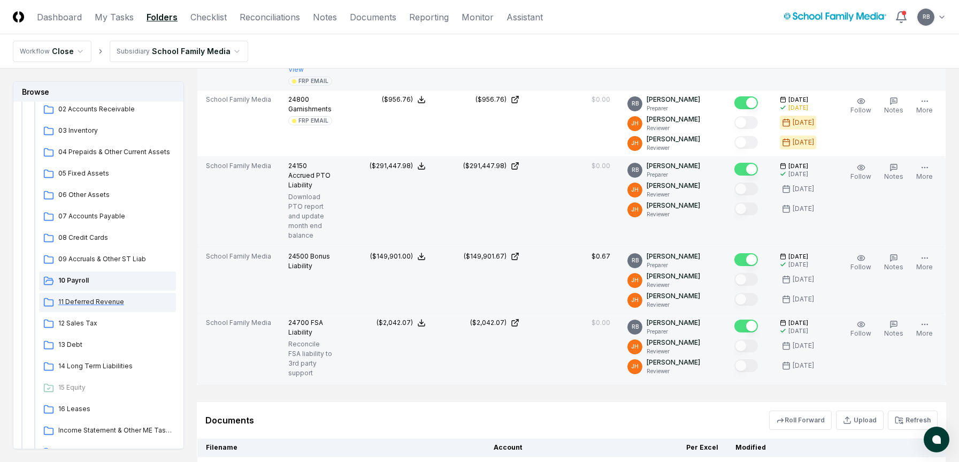
click at [97, 301] on span "11 Deferred Revenue" at bounding box center [114, 302] width 113 height 10
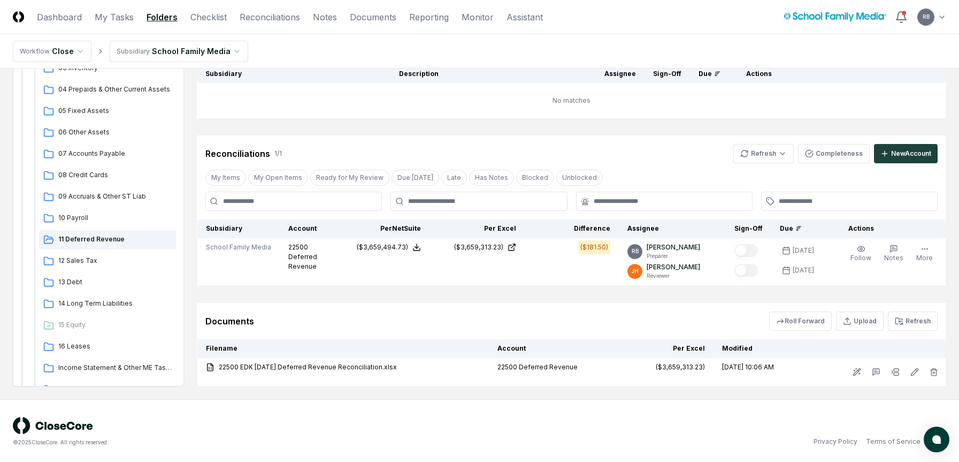
scroll to position [119, 0]
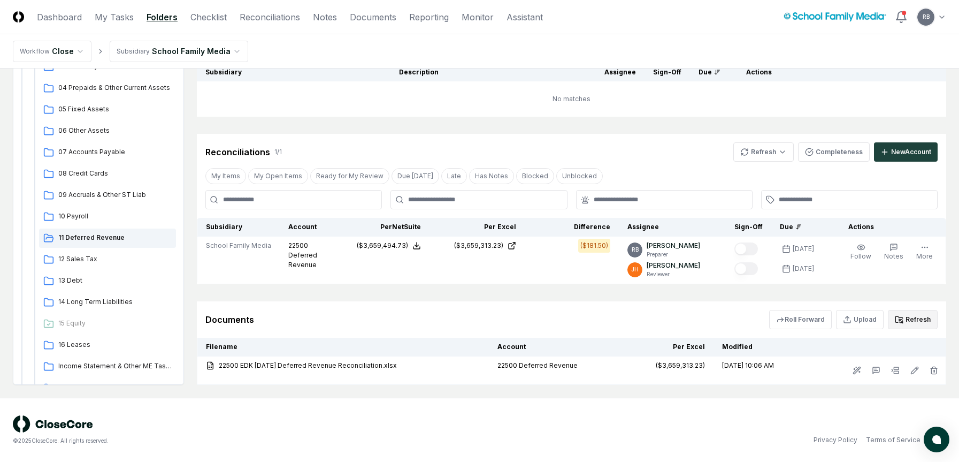
click at [808, 314] on button "Refresh" at bounding box center [913, 319] width 50 height 19
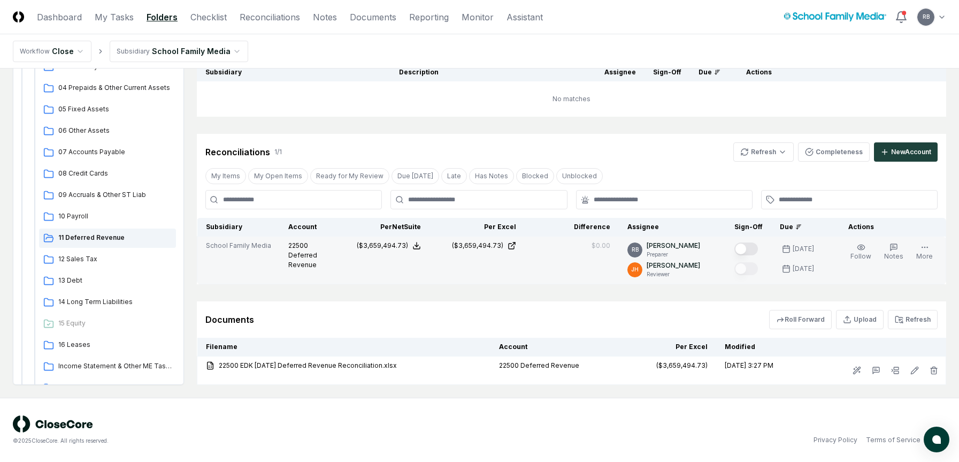
click at [754, 250] on button "Mark complete" at bounding box center [747, 248] width 24 height 13
click at [68, 260] on span "12 Sales Tax" at bounding box center [114, 259] width 113 height 10
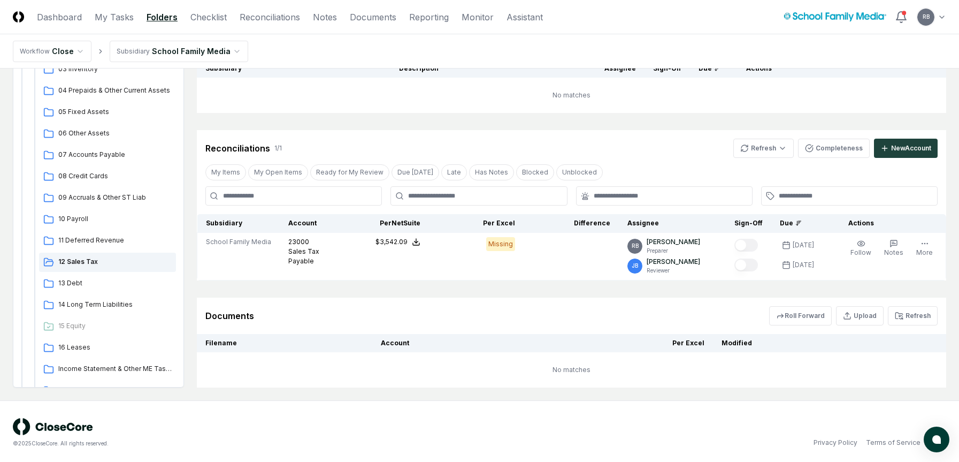
scroll to position [126, 0]
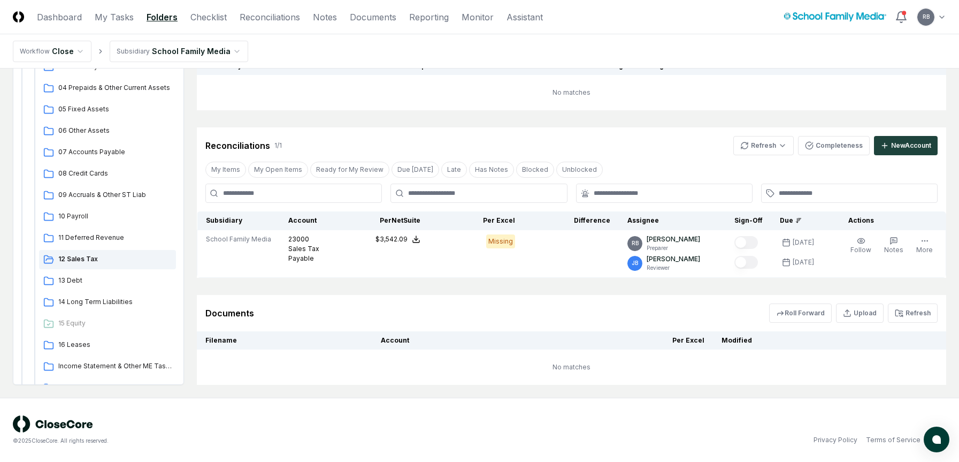
click at [665, 363] on div "© 2025 CloseCore. All rights reserved. Privacy Policy Terms of Service" at bounding box center [480, 429] width 934 height 29
click at [808, 312] on button "Refresh" at bounding box center [913, 312] width 50 height 19
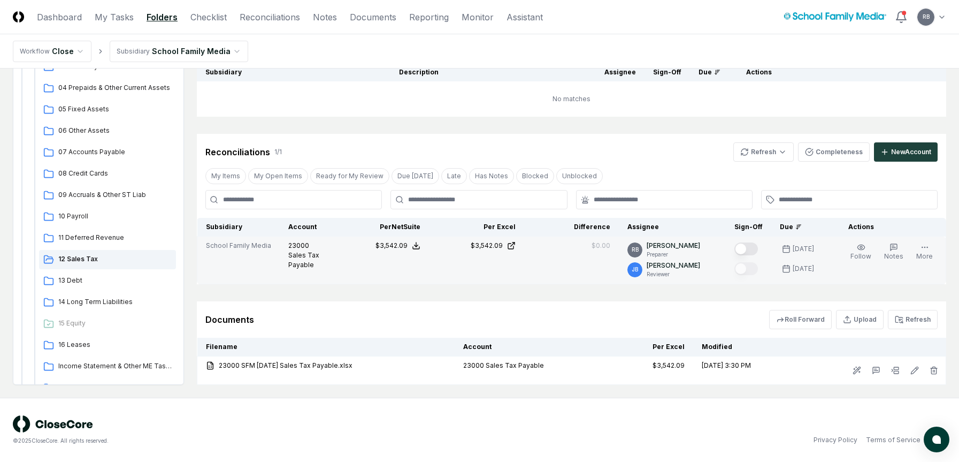
click at [750, 249] on button "Mark complete" at bounding box center [747, 248] width 24 height 13
click at [69, 280] on span "13 Debt" at bounding box center [114, 281] width 113 height 10
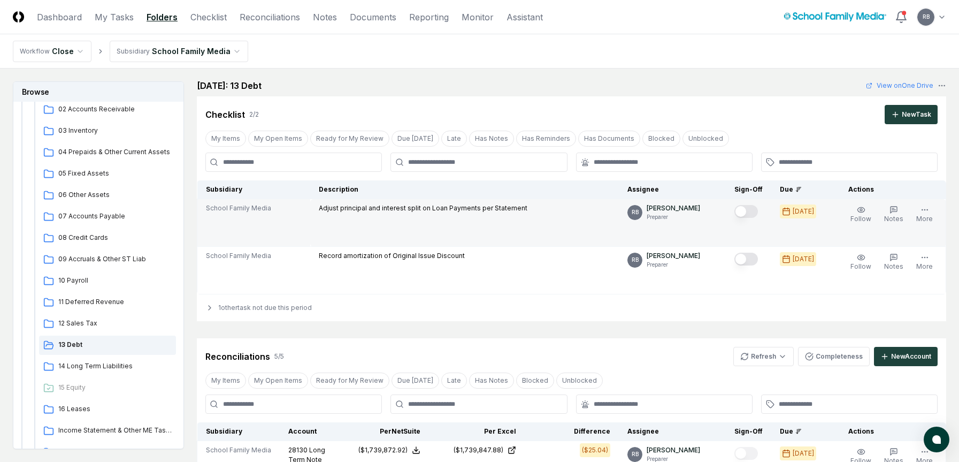
scroll to position [0, 0]
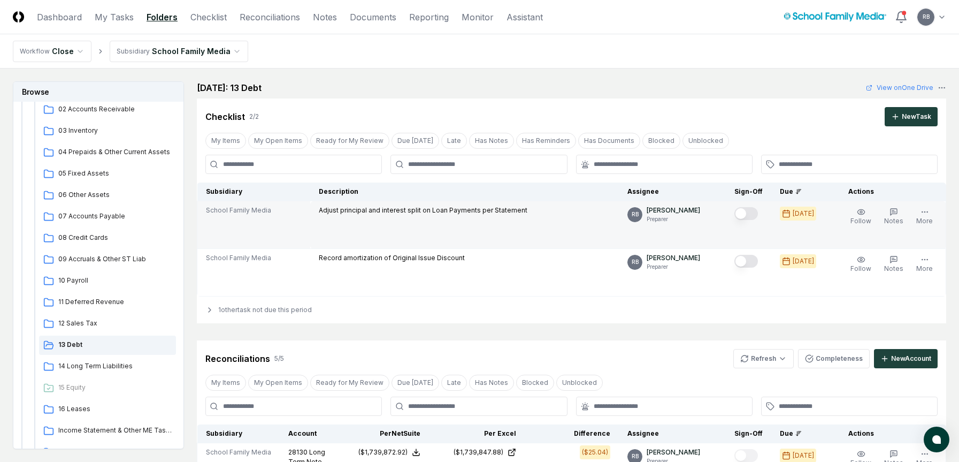
click at [744, 208] on button "Mark complete" at bounding box center [747, 213] width 24 height 13
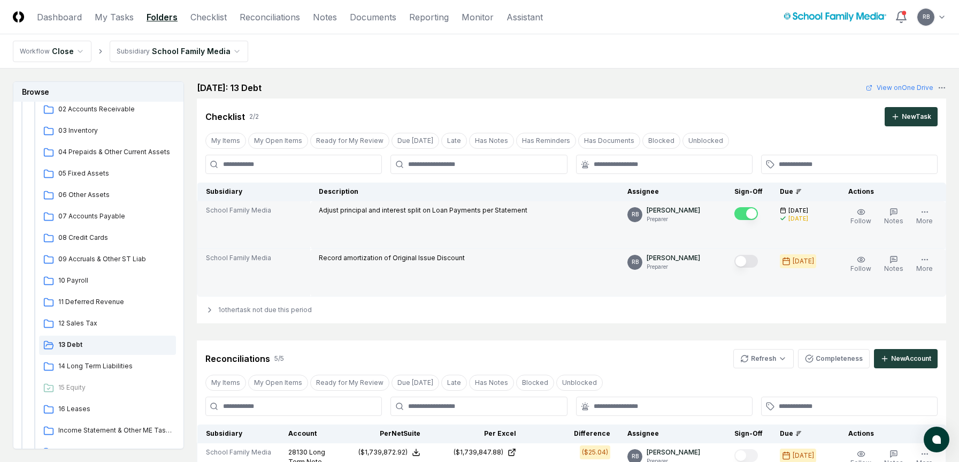
click at [749, 260] on button "Mark complete" at bounding box center [747, 261] width 24 height 13
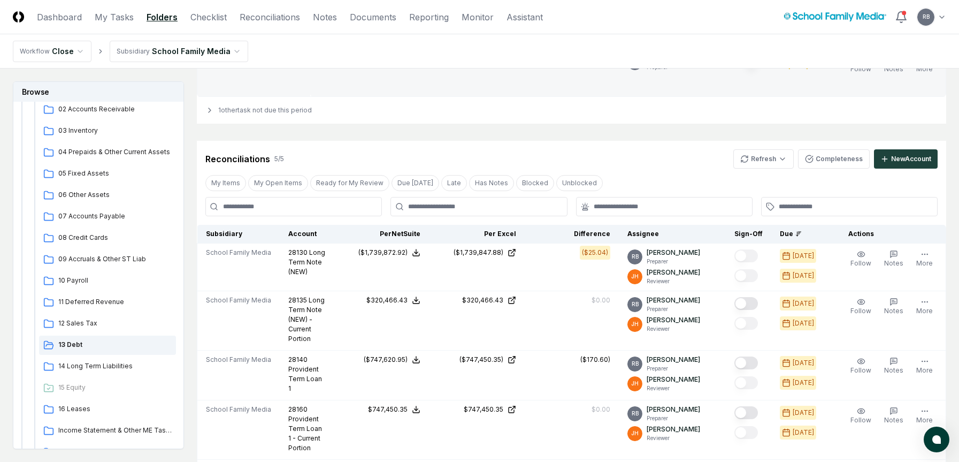
scroll to position [268, 0]
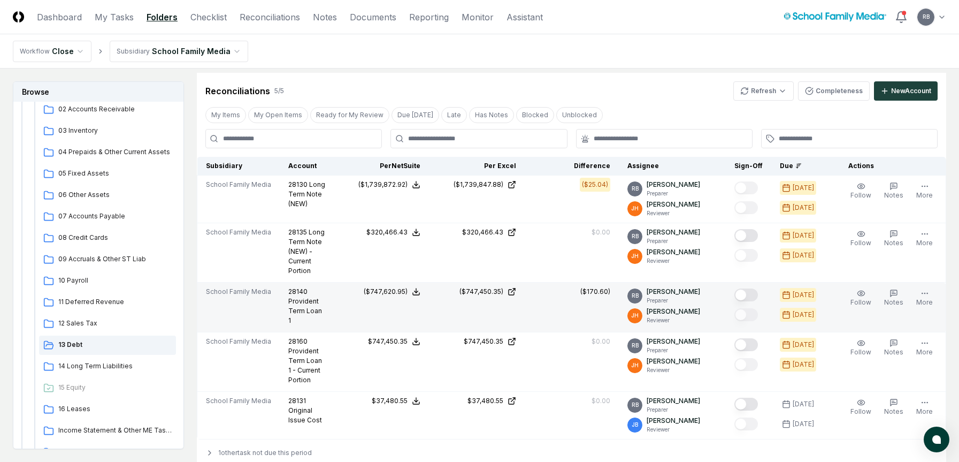
click at [752, 298] on button "Mark complete" at bounding box center [747, 294] width 24 height 13
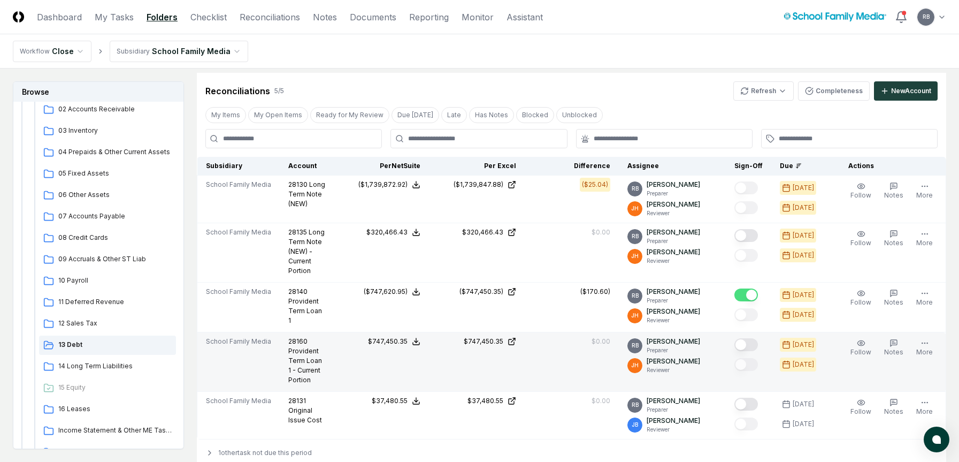
click at [751, 339] on button "Mark complete" at bounding box center [747, 344] width 24 height 13
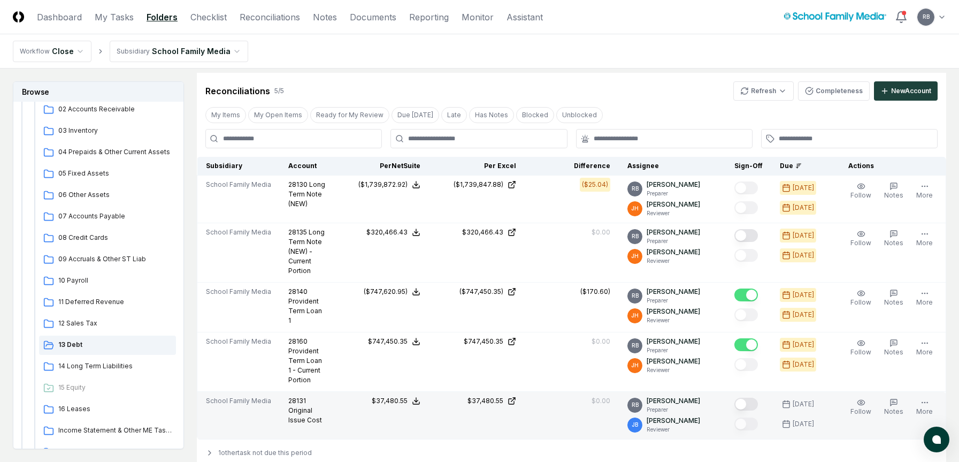
click at [752, 363] on button "Mark complete" at bounding box center [747, 404] width 24 height 13
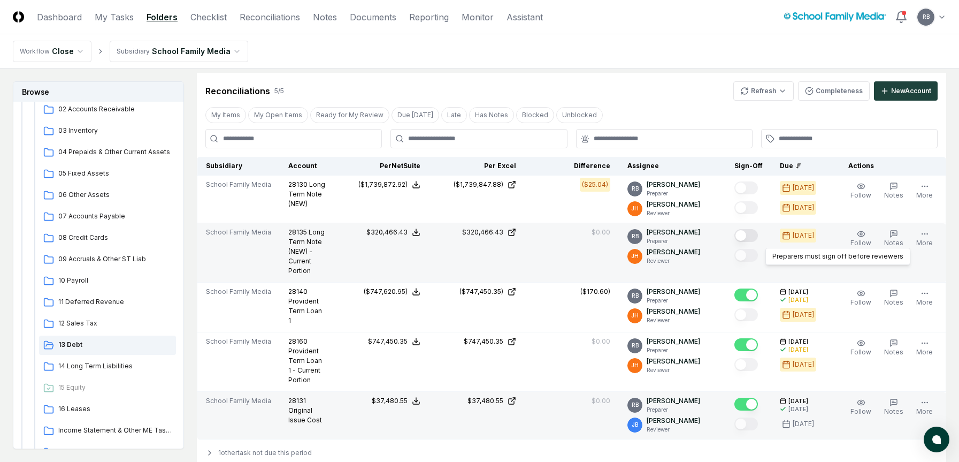
click at [749, 240] on button "Mark complete" at bounding box center [747, 235] width 24 height 13
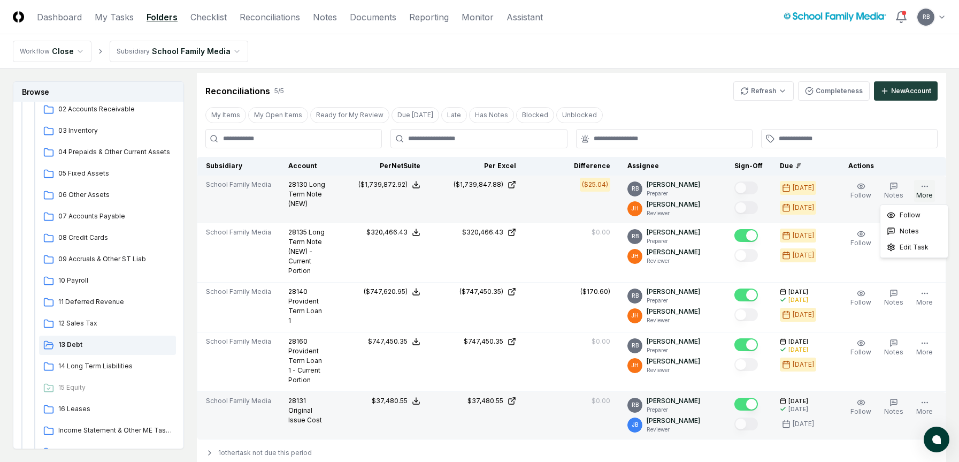
click at [808, 189] on icon "button" at bounding box center [925, 186] width 9 height 9
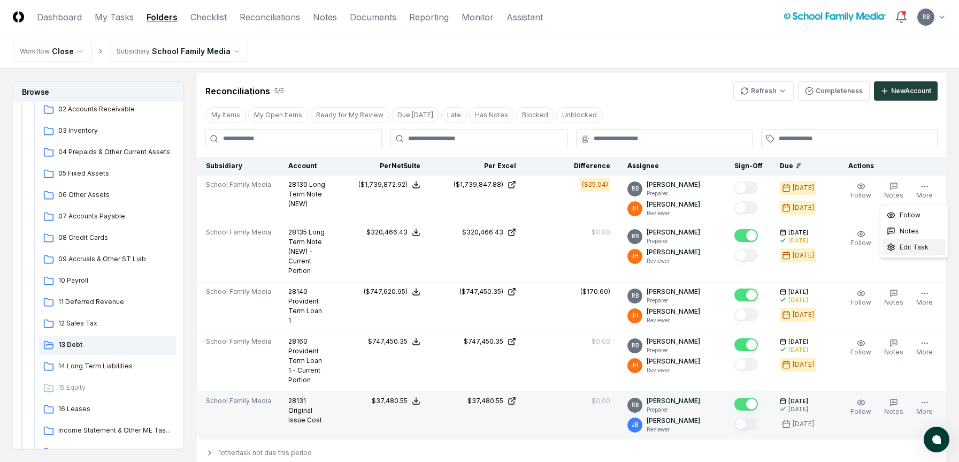
click at [808, 252] on div "Edit Task" at bounding box center [914, 247] width 63 height 16
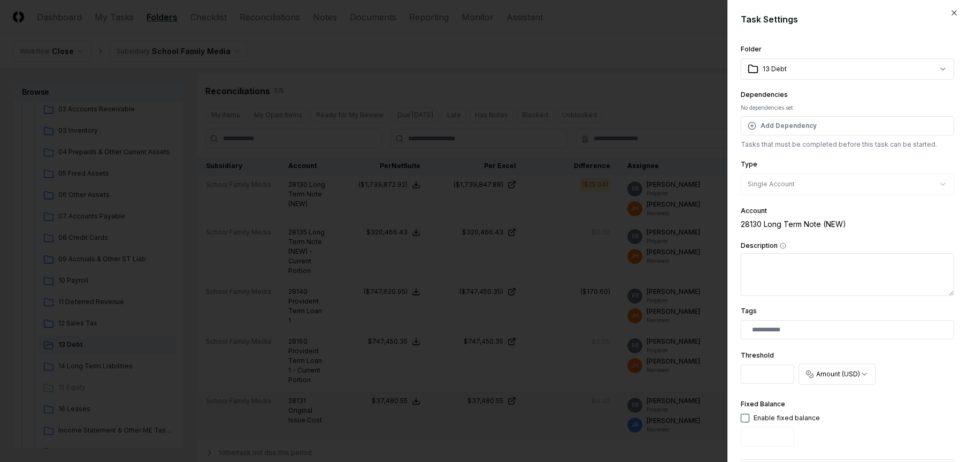
drag, startPoint x: 780, startPoint y: 375, endPoint x: 752, endPoint y: 372, distance: 28.0
click at [752, 363] on input "*****" at bounding box center [768, 373] width 54 height 19
drag, startPoint x: 774, startPoint y: 373, endPoint x: 735, endPoint y: 372, distance: 38.5
click at [735, 363] on div "**********" at bounding box center [848, 231] width 240 height 462
type input "**"
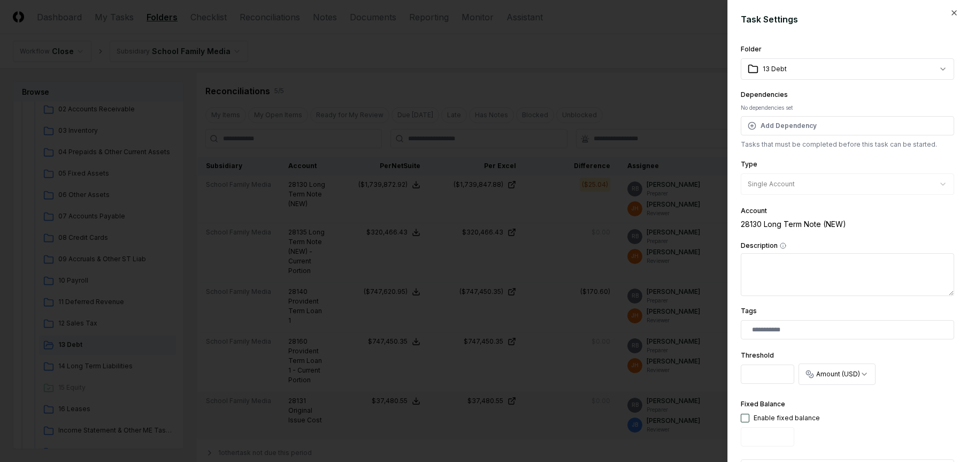
click at [808, 363] on div "Fixed Balance Enable fixed balance" at bounding box center [848, 424] width 214 height 53
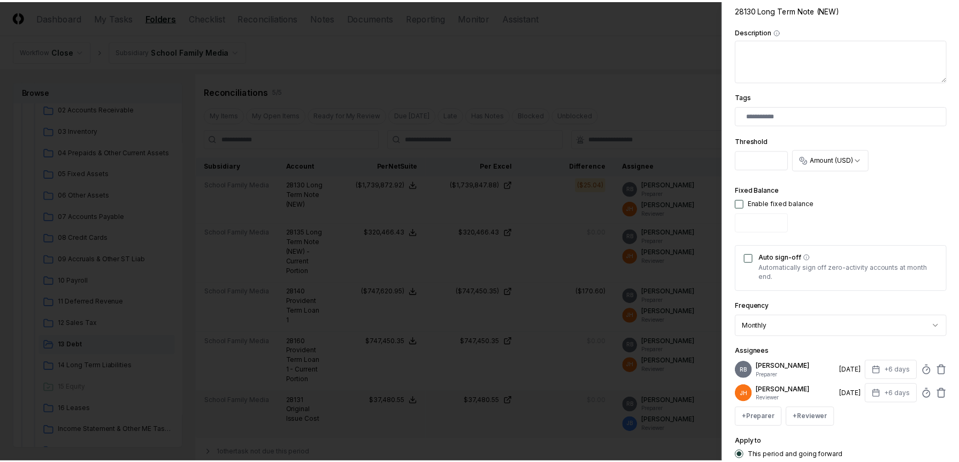
scroll to position [296, 0]
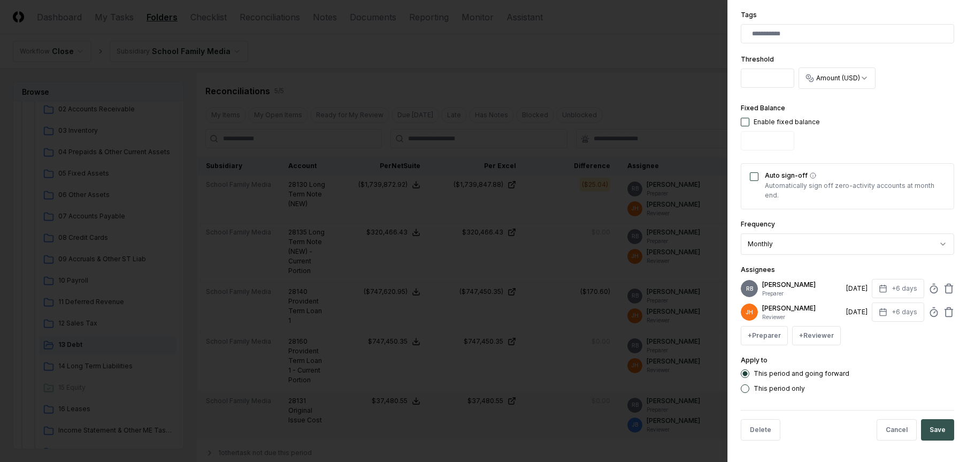
click at [808, 363] on button "Save" at bounding box center [937, 429] width 33 height 21
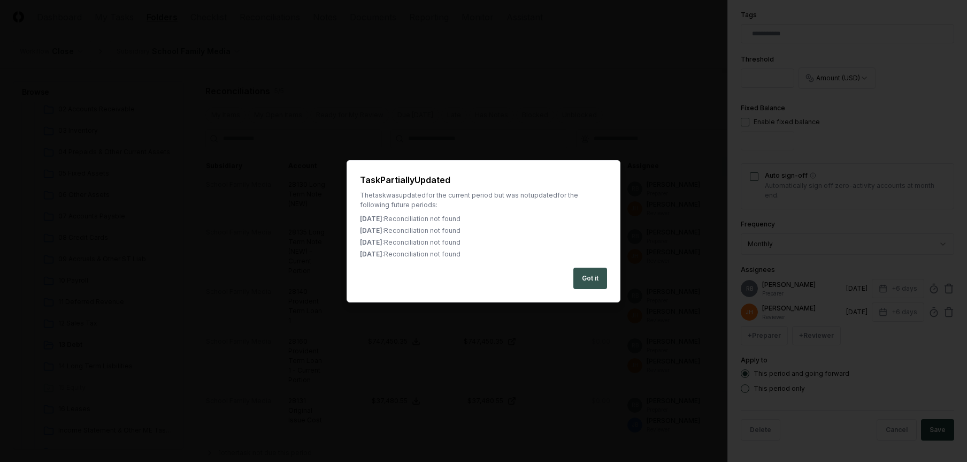
click at [595, 273] on button "Got it" at bounding box center [591, 278] width 34 height 21
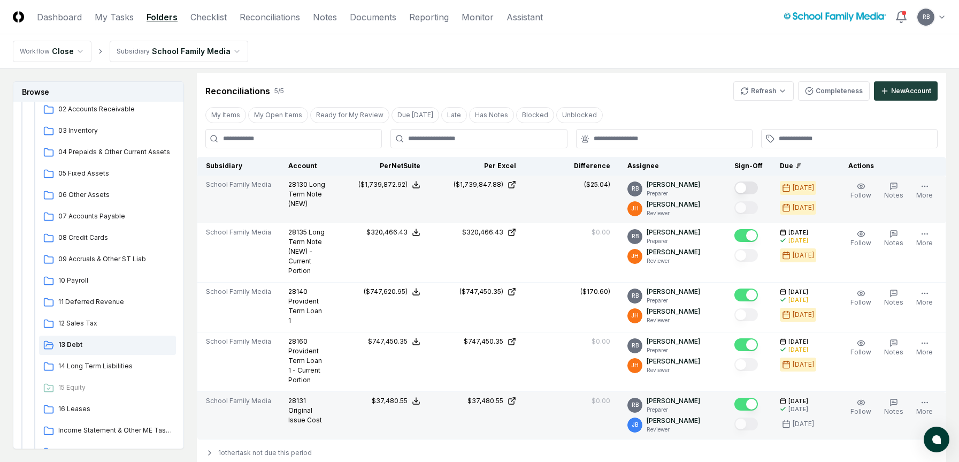
click at [746, 190] on button "Mark complete" at bounding box center [747, 187] width 24 height 13
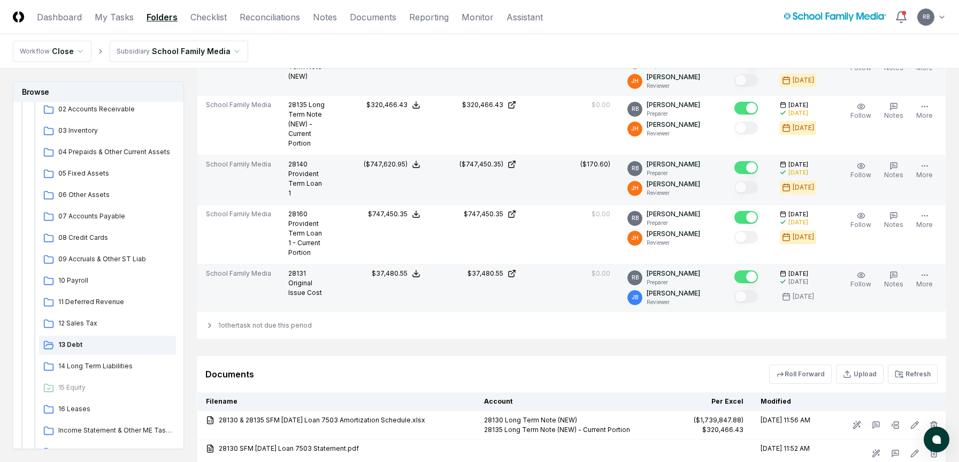
scroll to position [561, 0]
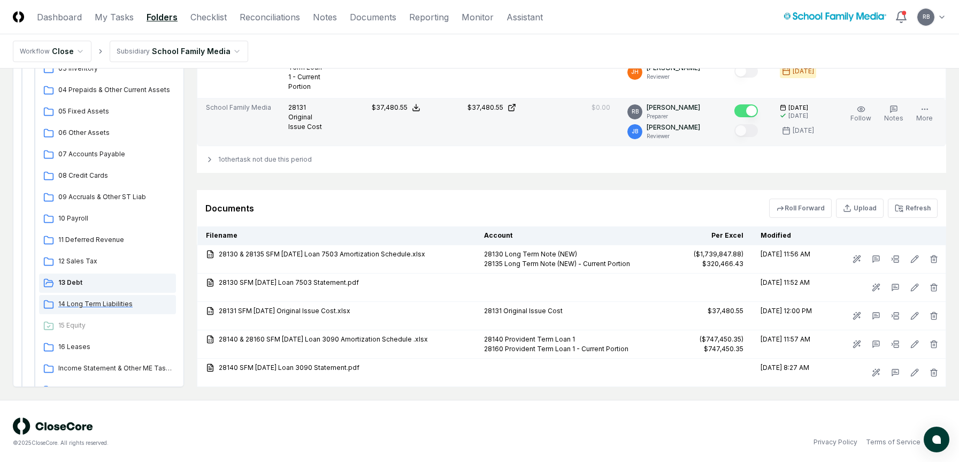
click at [120, 299] on span "14 Long Term Liabilities" at bounding box center [114, 304] width 113 height 10
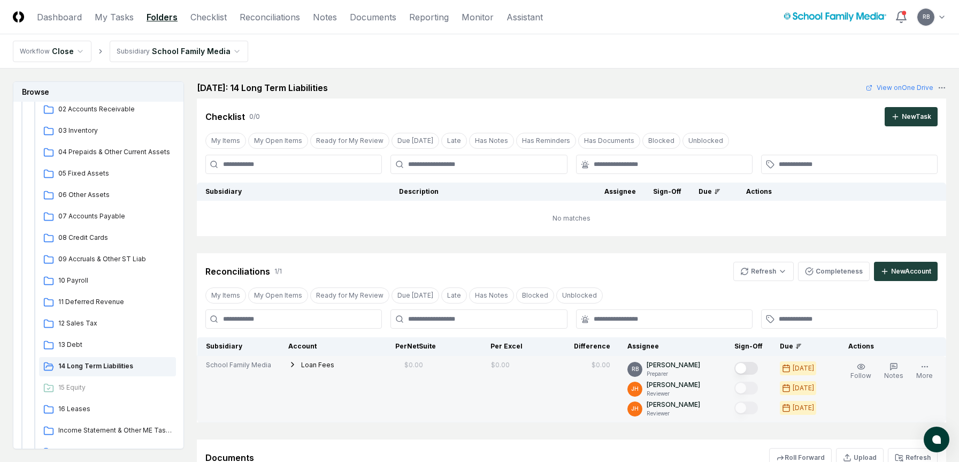
scroll to position [144, 0]
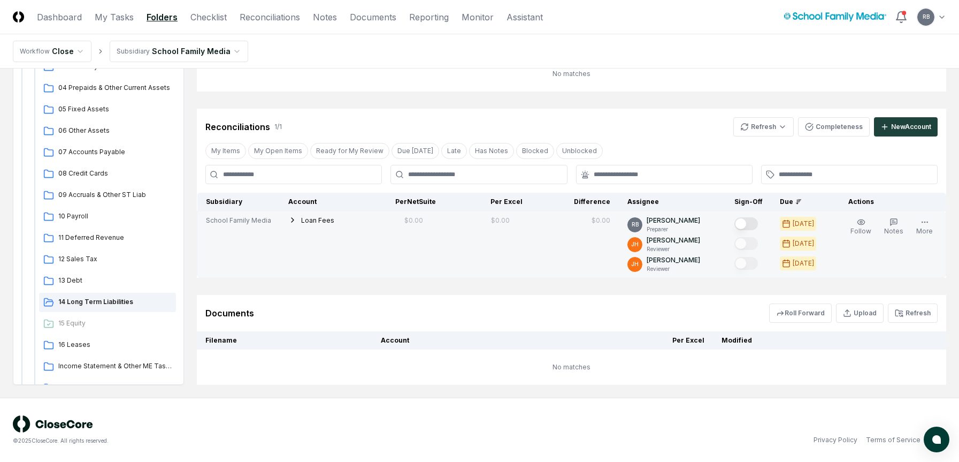
click at [293, 221] on icon "button" at bounding box center [292, 220] width 9 height 9
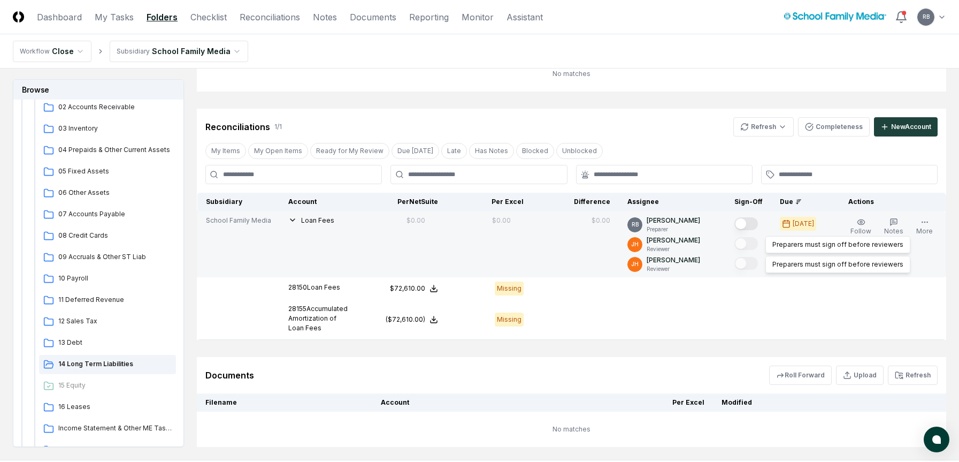
click at [753, 228] on button "Mark complete" at bounding box center [747, 223] width 24 height 13
click at [65, 363] on span "15 Equity" at bounding box center [114, 385] width 113 height 10
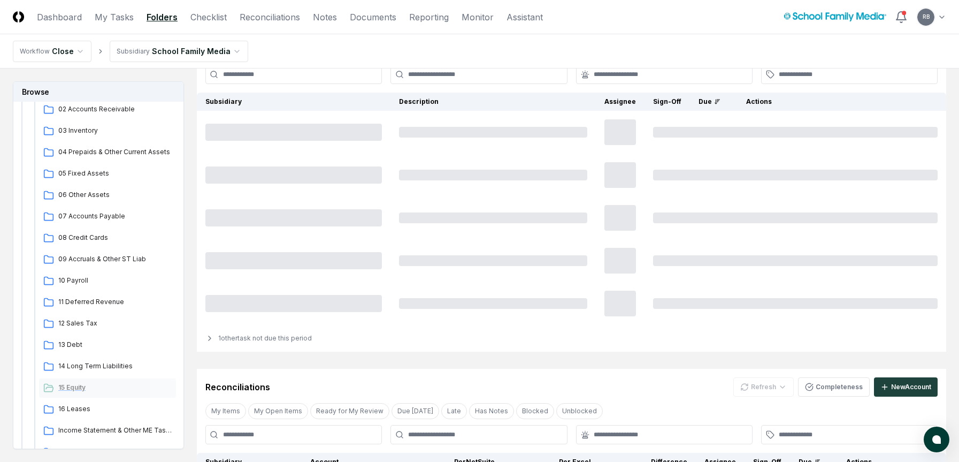
scroll to position [0, 0]
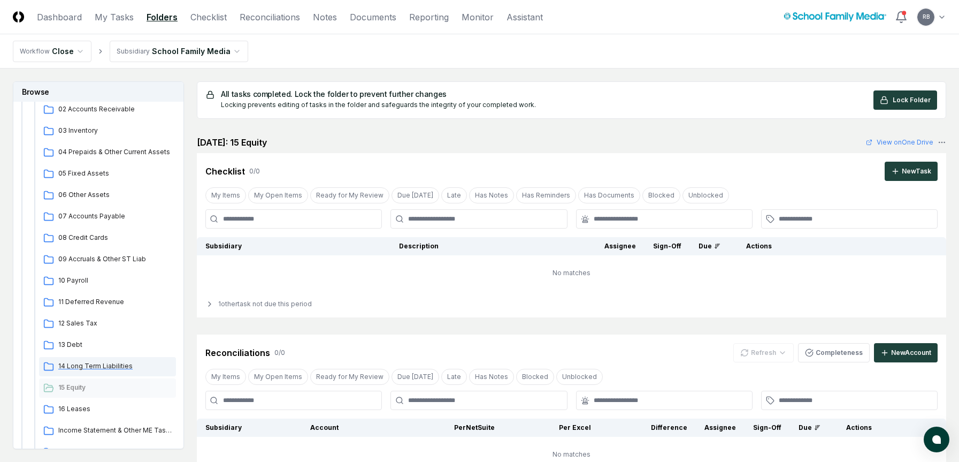
click at [85, 363] on span "14 Long Term Liabilities" at bounding box center [114, 366] width 113 height 10
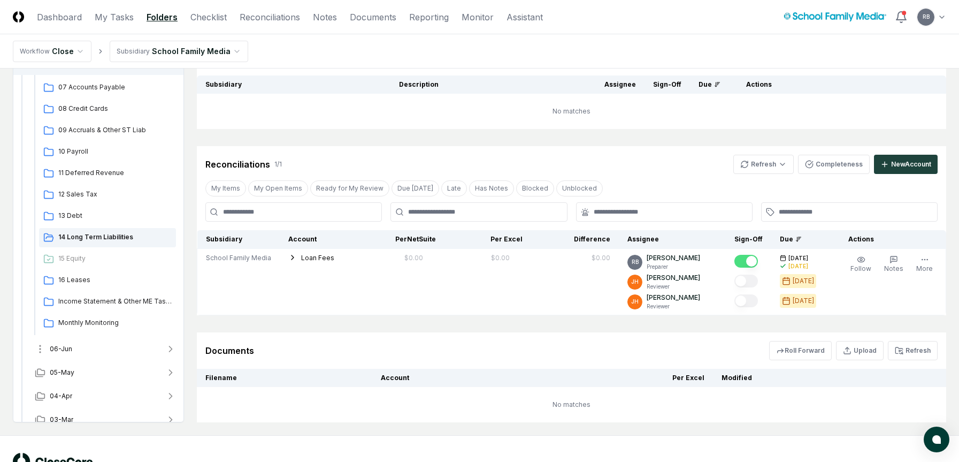
scroll to position [321, 0]
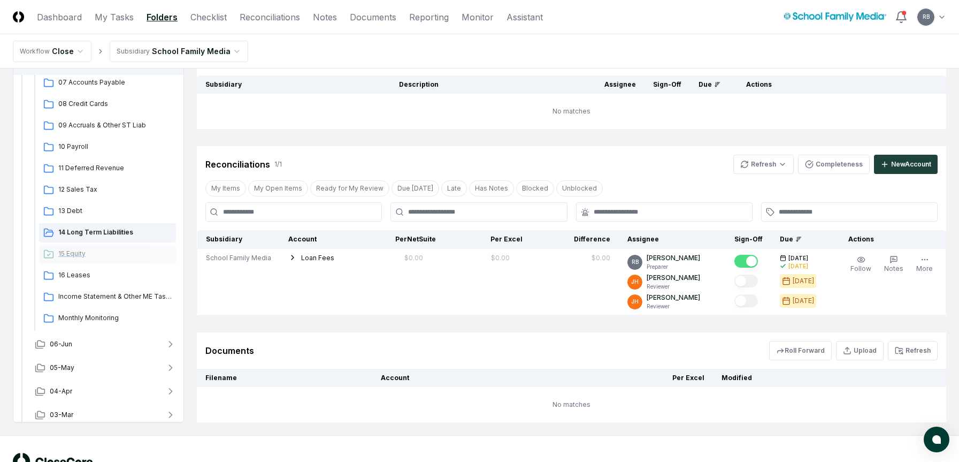
click at [76, 253] on span "15 Equity" at bounding box center [114, 254] width 113 height 10
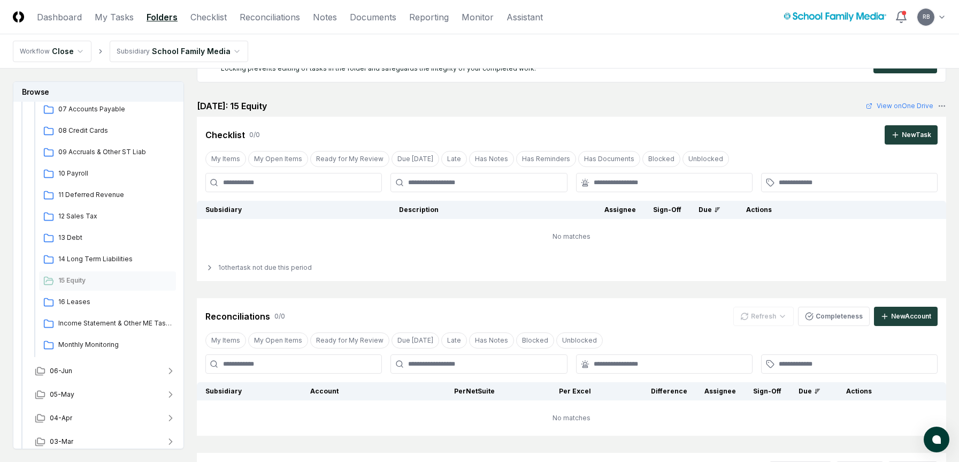
scroll to position [0, 0]
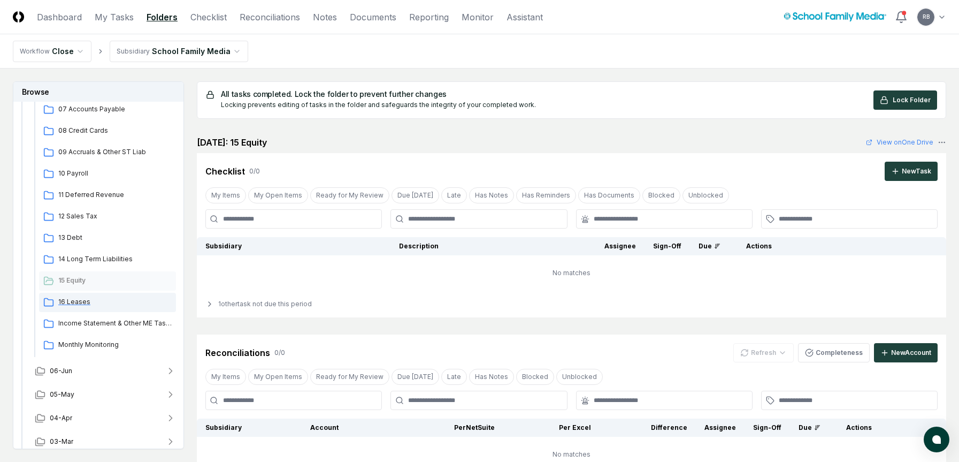
click at [82, 304] on span "16 Leases" at bounding box center [114, 302] width 113 height 10
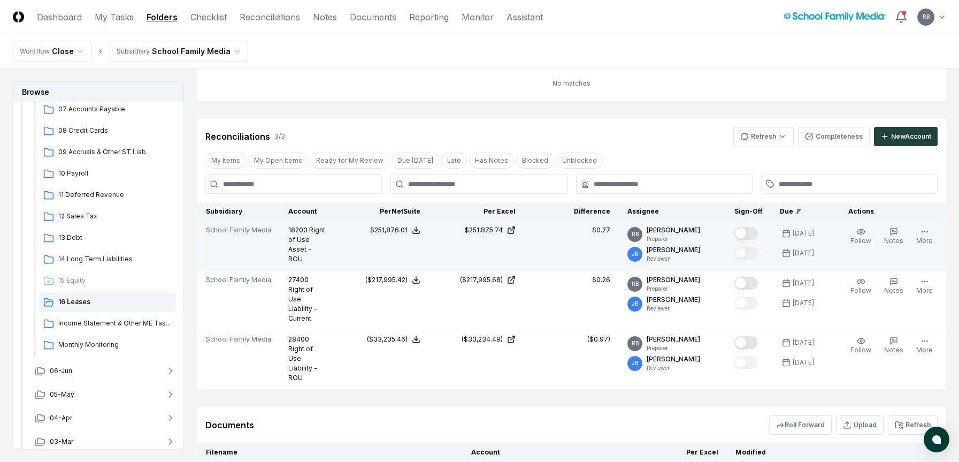
scroll to position [161, 0]
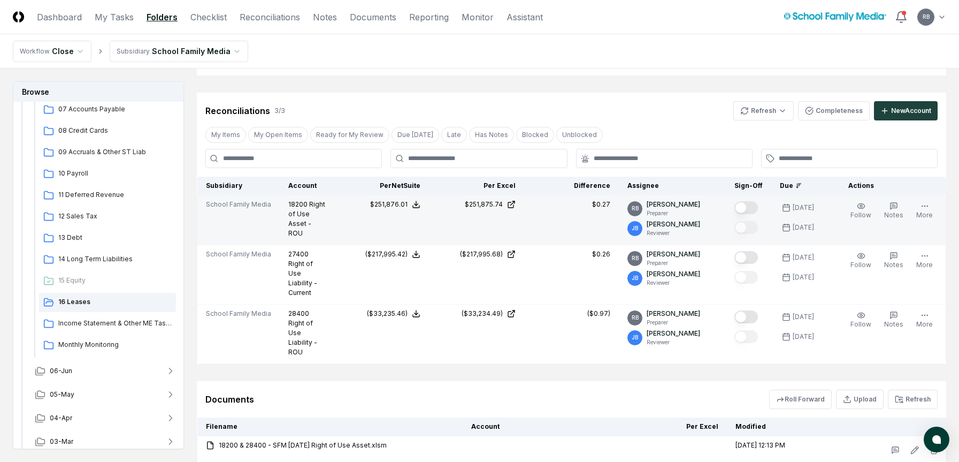
click at [749, 208] on button "Mark complete" at bounding box center [747, 207] width 24 height 13
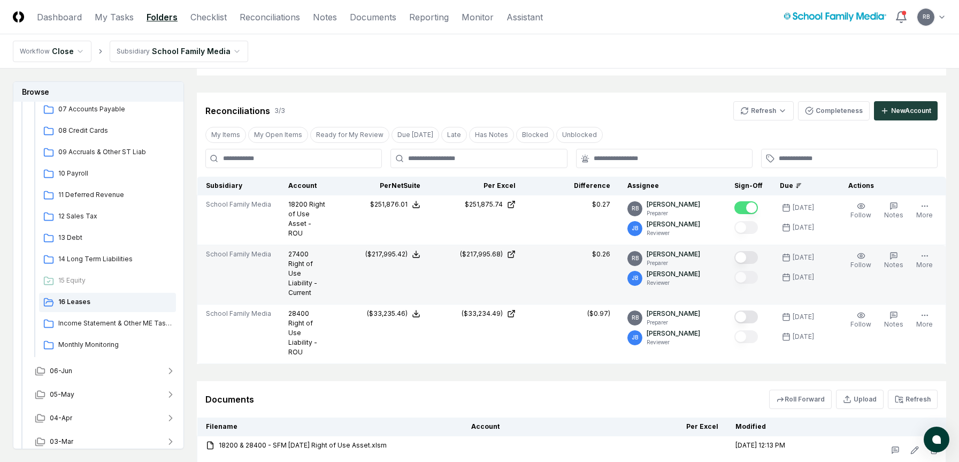
click at [745, 251] on button "Mark complete" at bounding box center [747, 257] width 24 height 13
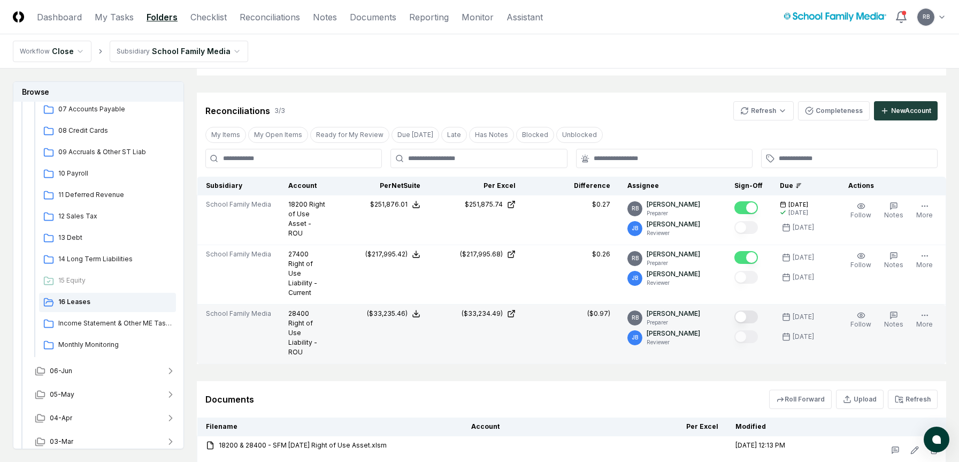
click at [750, 310] on button "Mark complete" at bounding box center [747, 316] width 24 height 13
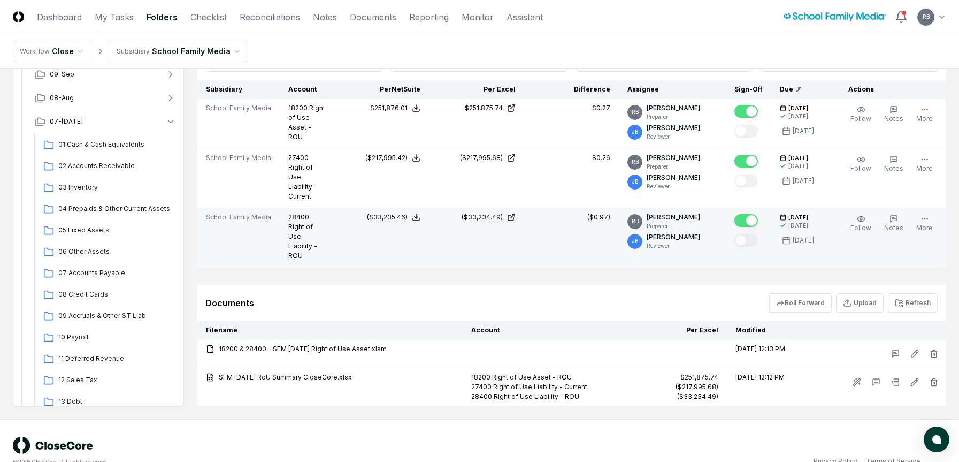
scroll to position [0, 0]
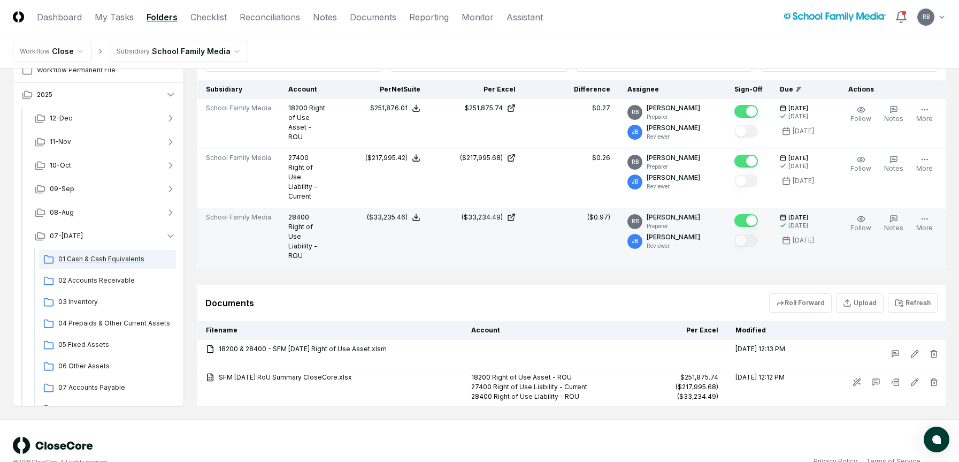
click at [82, 254] on span "01 Cash & Cash Equivalents" at bounding box center [114, 259] width 113 height 10
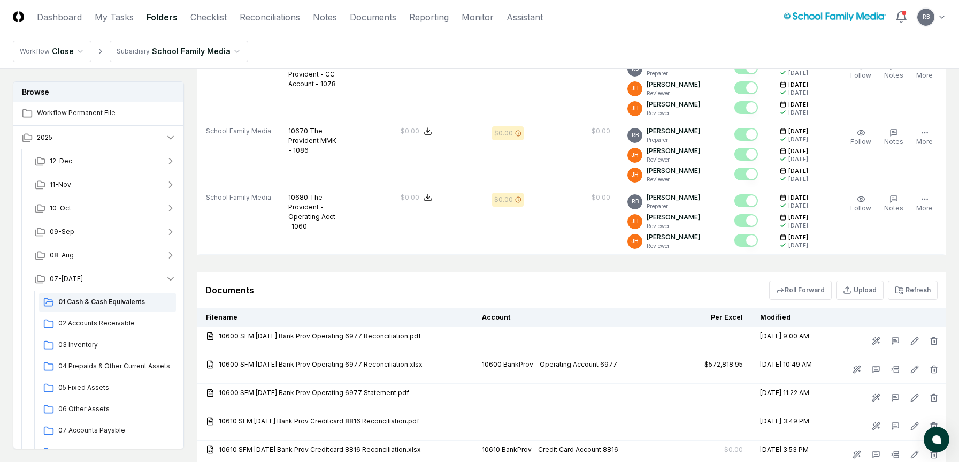
scroll to position [803, 0]
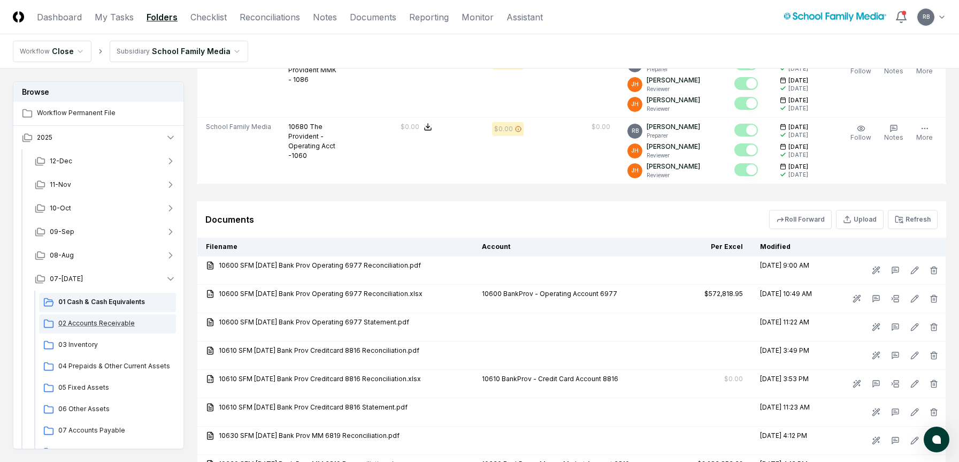
click at [104, 318] on div "02 Accounts Receivable" at bounding box center [107, 323] width 137 height 19
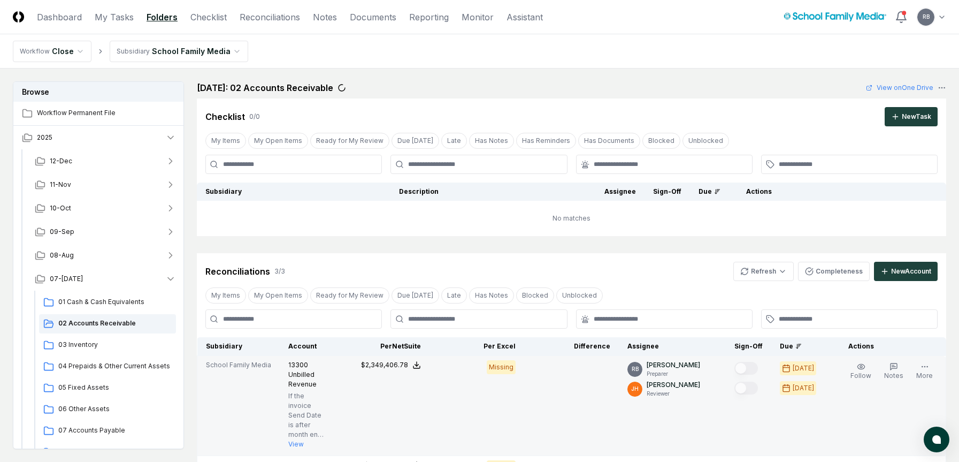
click at [721, 363] on td "RB [PERSON_NAME] Preparer [PERSON_NAME] Reviewer" at bounding box center [672, 406] width 107 height 100
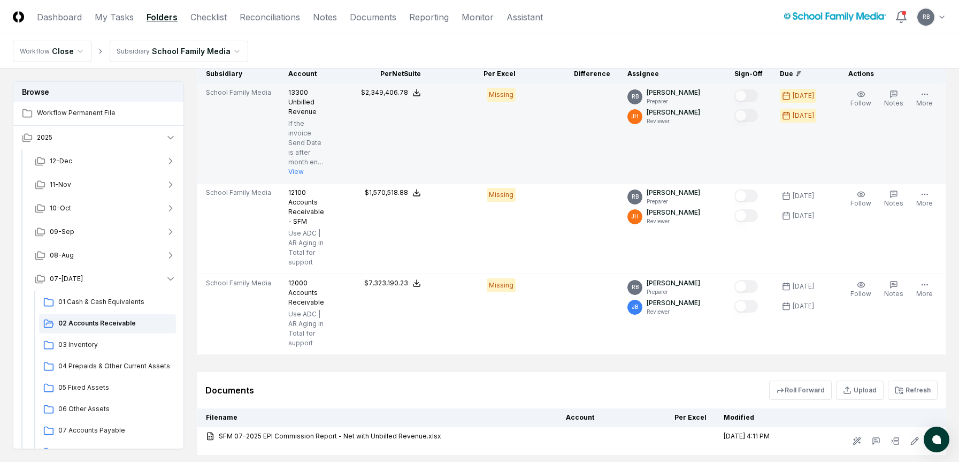
scroll to position [333, 0]
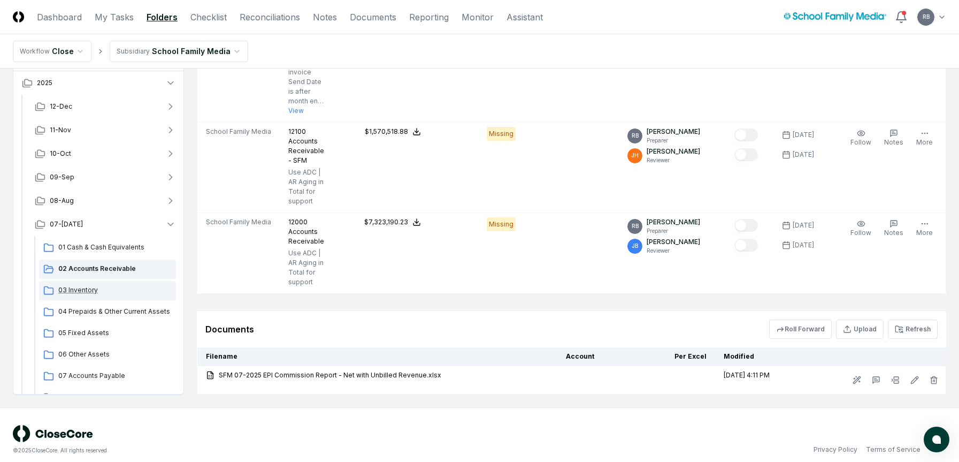
click at [76, 285] on span "03 Inventory" at bounding box center [114, 290] width 113 height 10
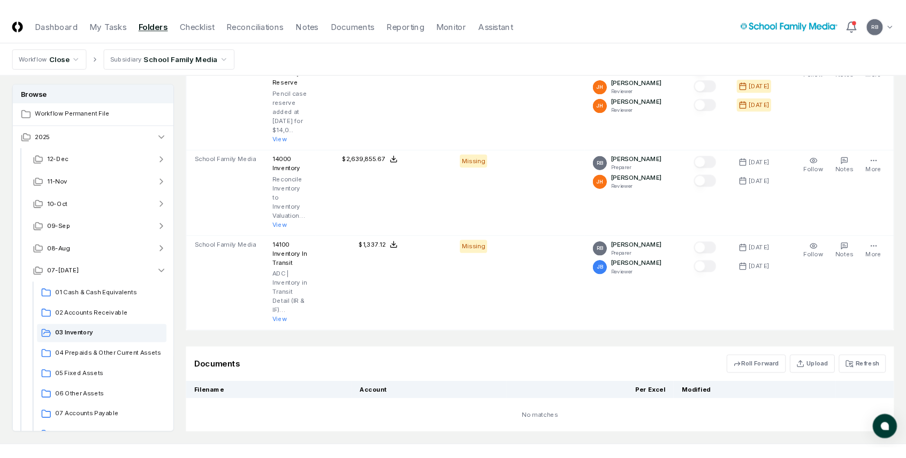
scroll to position [214, 0]
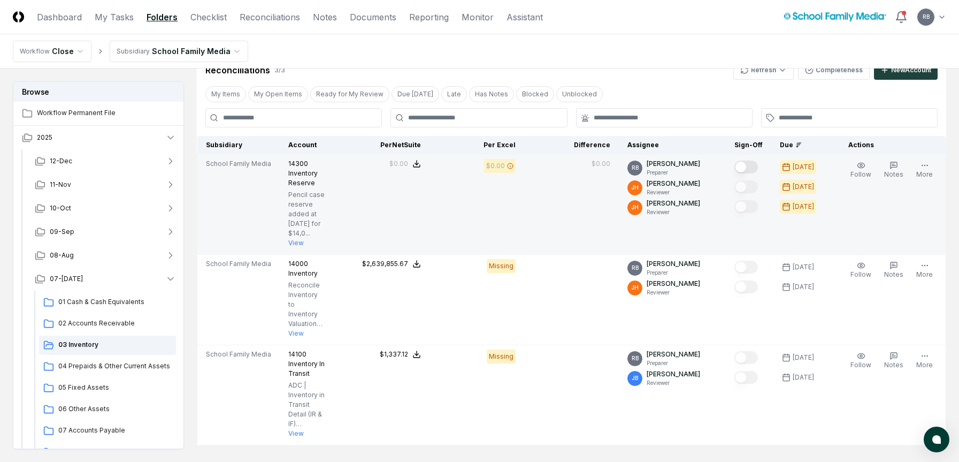
click at [753, 166] on button "Mark complete" at bounding box center [747, 167] width 24 height 13
click at [662, 83] on div "Reconciliations 3 / 3 Refresh Completeness New Account My Items My Open Items R…" at bounding box center [572, 248] width 750 height 393
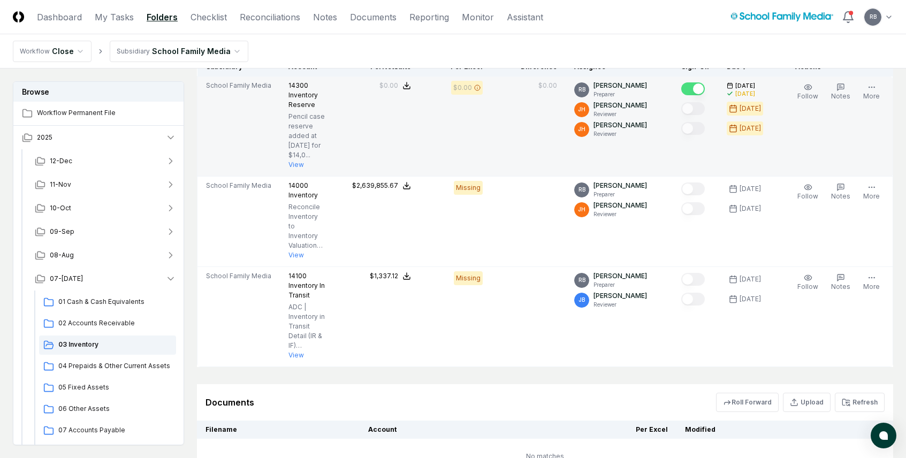
scroll to position [375, 0]
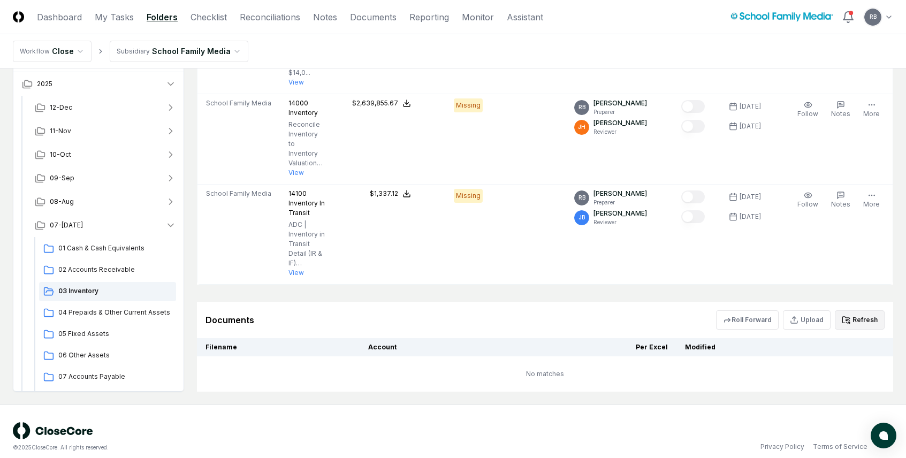
click at [808, 316] on button "Refresh" at bounding box center [860, 319] width 50 height 19
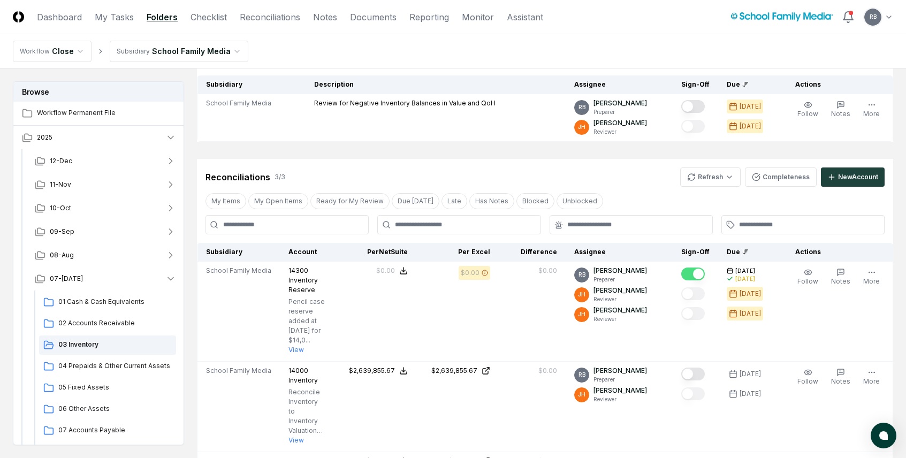
scroll to position [161, 0]
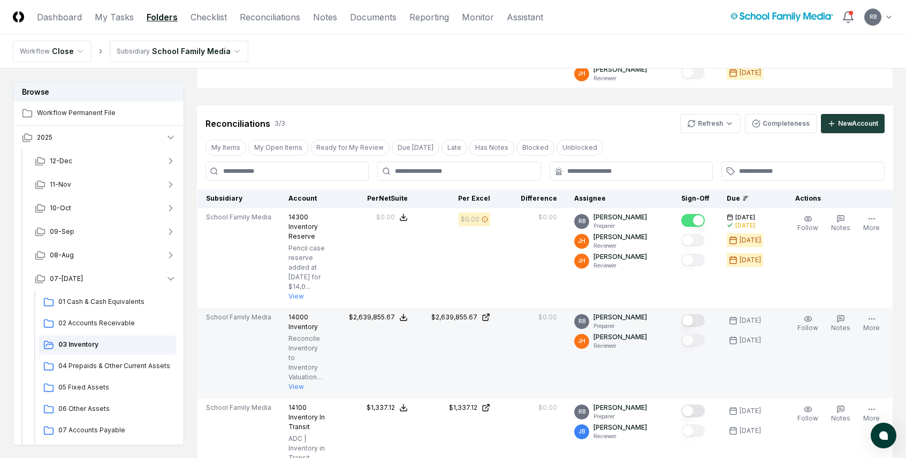
click at [696, 320] on button "Mark complete" at bounding box center [693, 320] width 24 height 13
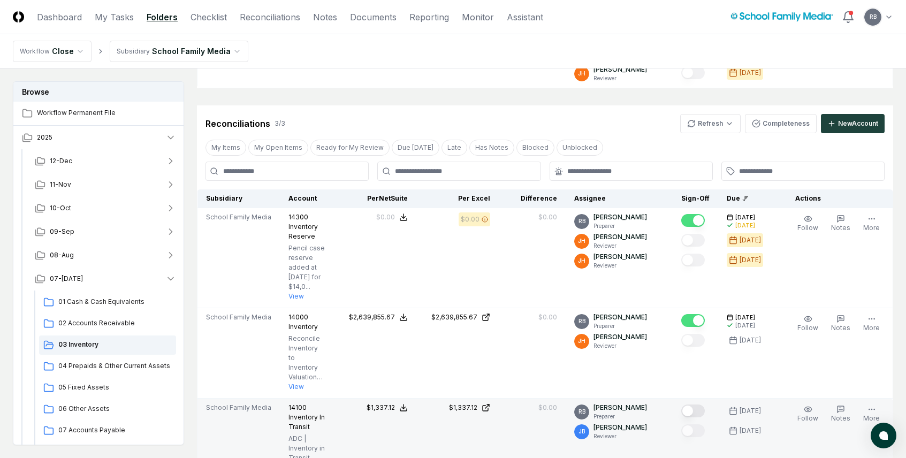
click at [698, 363] on button "Mark complete" at bounding box center [693, 411] width 24 height 13
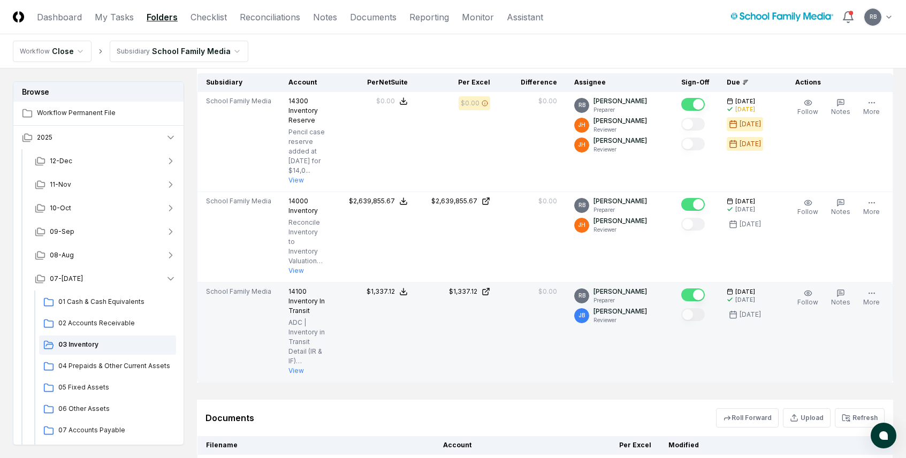
scroll to position [86, 0]
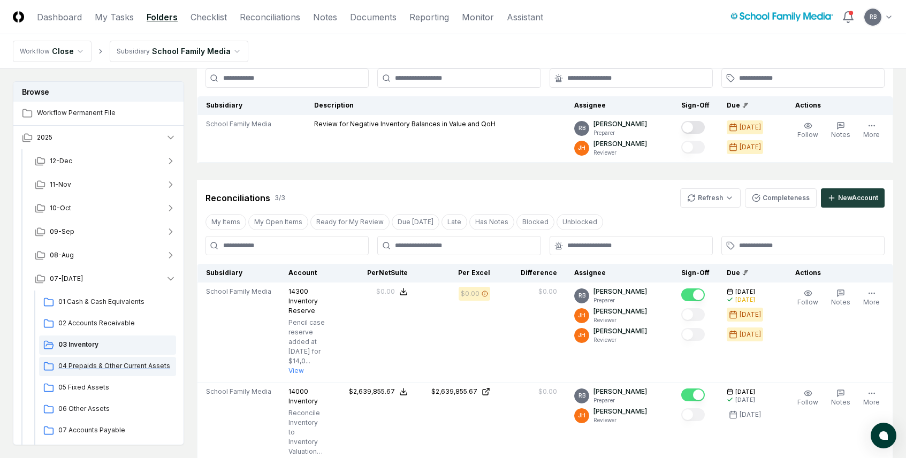
click at [65, 363] on span "04 Prepaids & Other Current Assets" at bounding box center [114, 366] width 113 height 10
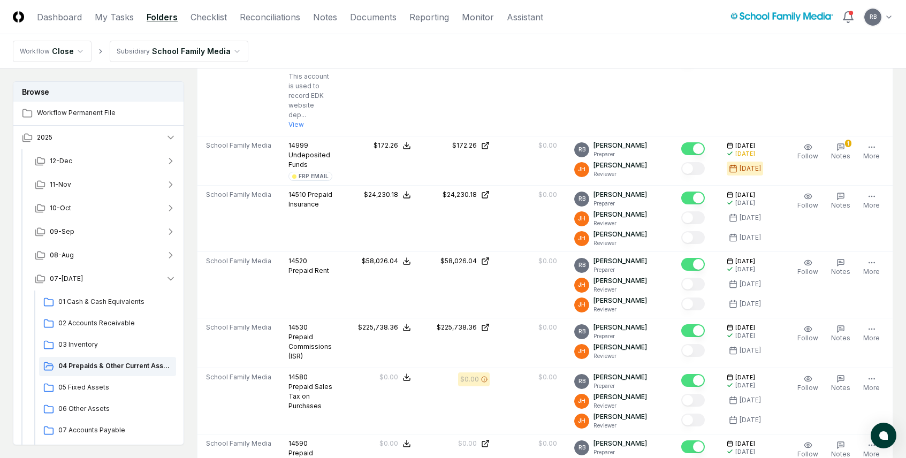
scroll to position [1017, 0]
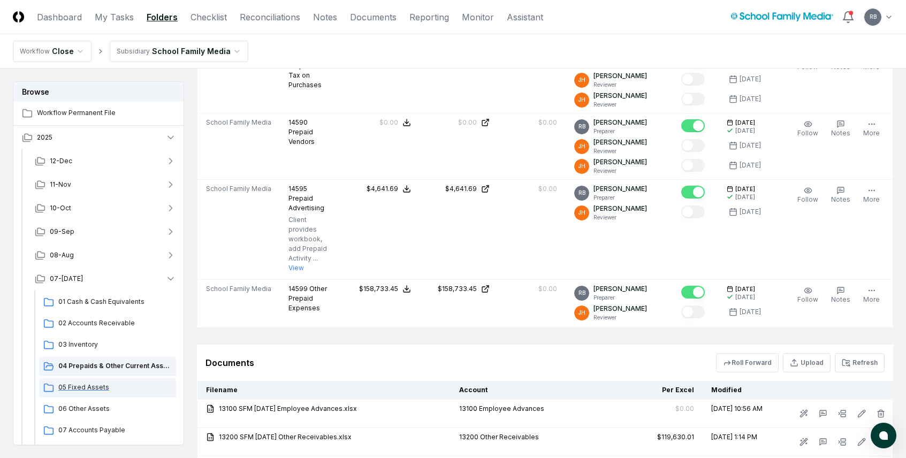
click at [78, 363] on span "05 Fixed Assets" at bounding box center [114, 388] width 113 height 10
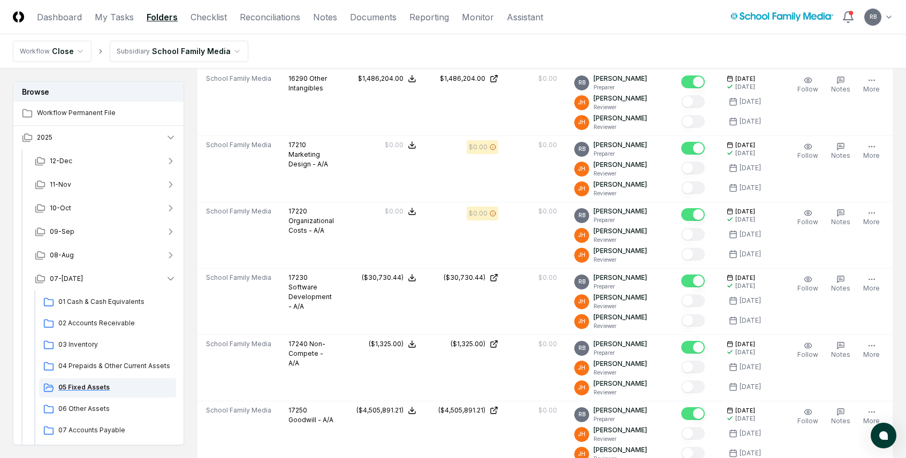
scroll to position [1177, 0]
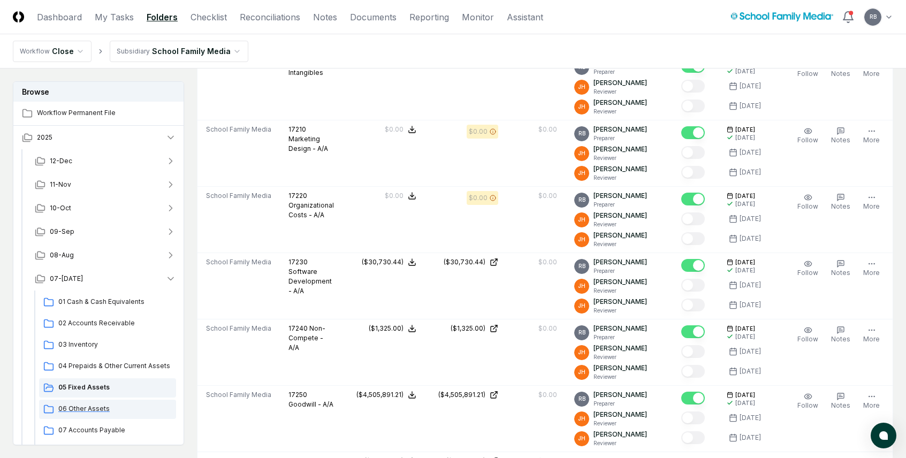
click at [98, 363] on div "06 Other Assets" at bounding box center [107, 409] width 137 height 19
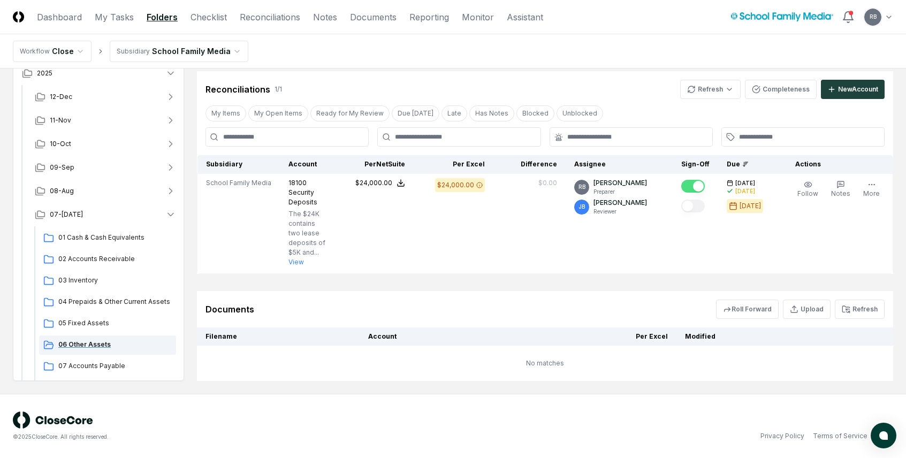
scroll to position [0, 0]
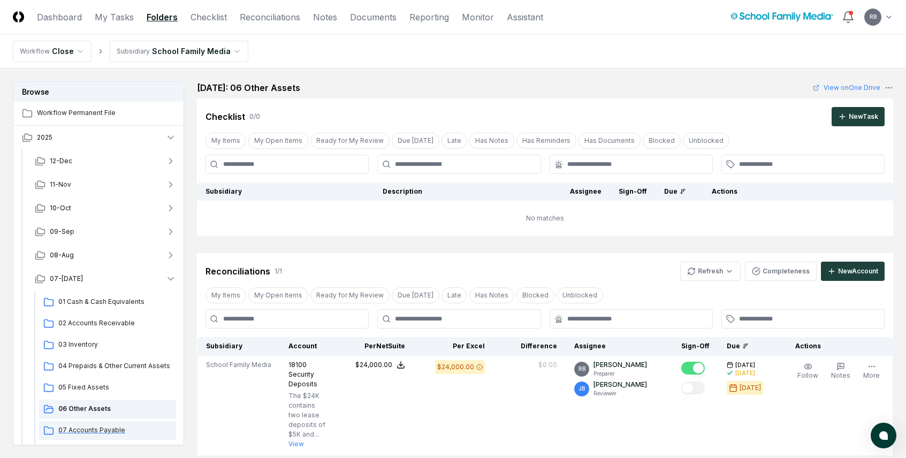
click at [88, 363] on span "07 Accounts Payable" at bounding box center [114, 430] width 113 height 10
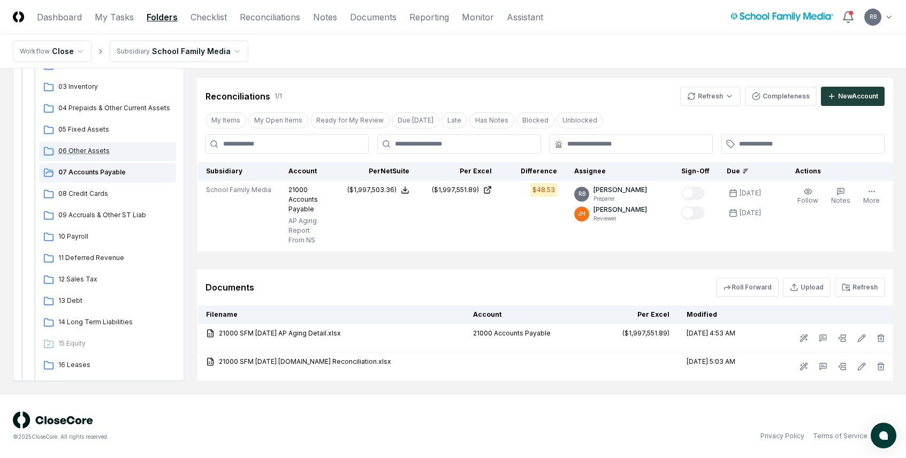
scroll to position [268, 0]
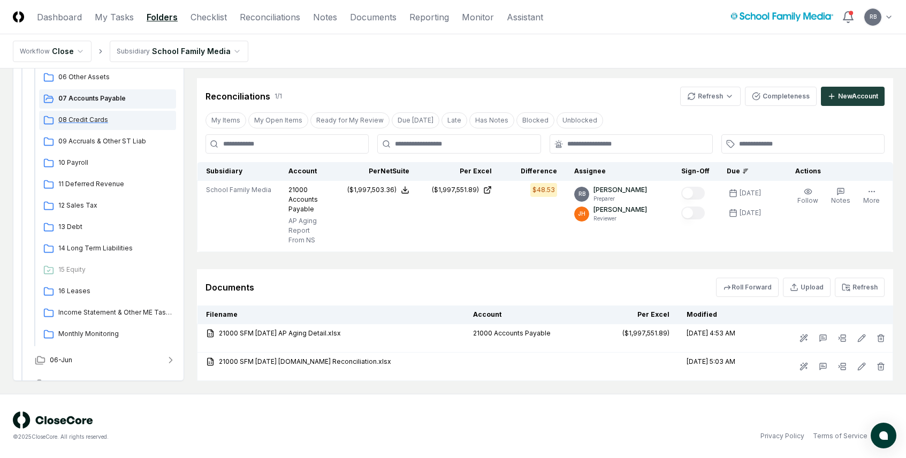
click at [77, 117] on span "08 Credit Cards" at bounding box center [114, 120] width 113 height 10
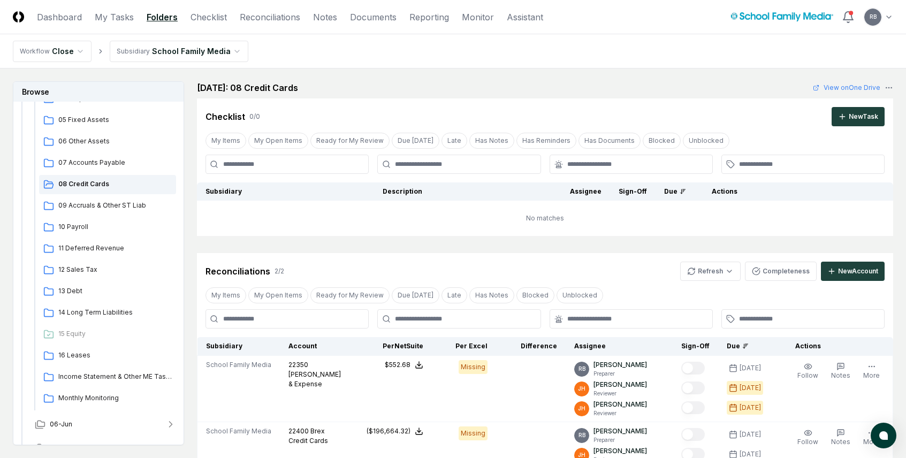
scroll to position [215, 0]
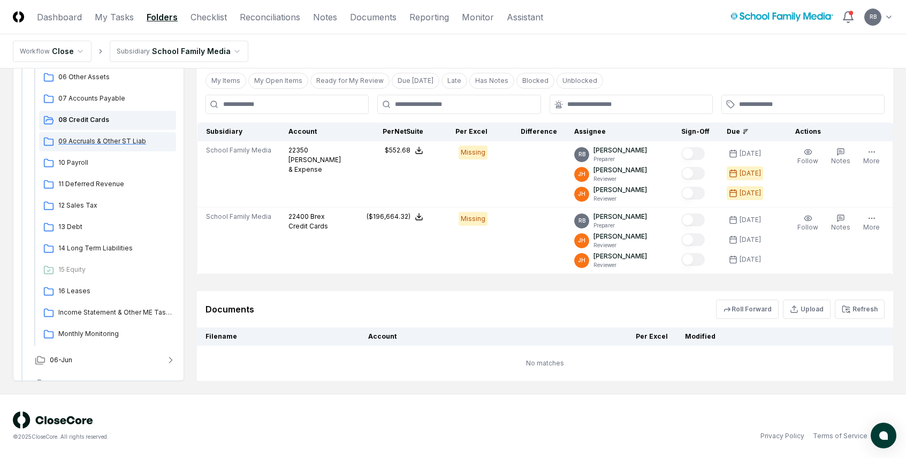
click at [100, 142] on span "09 Accruals & Other ST Liab" at bounding box center [114, 141] width 113 height 10
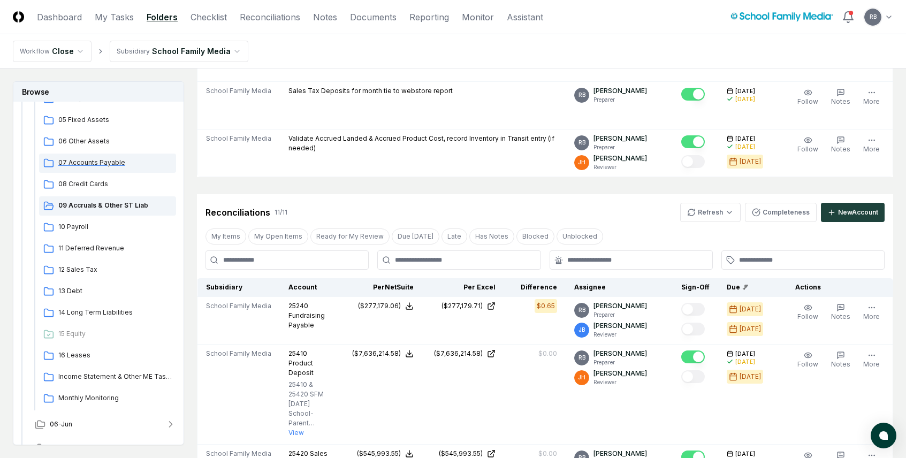
scroll to position [0, 0]
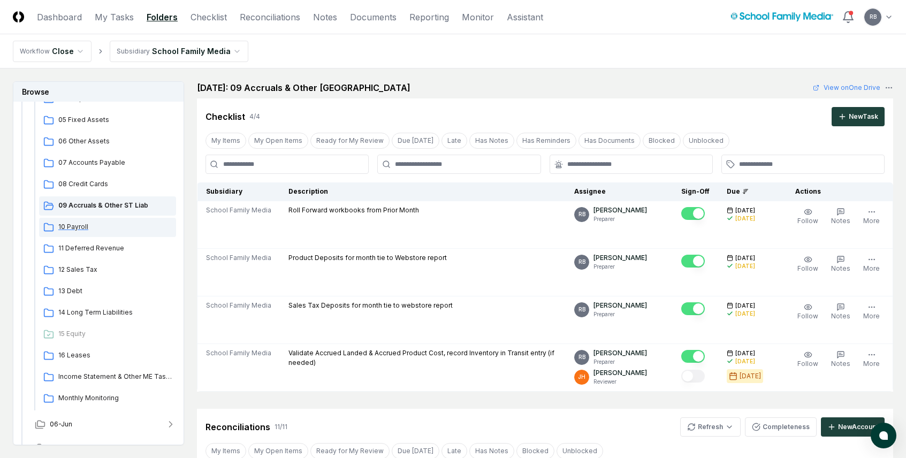
click at [67, 218] on div "10 Payroll" at bounding box center [107, 227] width 137 height 19
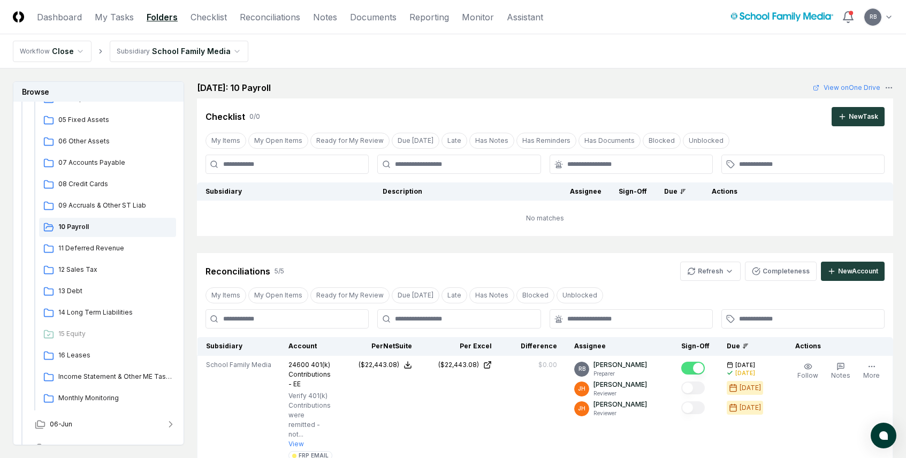
scroll to position [428, 0]
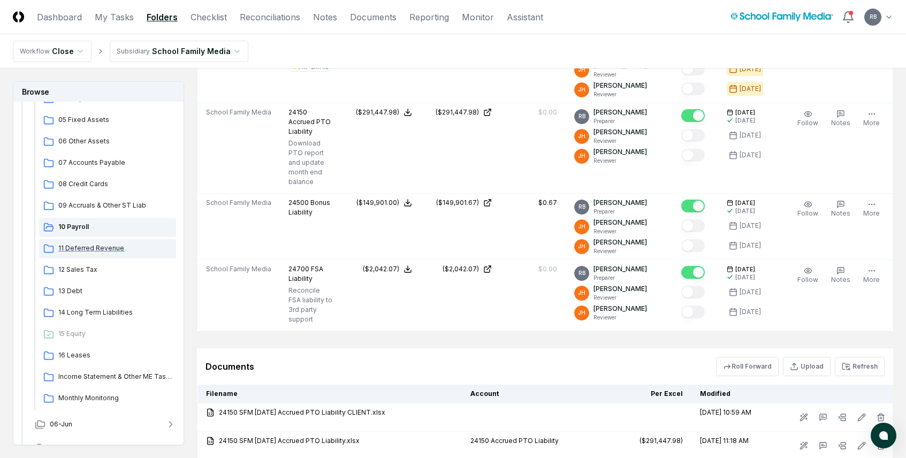
click at [96, 248] on span "11 Deferred Revenue" at bounding box center [114, 248] width 113 height 10
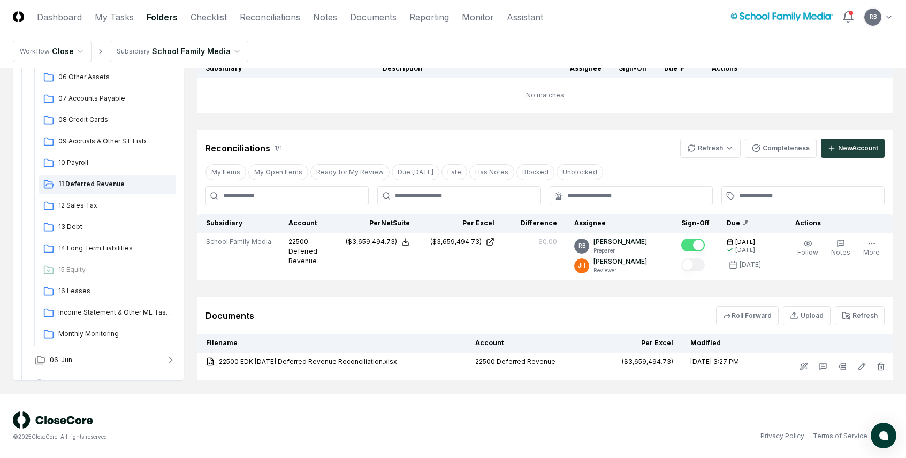
scroll to position [0, 0]
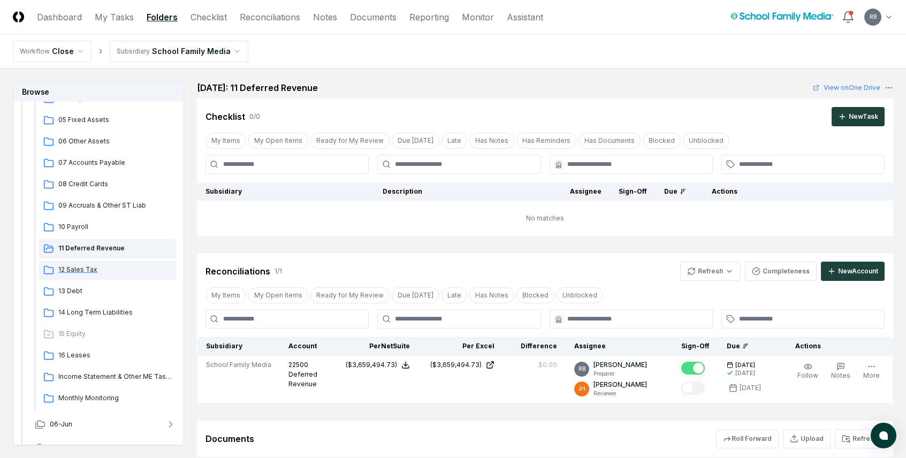
click at [79, 266] on span "12 Sales Tax" at bounding box center [114, 270] width 113 height 10
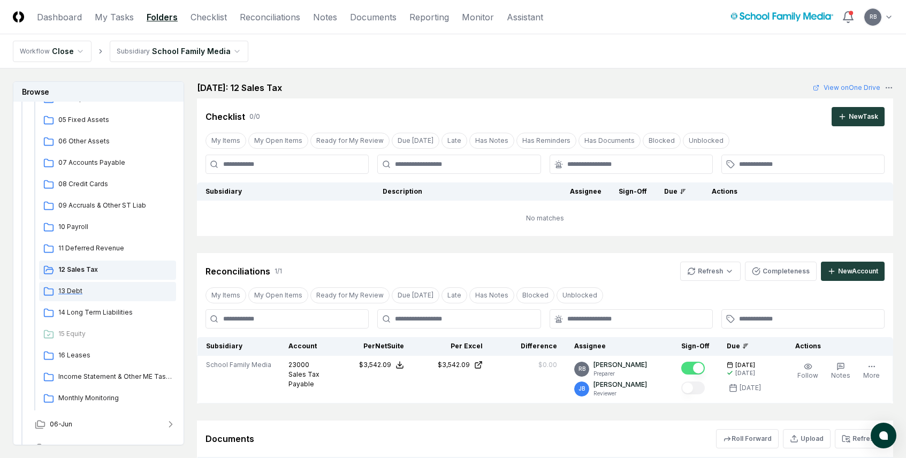
click at [70, 286] on span "13 Debt" at bounding box center [114, 291] width 113 height 10
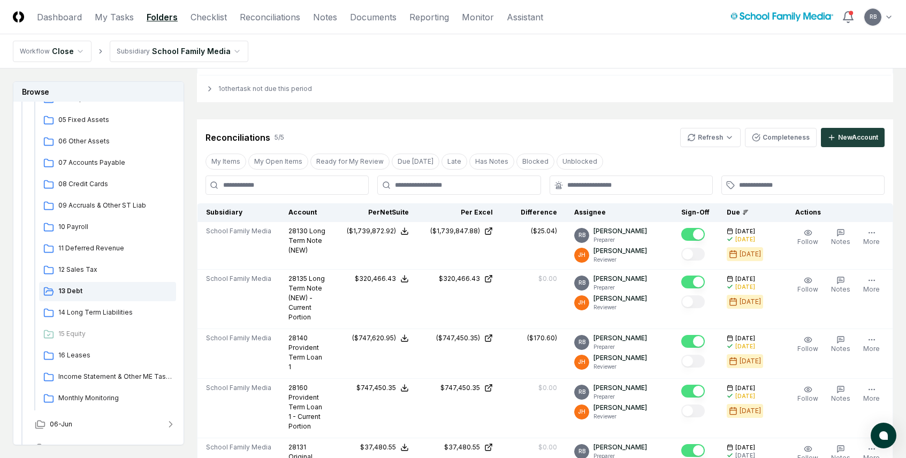
scroll to position [578, 0]
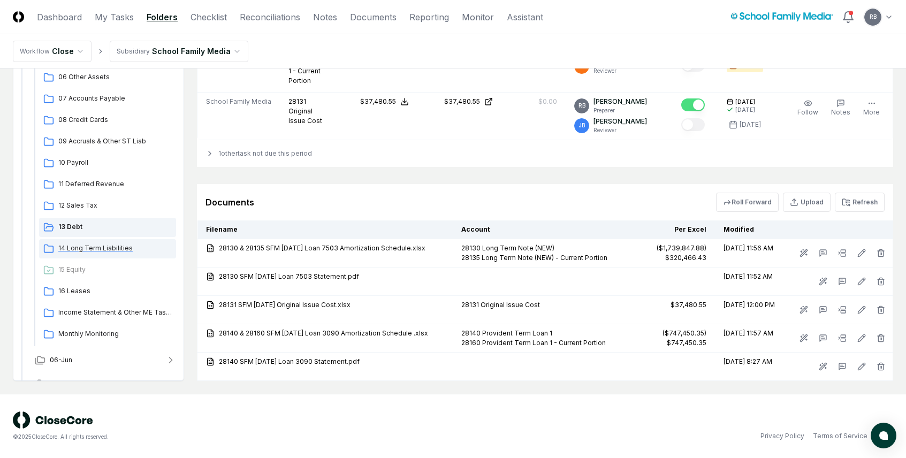
click at [91, 248] on span "14 Long Term Liabilities" at bounding box center [114, 248] width 113 height 10
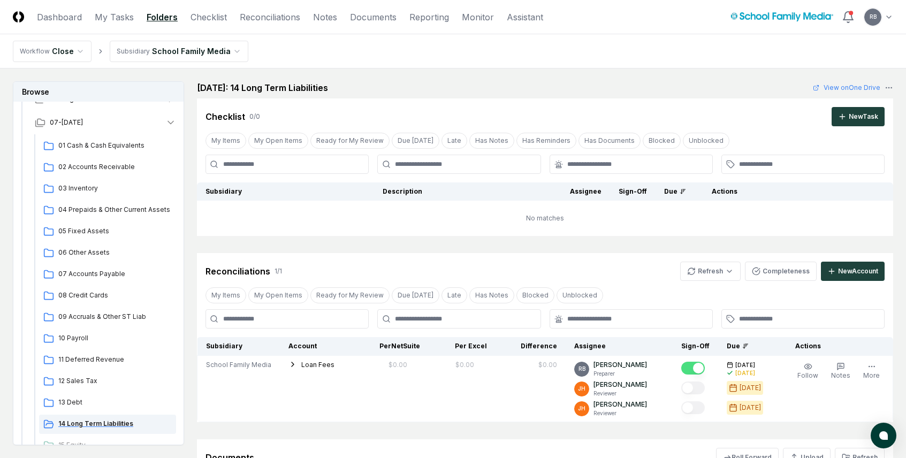
scroll to position [0, 0]
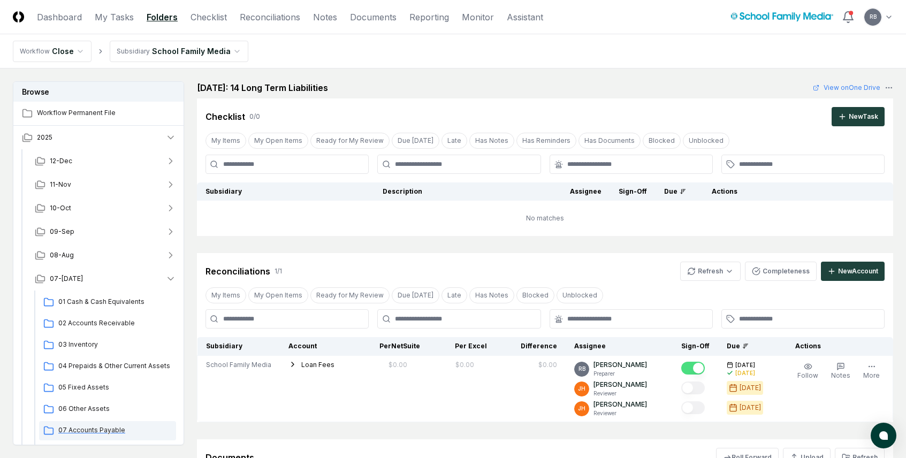
click at [78, 363] on span "07 Accounts Payable" at bounding box center [114, 430] width 113 height 10
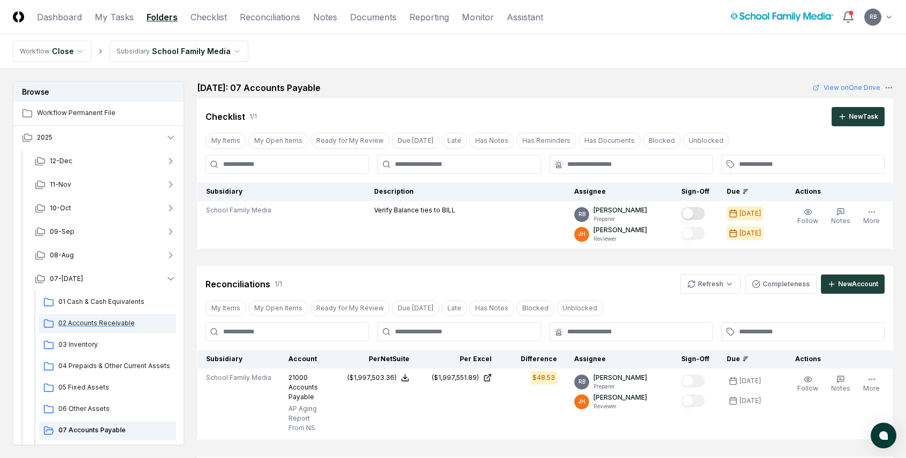
click at [110, 323] on span "02 Accounts Receivable" at bounding box center [114, 323] width 113 height 10
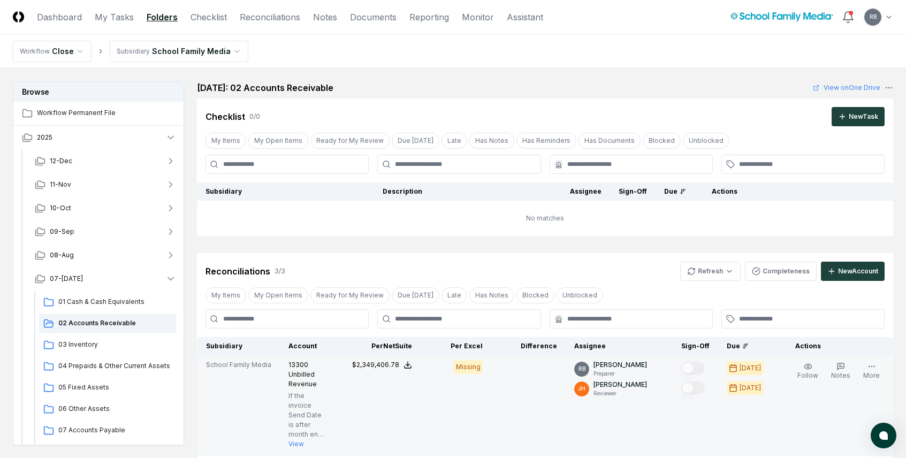
click at [808, 363] on td "Follow Notes Edit Task More" at bounding box center [835, 406] width 115 height 100
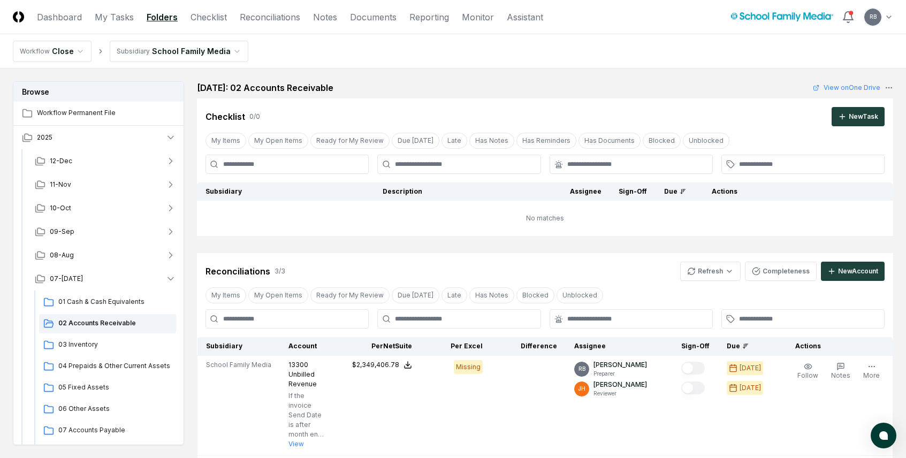
click at [787, 52] on nav "Workflow Close Subsidiary School Family Media" at bounding box center [453, 51] width 906 height 34
